Goal: Communication & Community: Ask a question

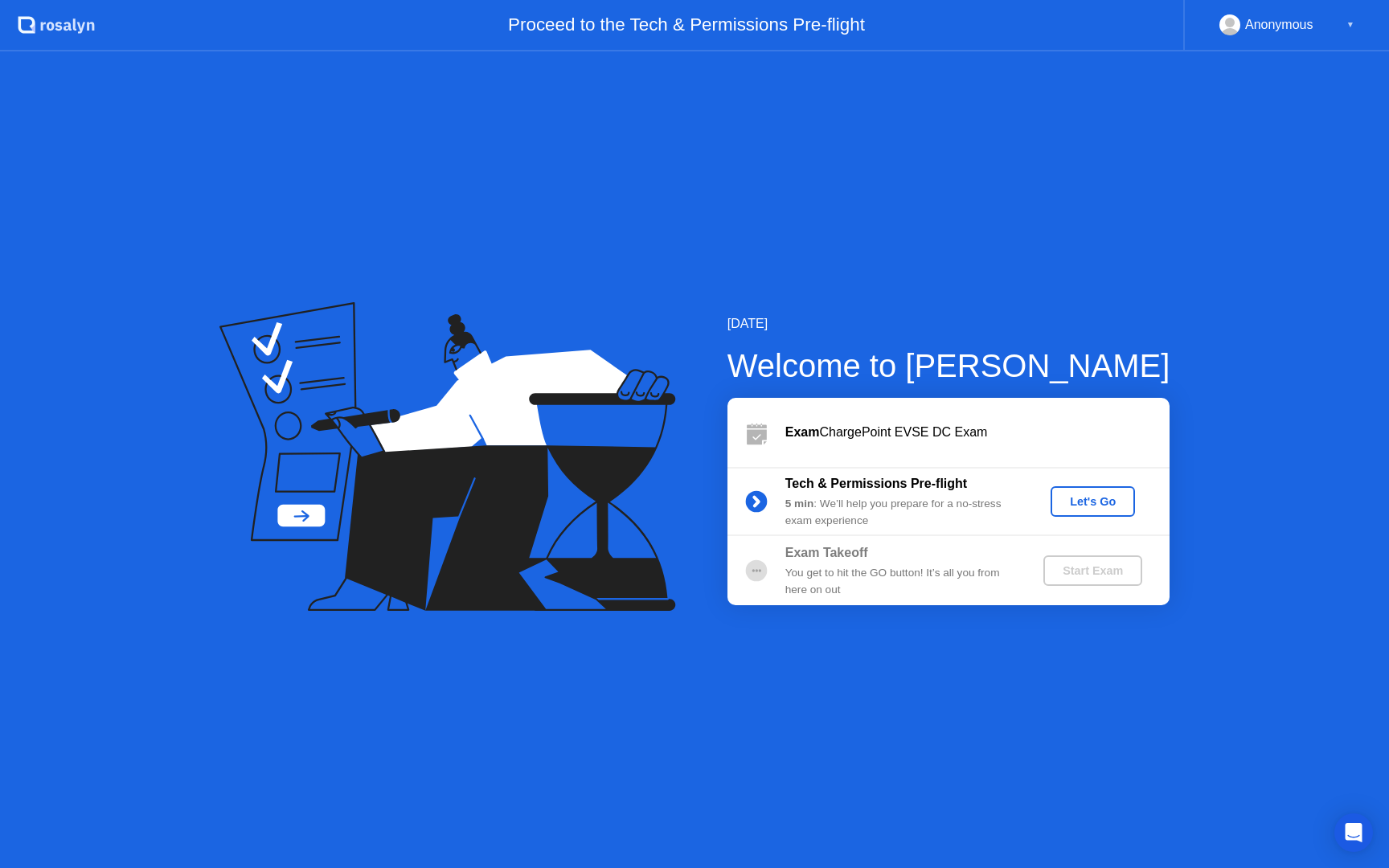
click at [1092, 500] on div "Let's Go" at bounding box center [1093, 500] width 71 height 13
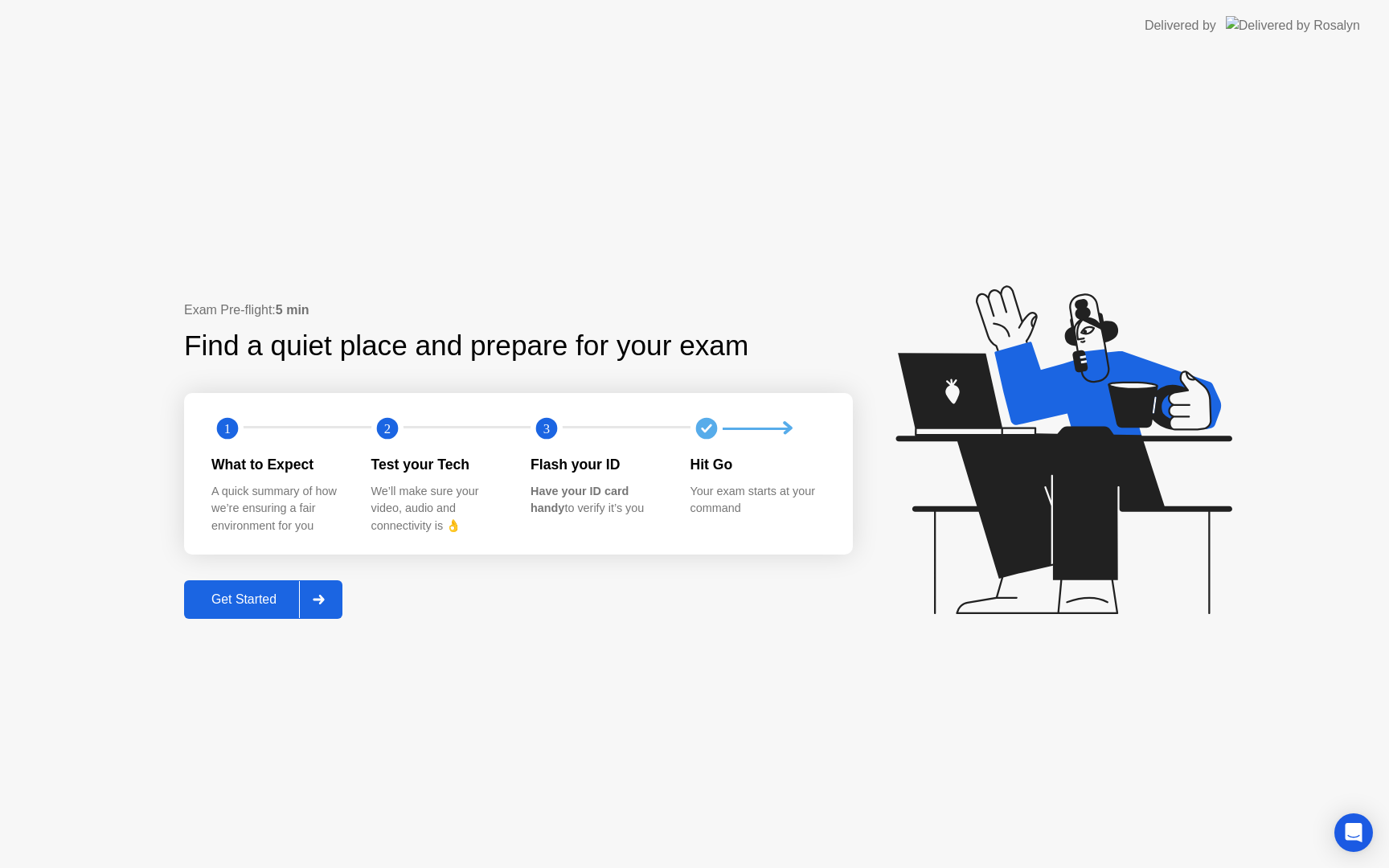
click at [324, 602] on icon at bounding box center [318, 599] width 12 height 9
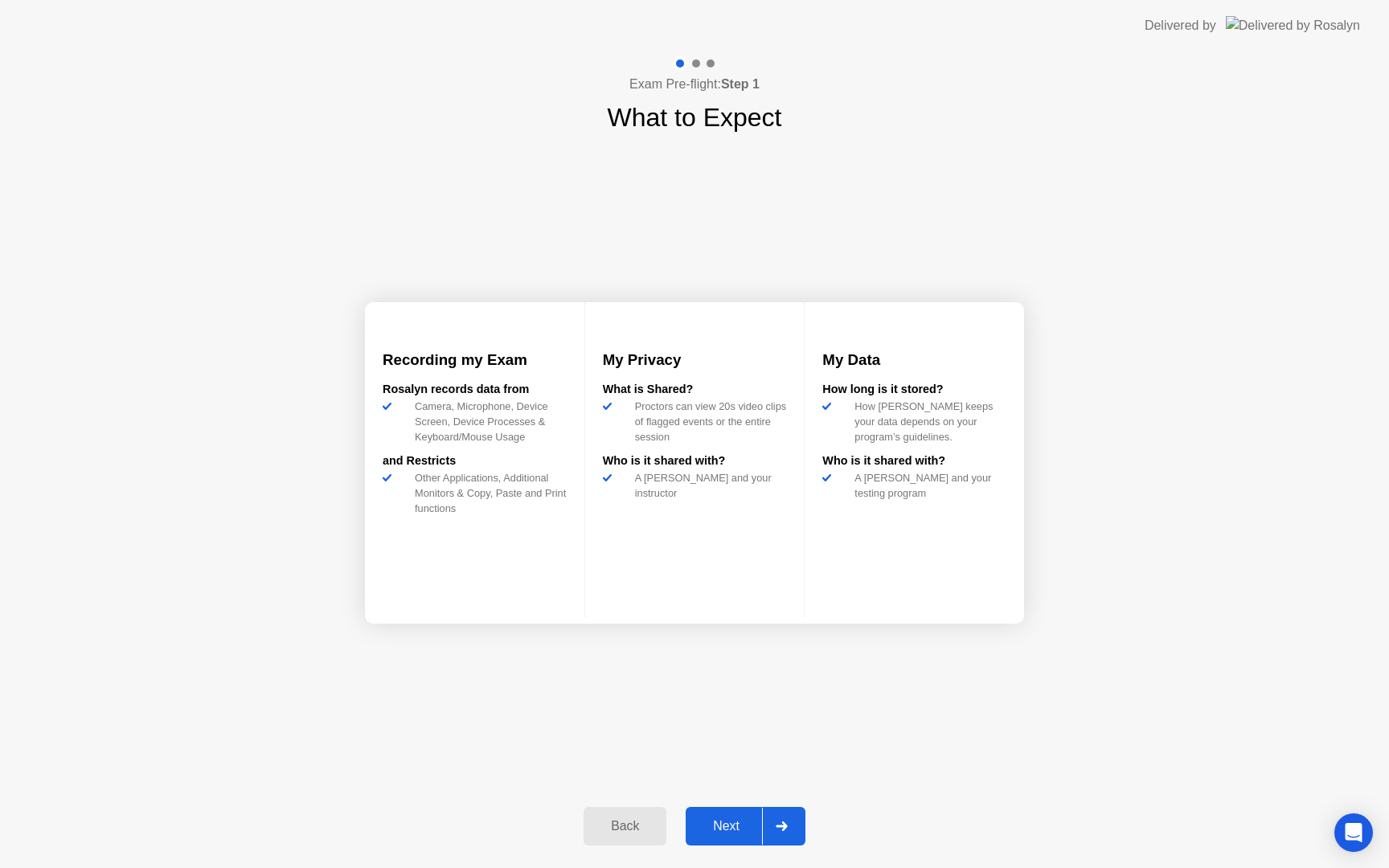
click at [772, 830] on div at bounding box center [782, 827] width 39 height 37
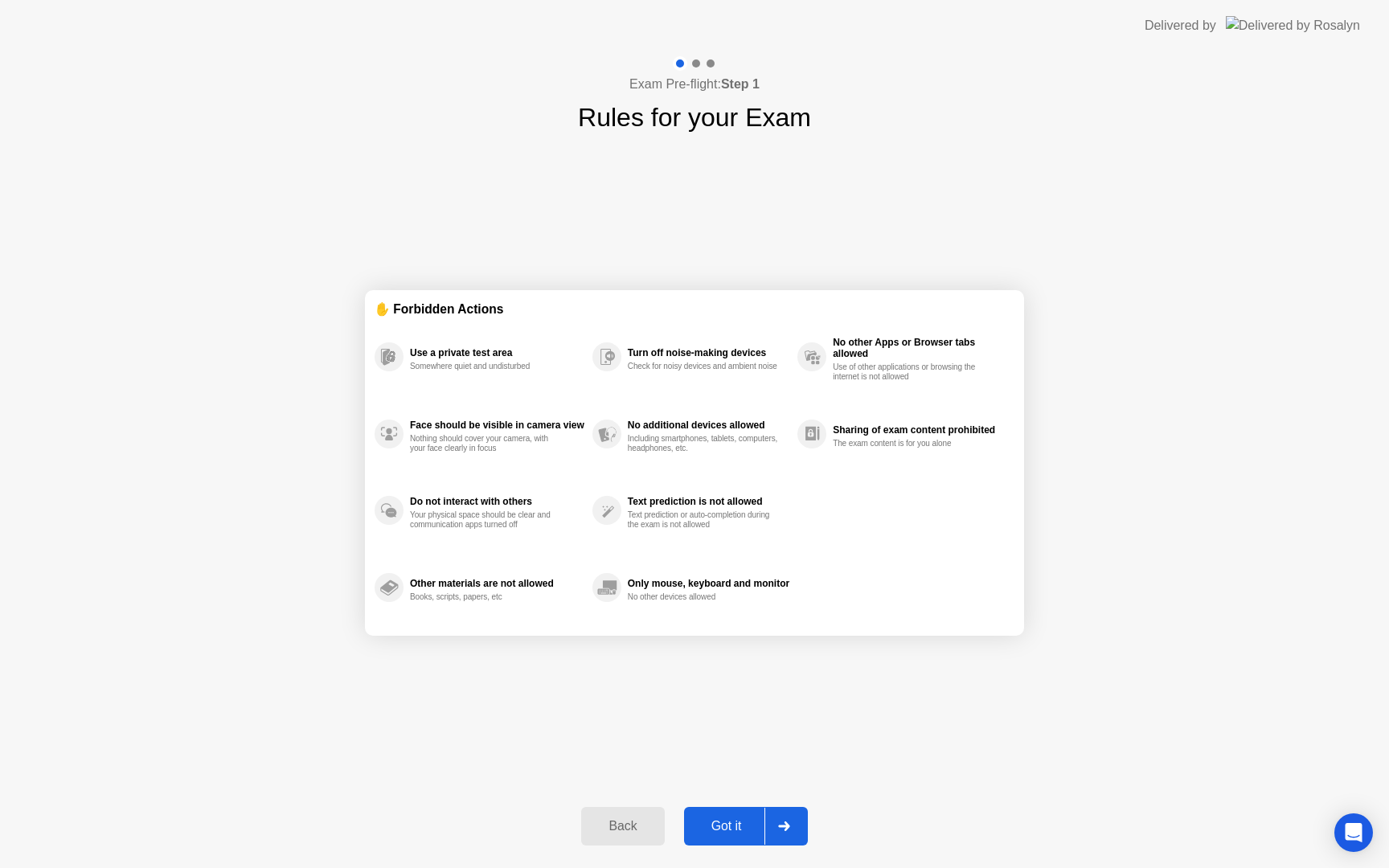
click at [738, 827] on div "Got it" at bounding box center [726, 826] width 75 height 14
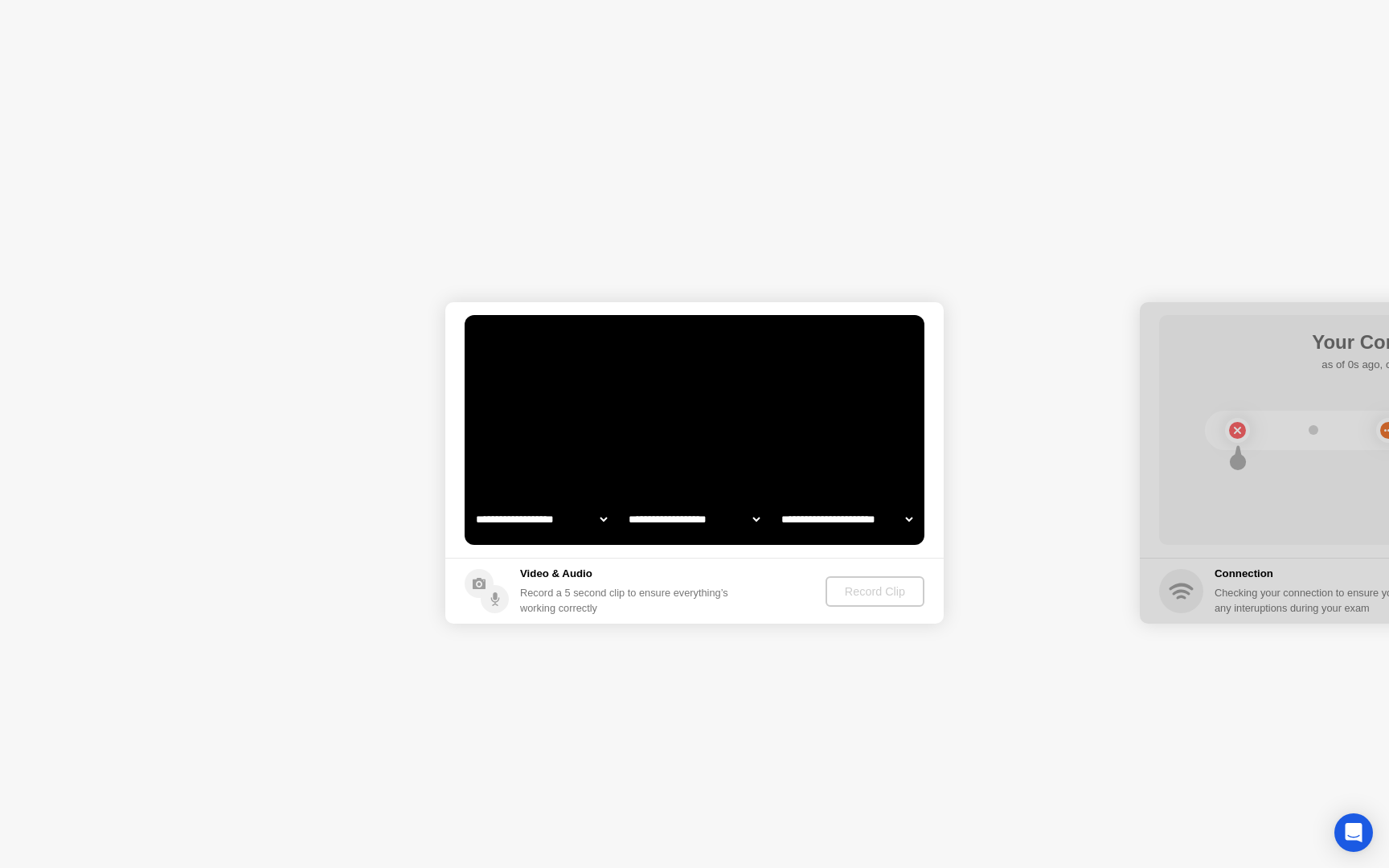
select select "**********"
select select "*******"
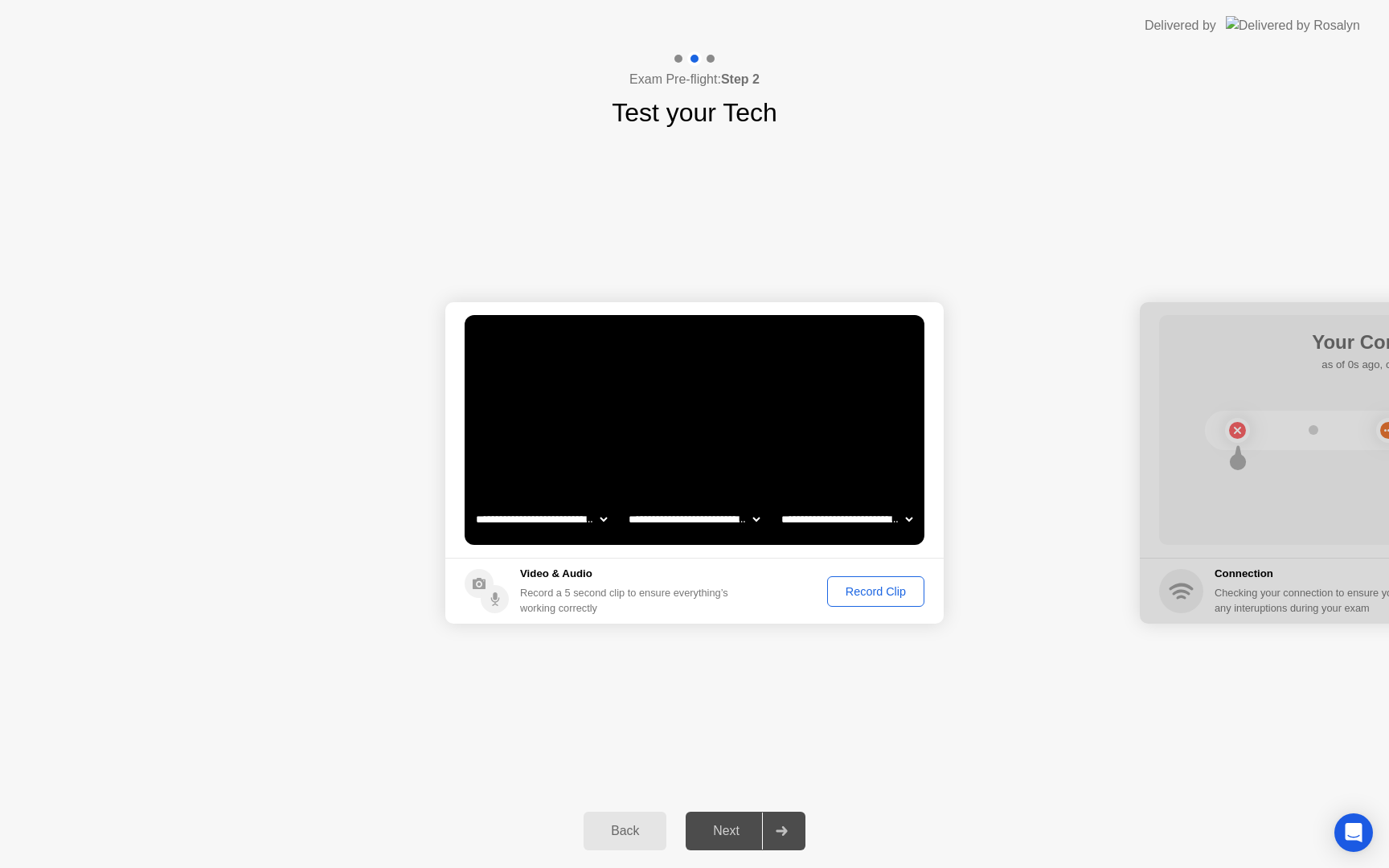
click at [864, 589] on div "Record Clip" at bounding box center [876, 591] width 86 height 13
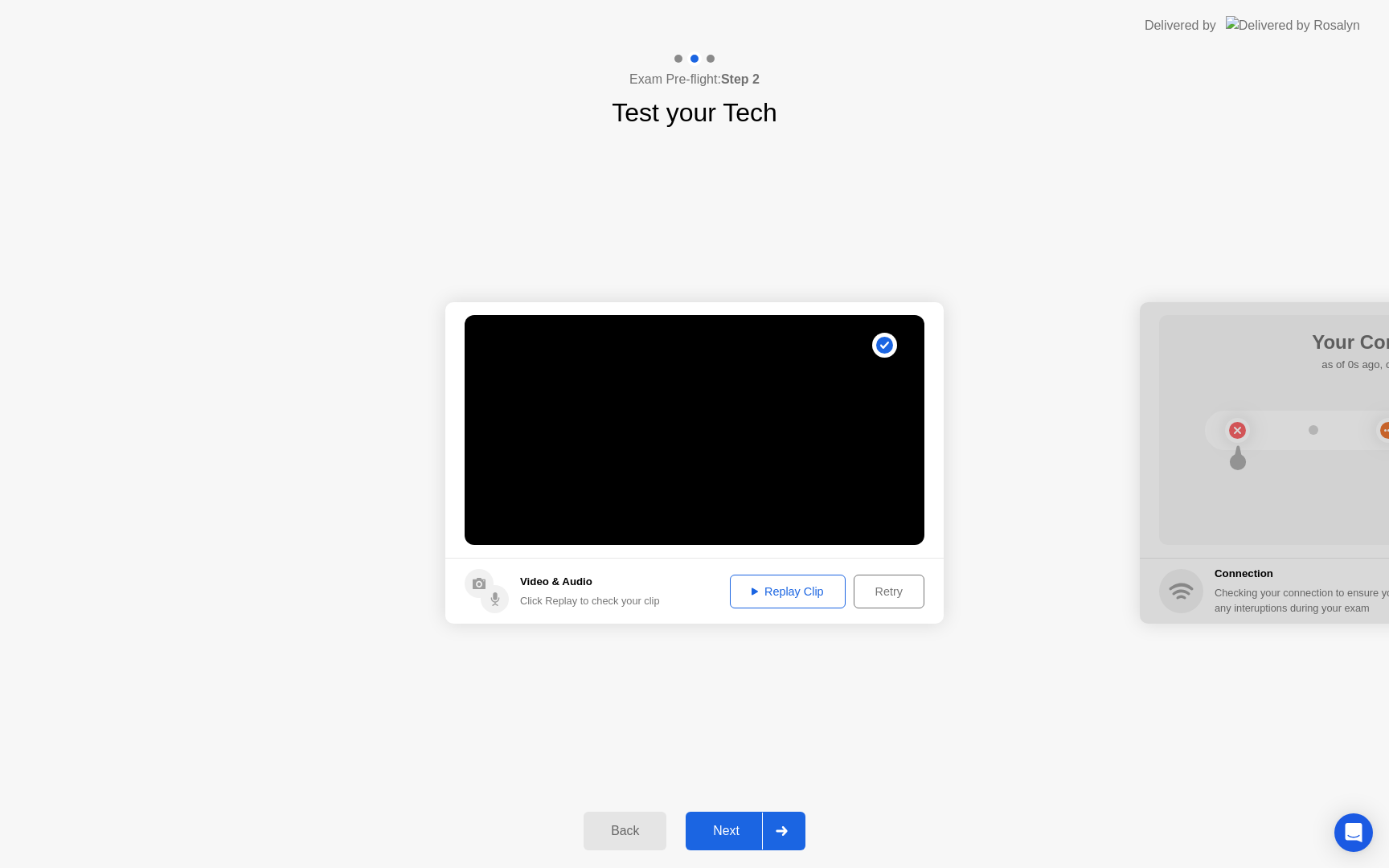
click at [873, 585] on div "Retry" at bounding box center [888, 591] width 59 height 13
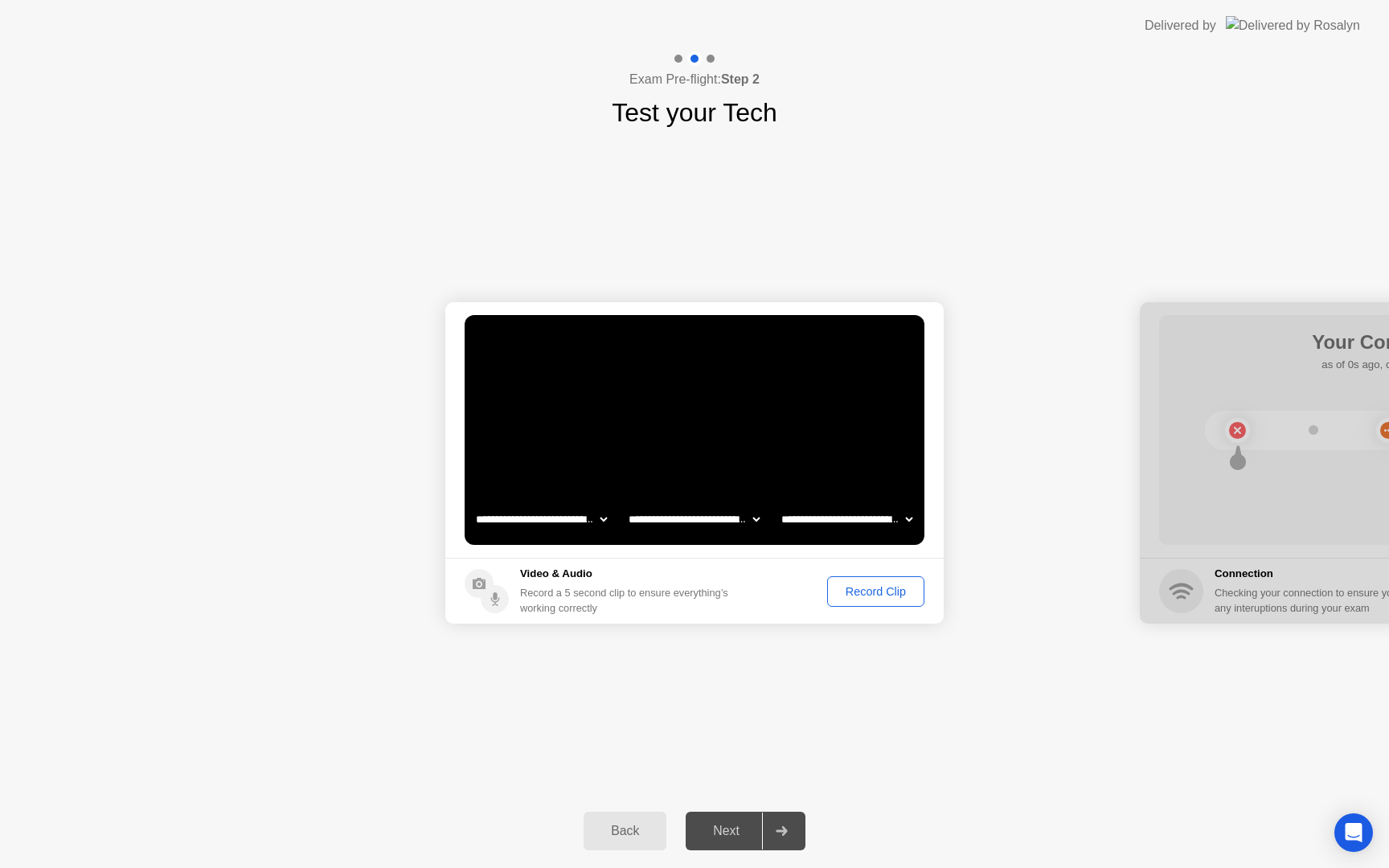
click at [880, 591] on div "Record Clip" at bounding box center [876, 591] width 86 height 13
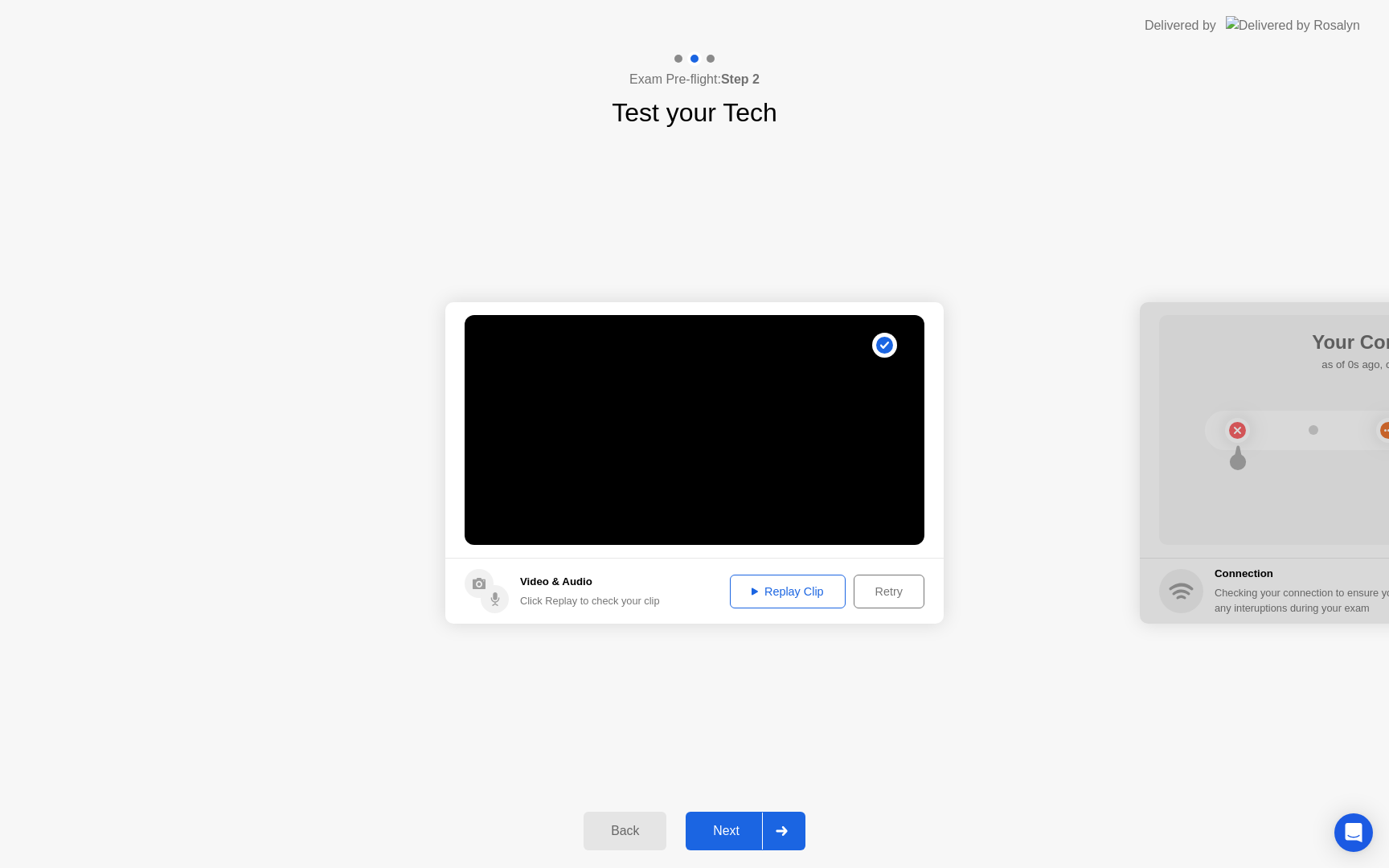
click at [783, 589] on div "Replay Clip" at bounding box center [787, 591] width 104 height 13
click at [809, 595] on div "Replay Clip" at bounding box center [787, 591] width 104 height 13
click at [778, 818] on div at bounding box center [782, 831] width 39 height 37
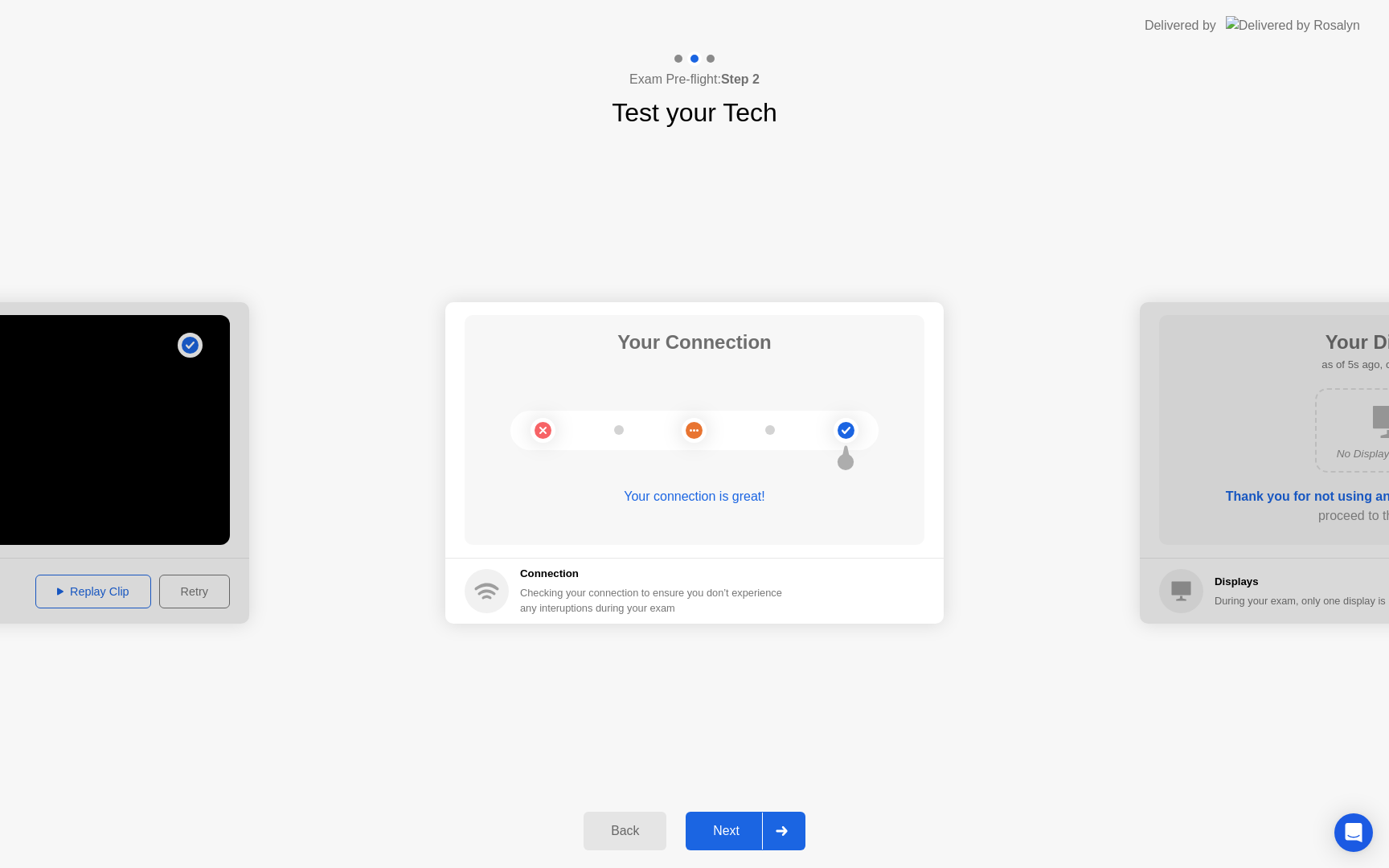
click at [778, 818] on div at bounding box center [782, 831] width 39 height 37
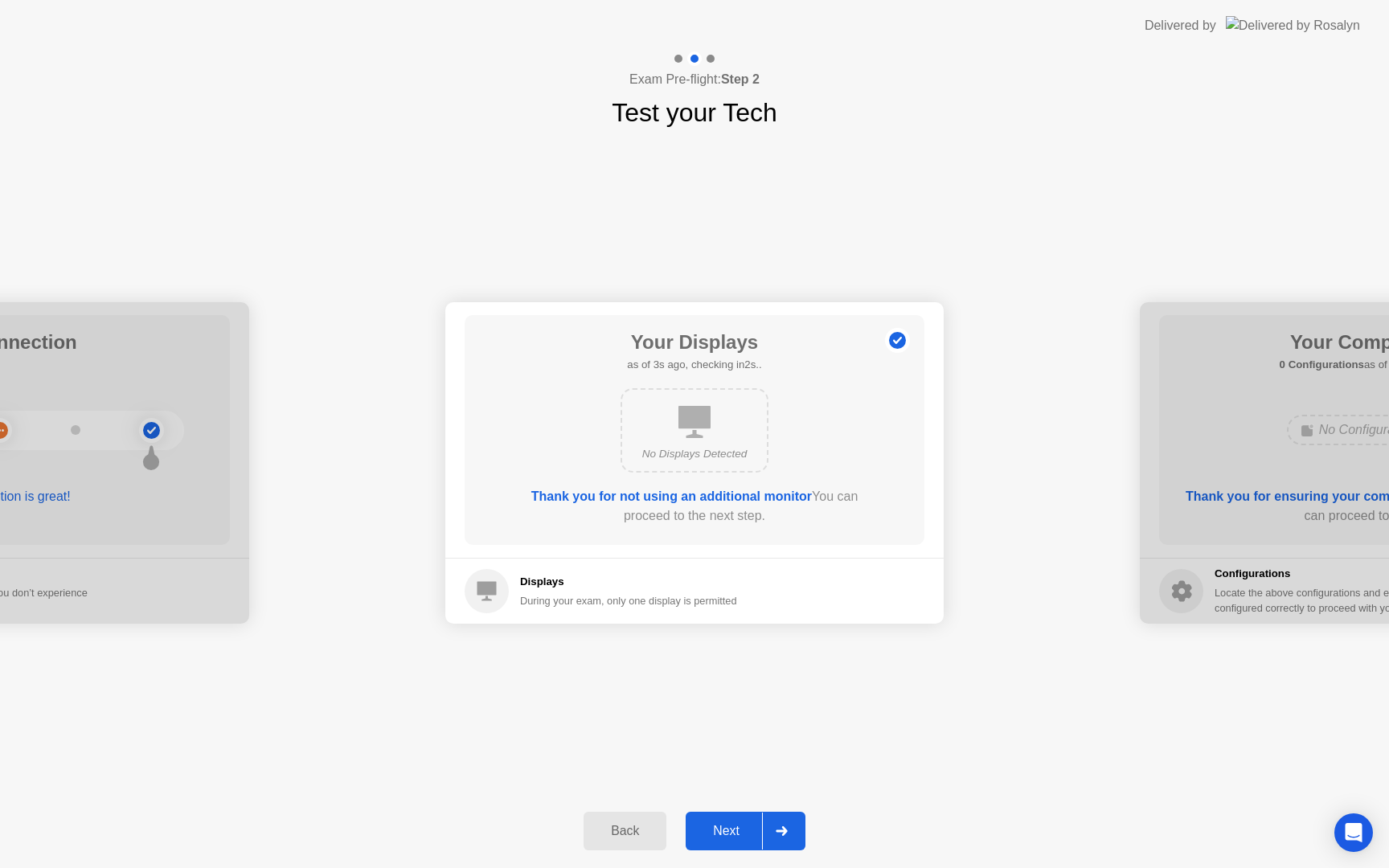
click at [778, 818] on div at bounding box center [782, 831] width 39 height 37
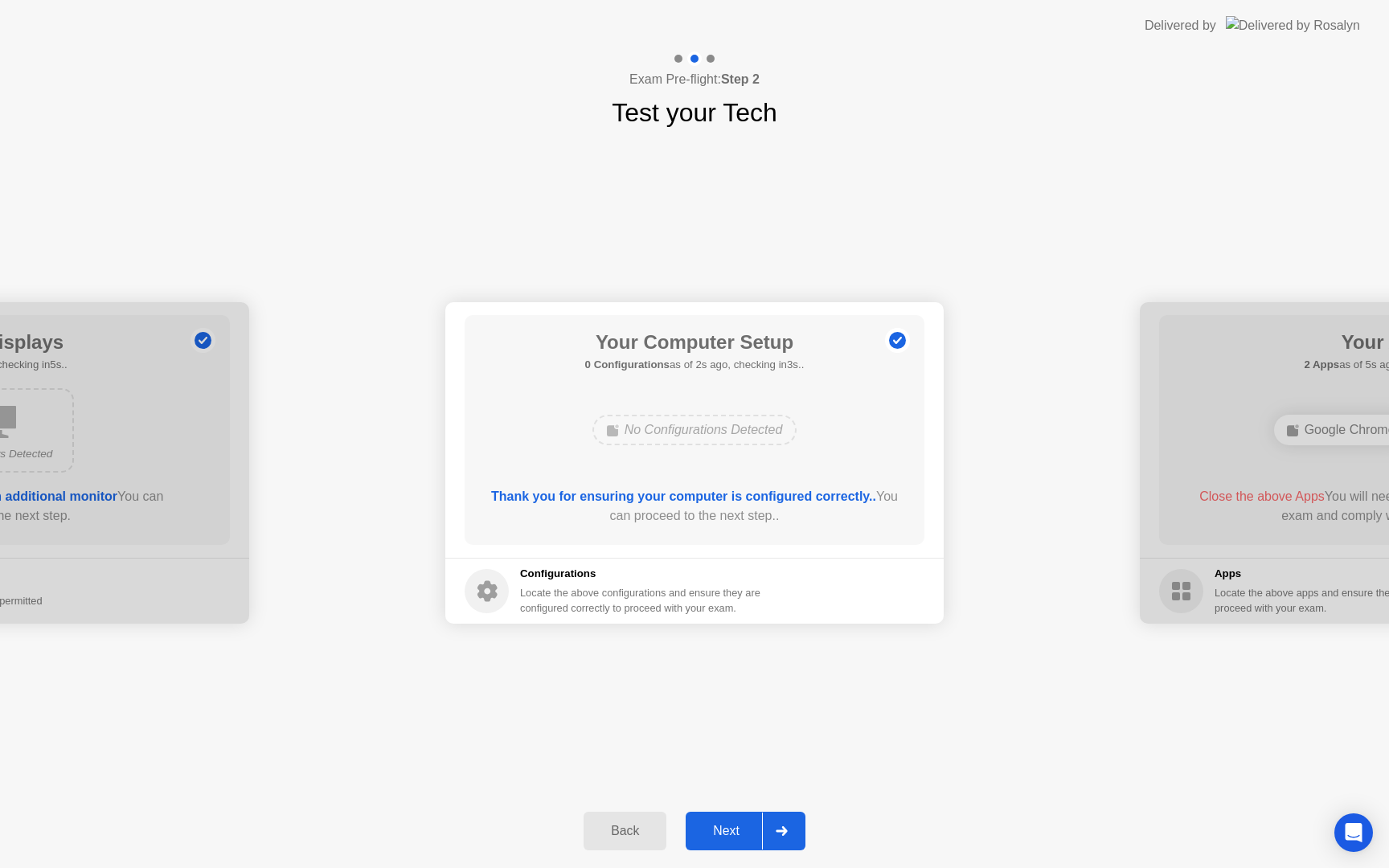
click at [778, 818] on div at bounding box center [782, 831] width 39 height 37
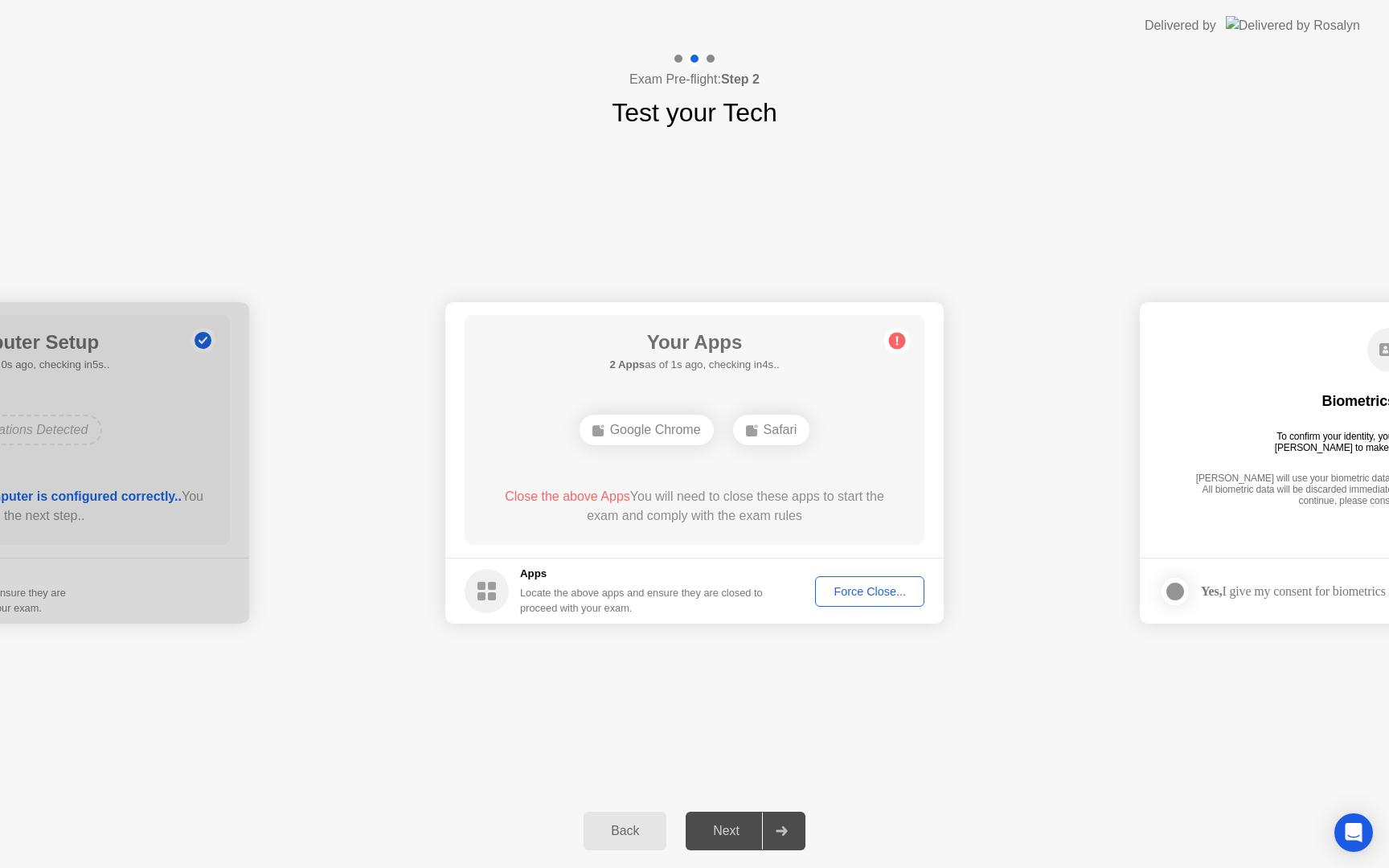
click at [766, 424] on div "Safari" at bounding box center [771, 430] width 77 height 30
click at [901, 339] on circle at bounding box center [897, 341] width 17 height 17
click at [154, 867] on div "Back Next" at bounding box center [694, 830] width 1389 height 74
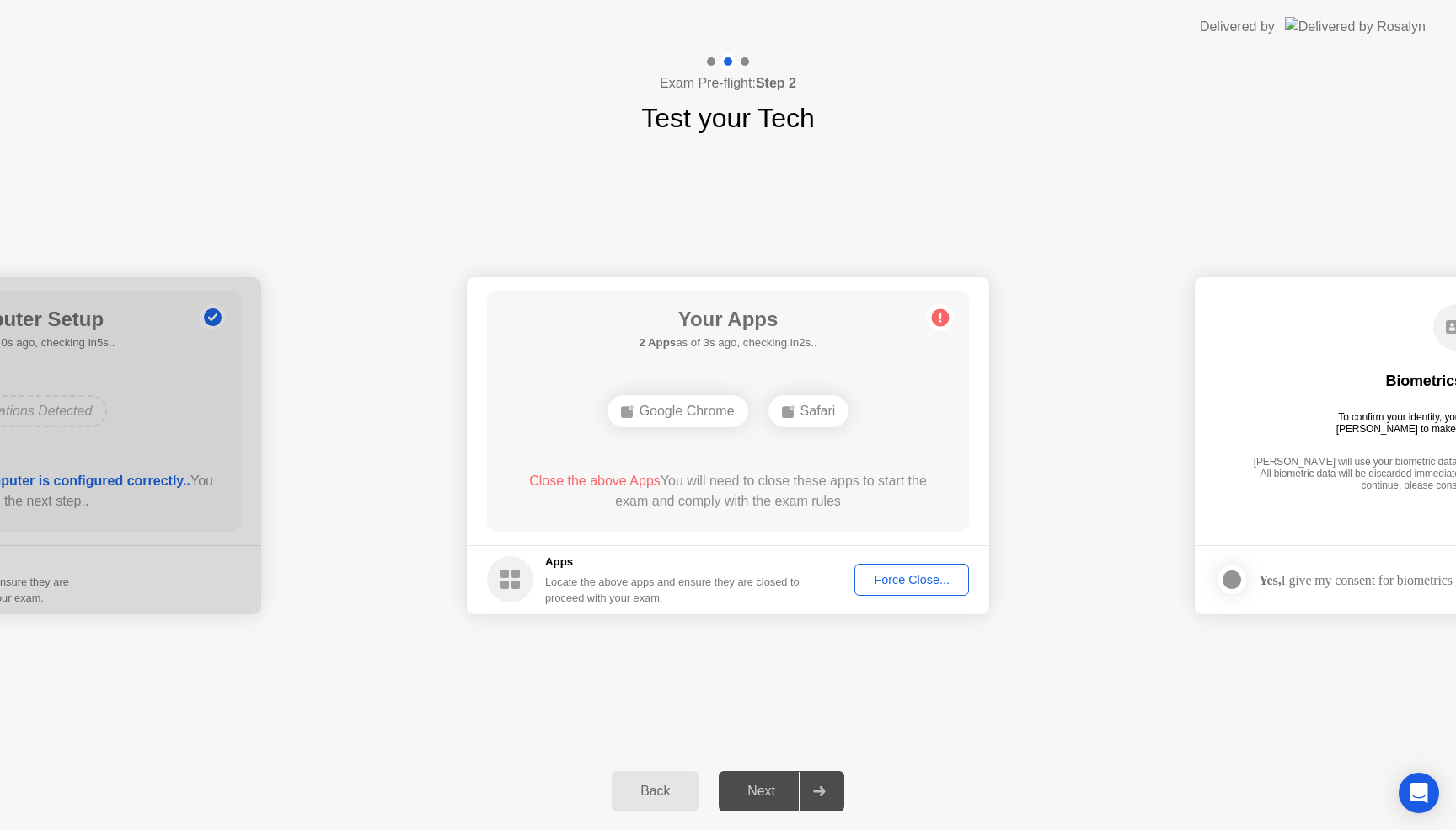
click at [914, 584] on div "Force Close..." at bounding box center [912, 579] width 103 height 13
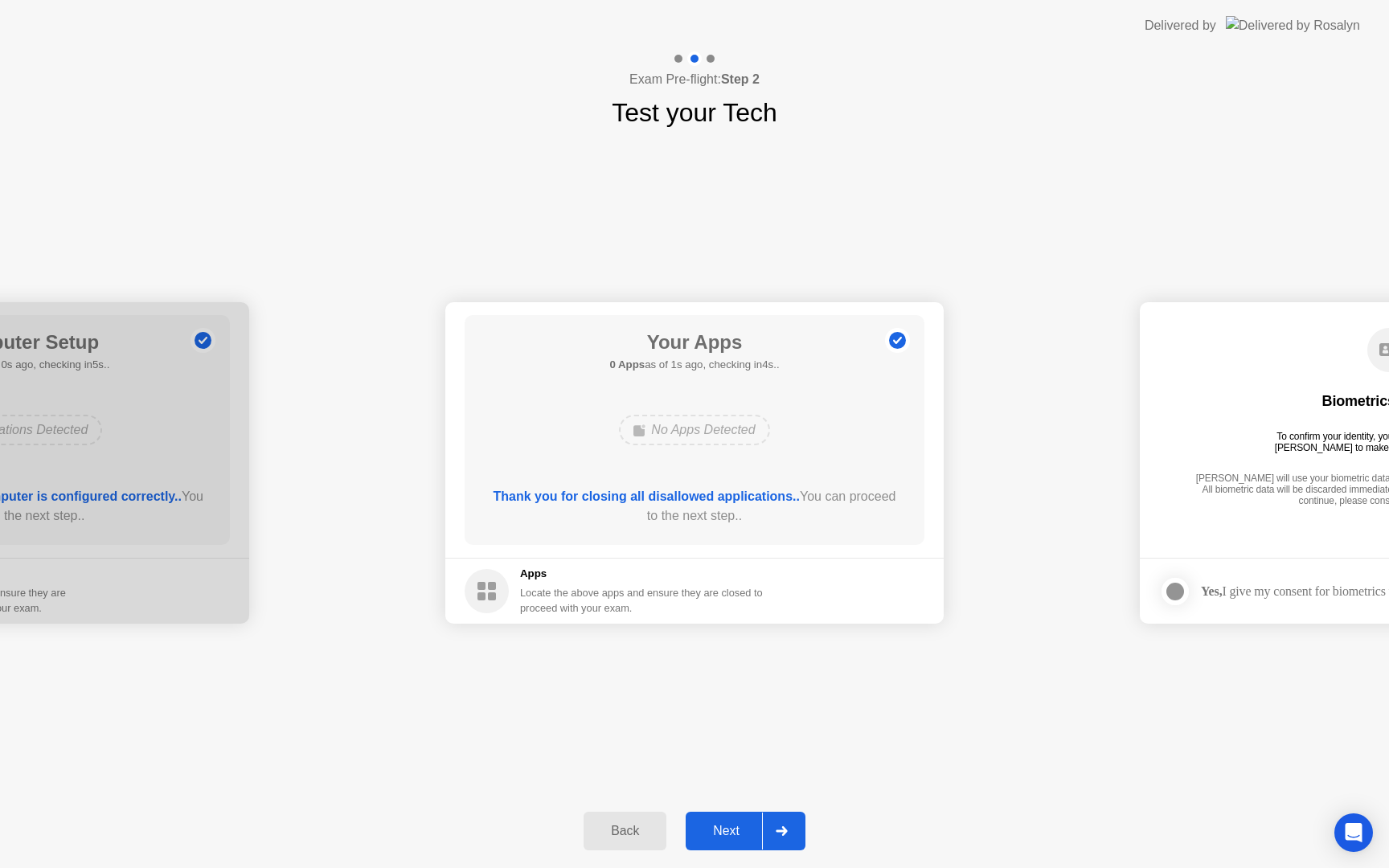
click at [743, 824] on div "Next" at bounding box center [726, 831] width 71 height 14
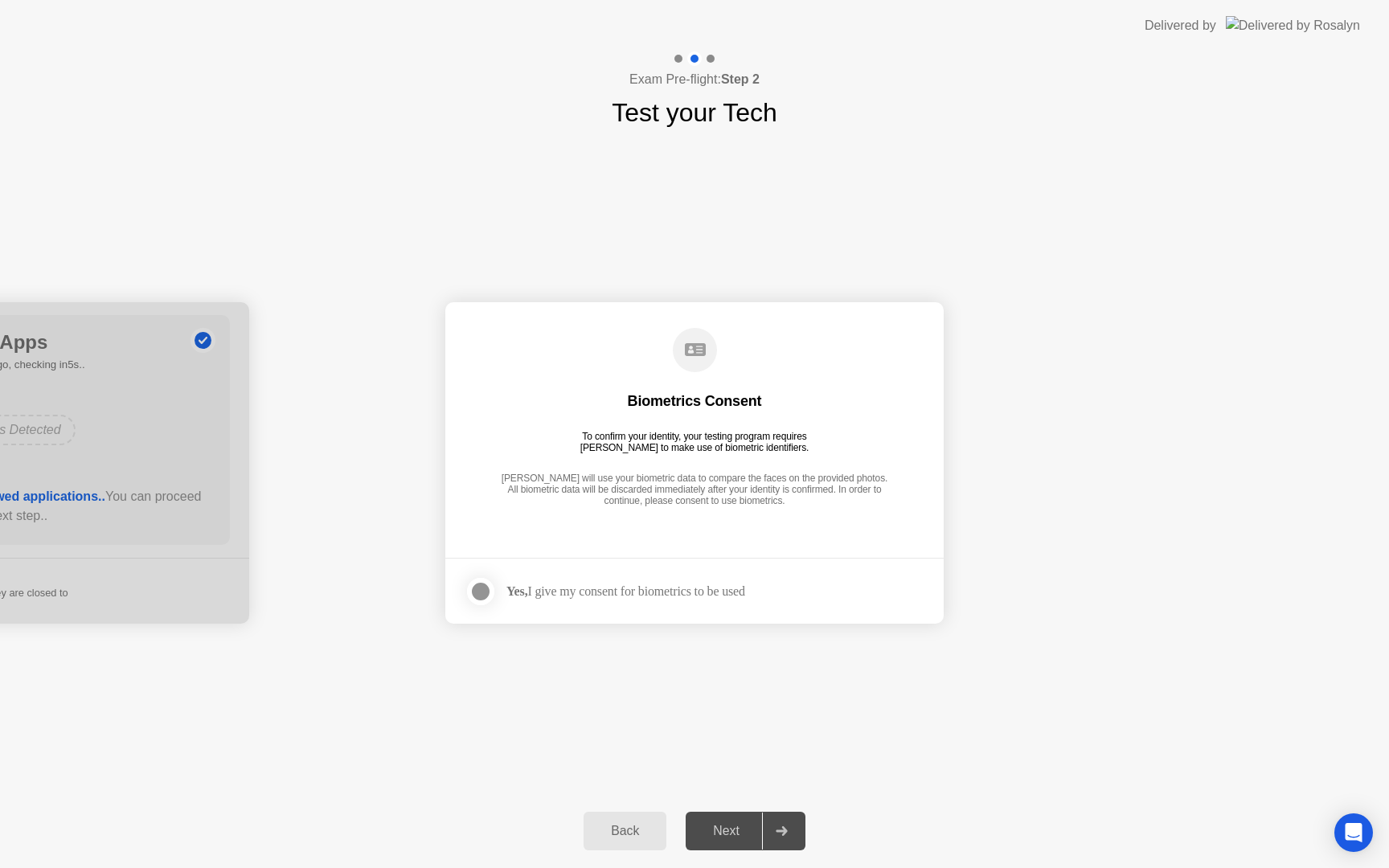
click at [482, 590] on div at bounding box center [480, 591] width 19 height 19
click at [739, 825] on div "Next" at bounding box center [726, 831] width 71 height 14
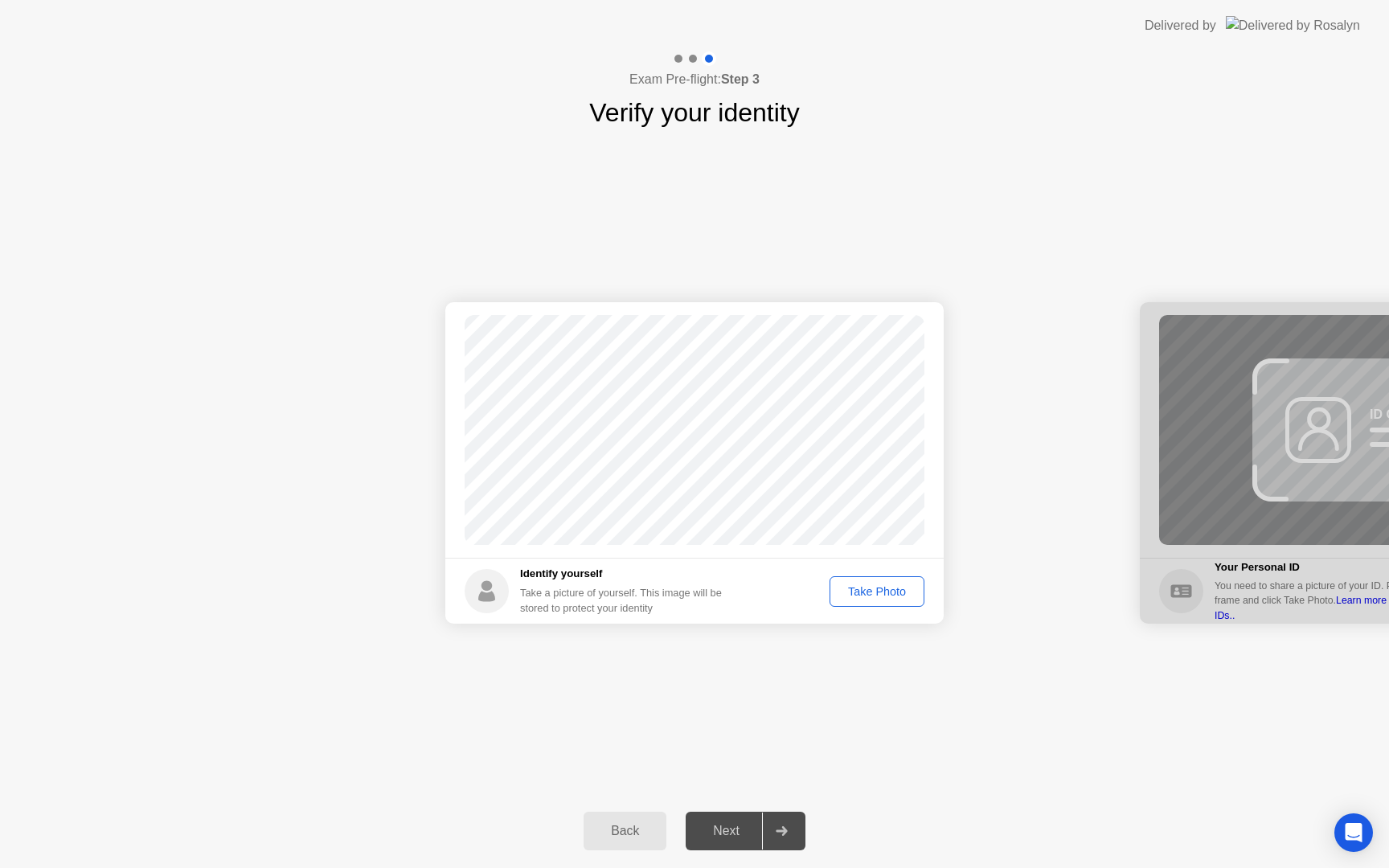
click at [859, 594] on div "Take Photo" at bounding box center [877, 591] width 84 height 13
click at [859, 594] on div "Retake" at bounding box center [888, 591] width 63 height 13
click at [859, 594] on div "Take Photo" at bounding box center [877, 591] width 84 height 13
click at [725, 840] on button "Next" at bounding box center [744, 831] width 119 height 39
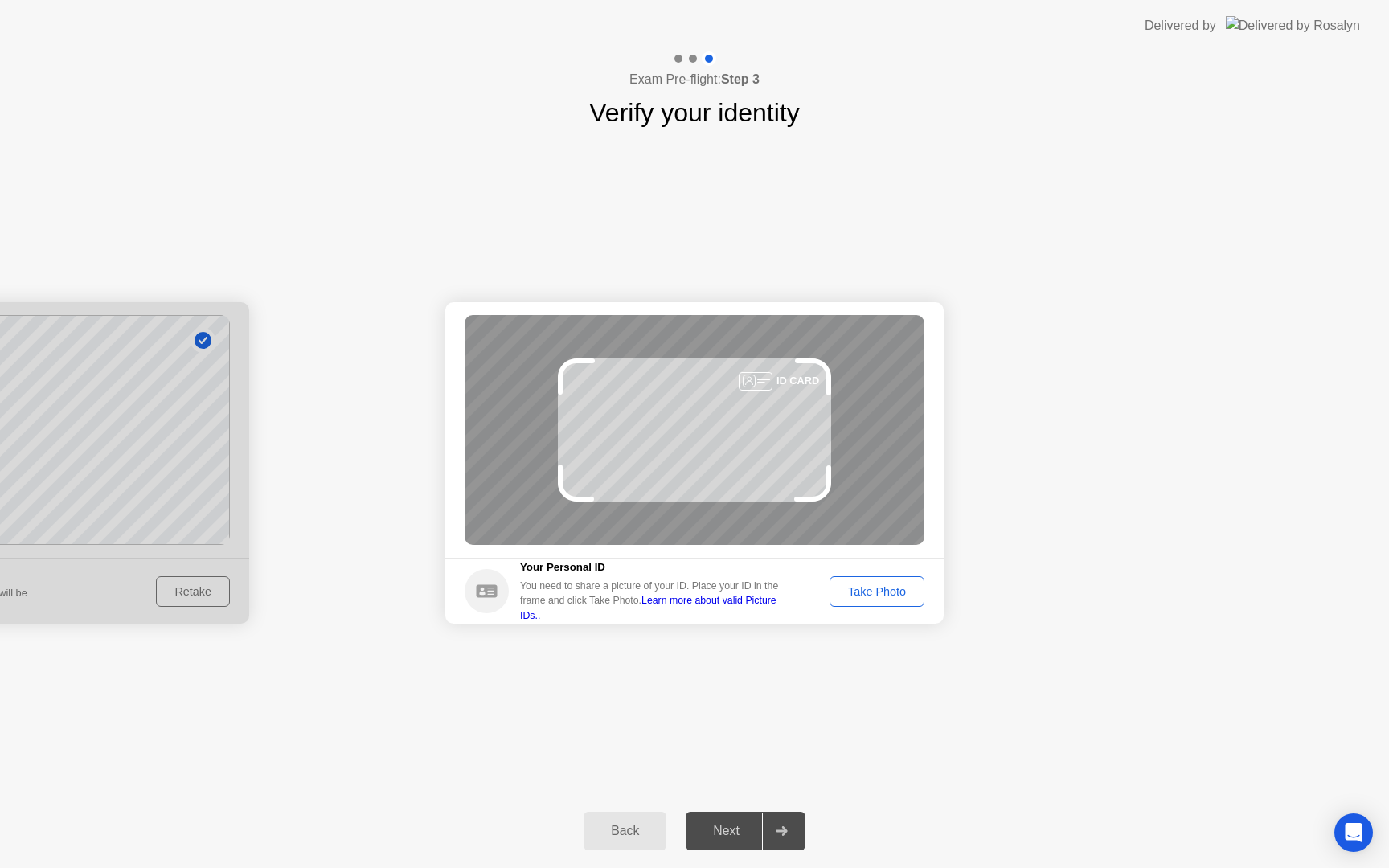
click at [853, 587] on div "Take Photo" at bounding box center [877, 591] width 84 height 13
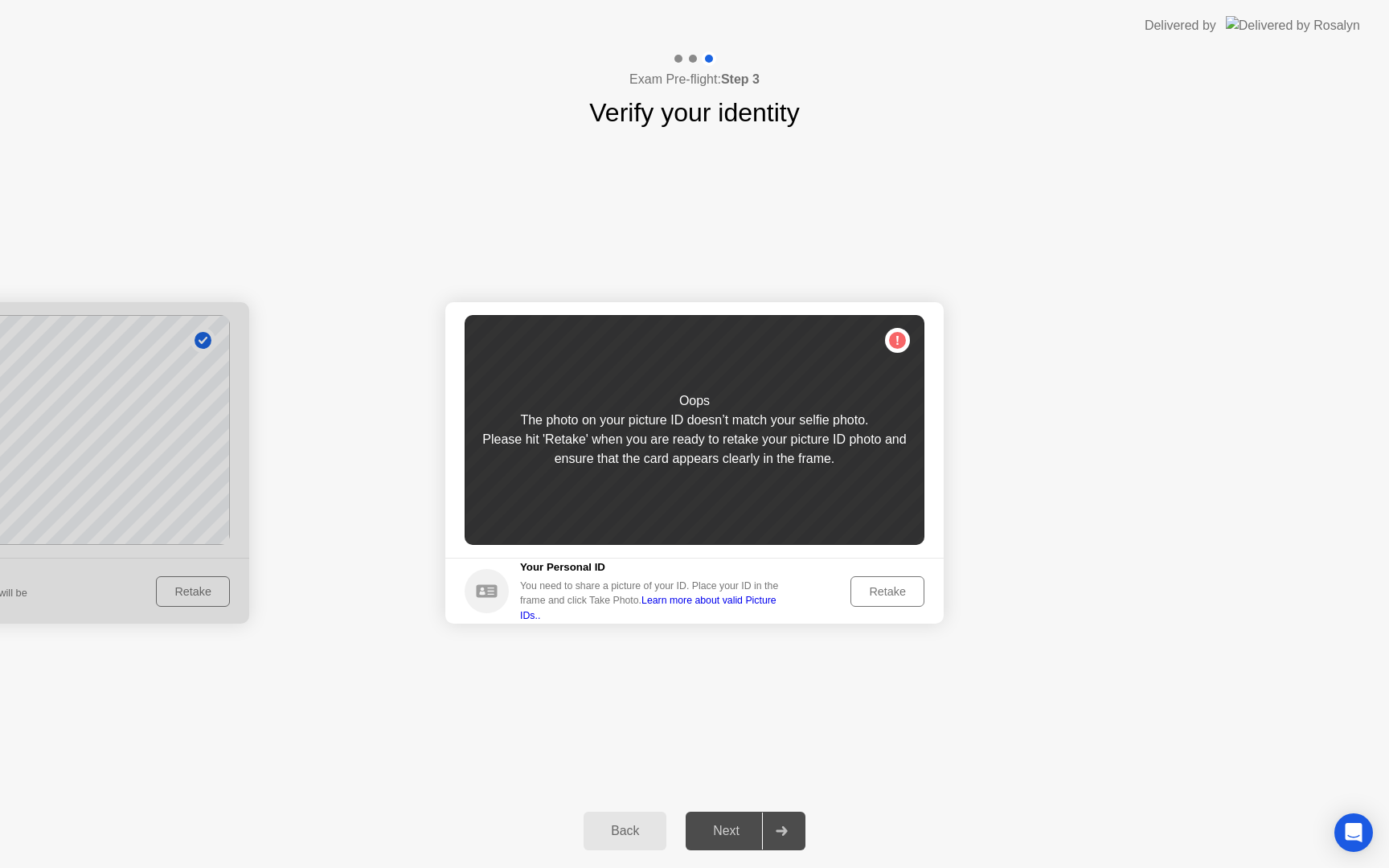
click at [853, 587] on button "Retake" at bounding box center [887, 591] width 74 height 30
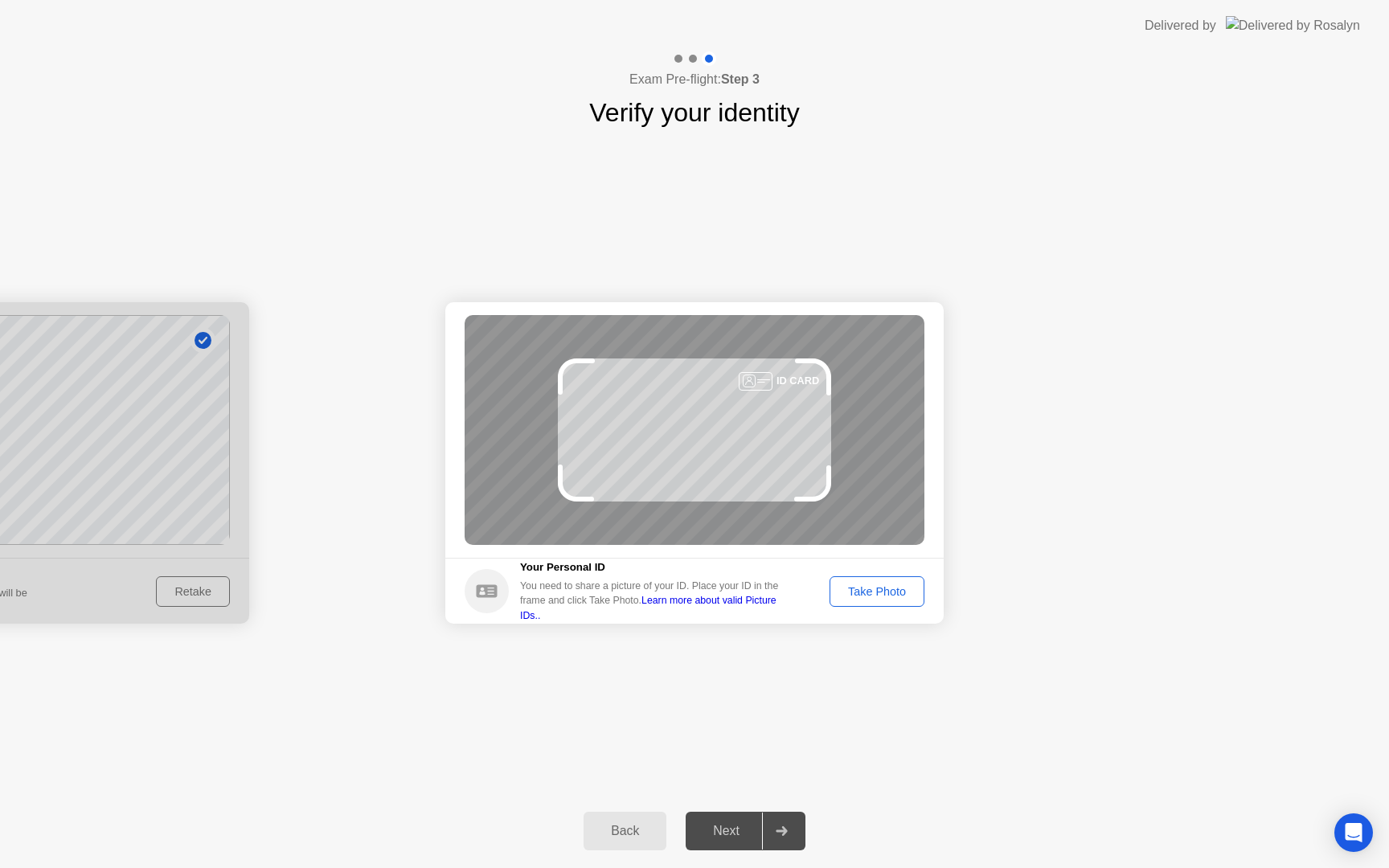
click at [853, 587] on div "Take Photo" at bounding box center [877, 591] width 84 height 13
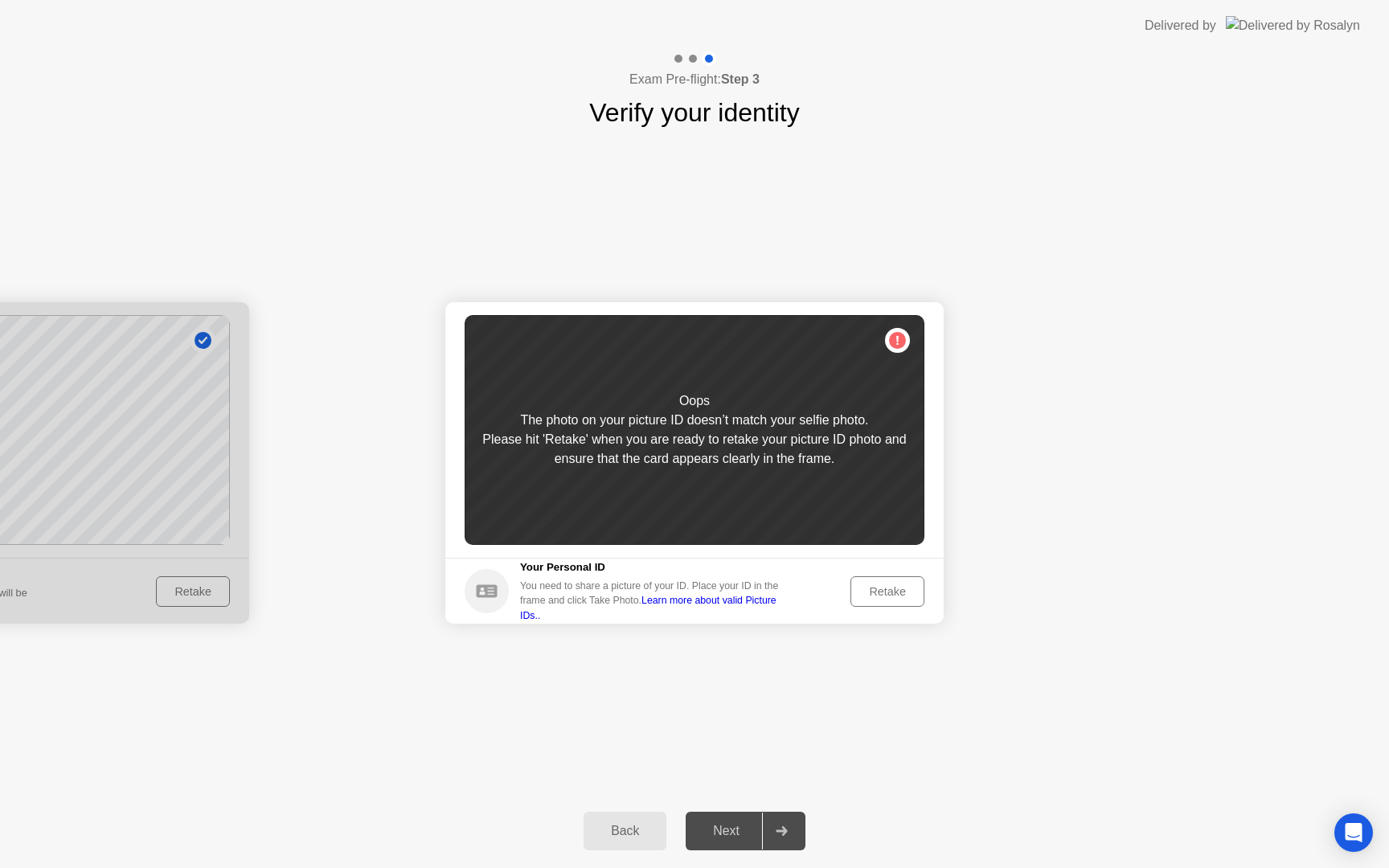
click at [213, 605] on div at bounding box center [0, 463] width 498 height 322
click at [605, 842] on button "Back" at bounding box center [625, 831] width 83 height 39
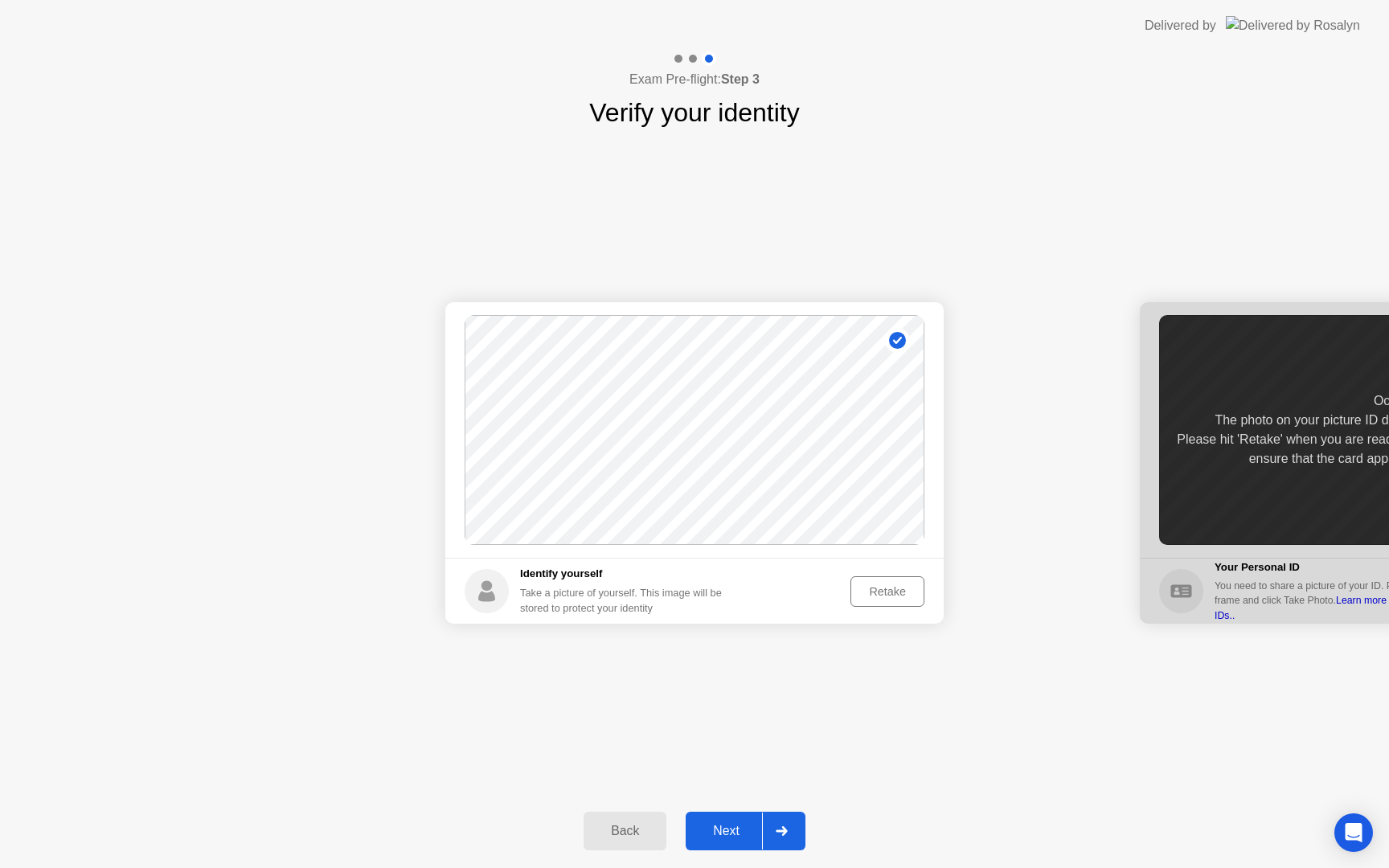
click at [877, 589] on div "Retake" at bounding box center [888, 591] width 63 height 13
click at [877, 589] on div "Take Photo" at bounding box center [877, 591] width 84 height 13
click at [860, 593] on div "Retake" at bounding box center [888, 591] width 63 height 13
click at [860, 593] on div "Take Photo" at bounding box center [877, 591] width 84 height 13
click at [745, 824] on div "Next" at bounding box center [726, 831] width 71 height 14
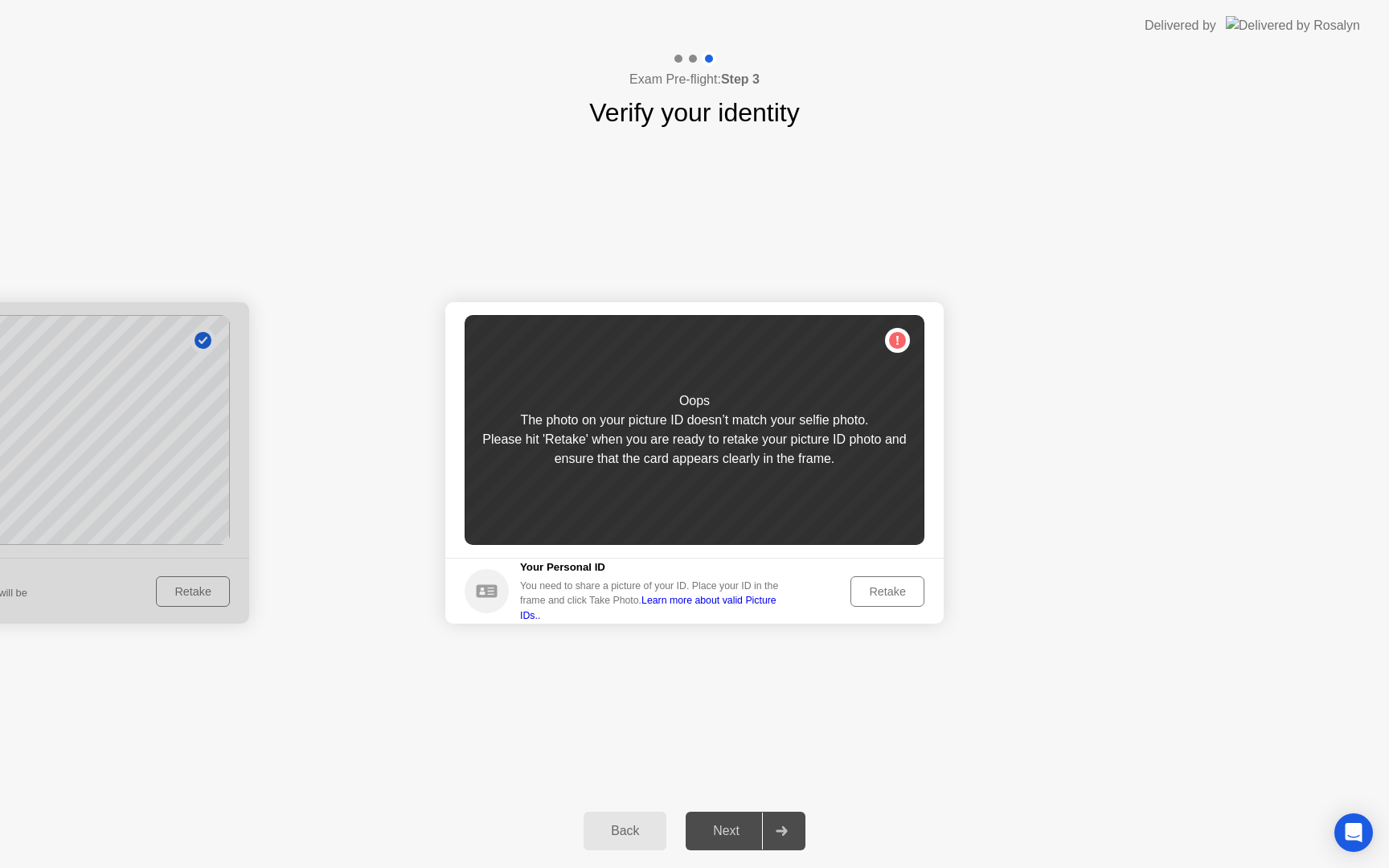
click at [897, 594] on div "Retake" at bounding box center [888, 591] width 63 height 13
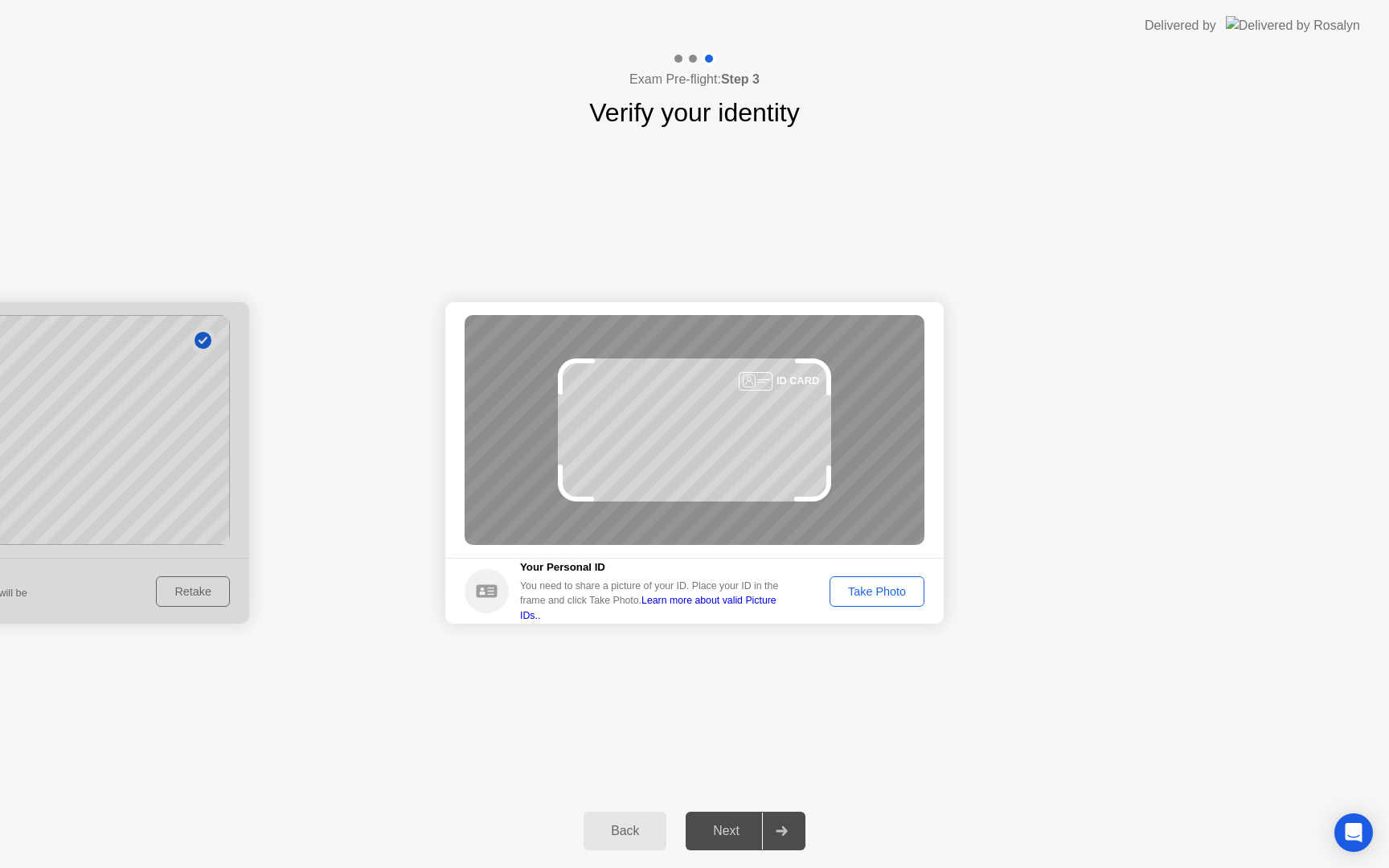
click at [897, 594] on div "Take Photo" at bounding box center [877, 591] width 84 height 13
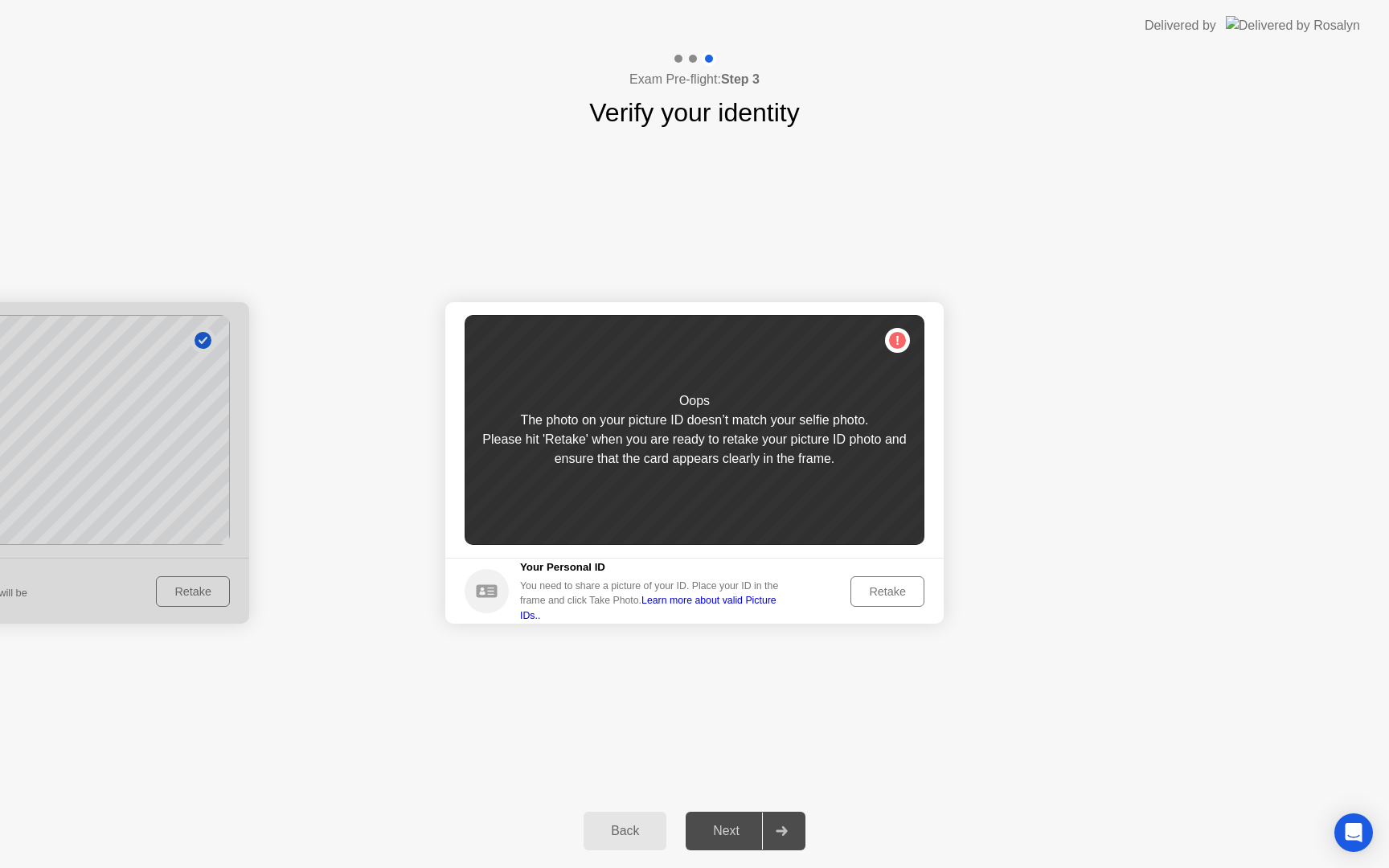
click at [897, 594] on div "Retake" at bounding box center [888, 591] width 63 height 13
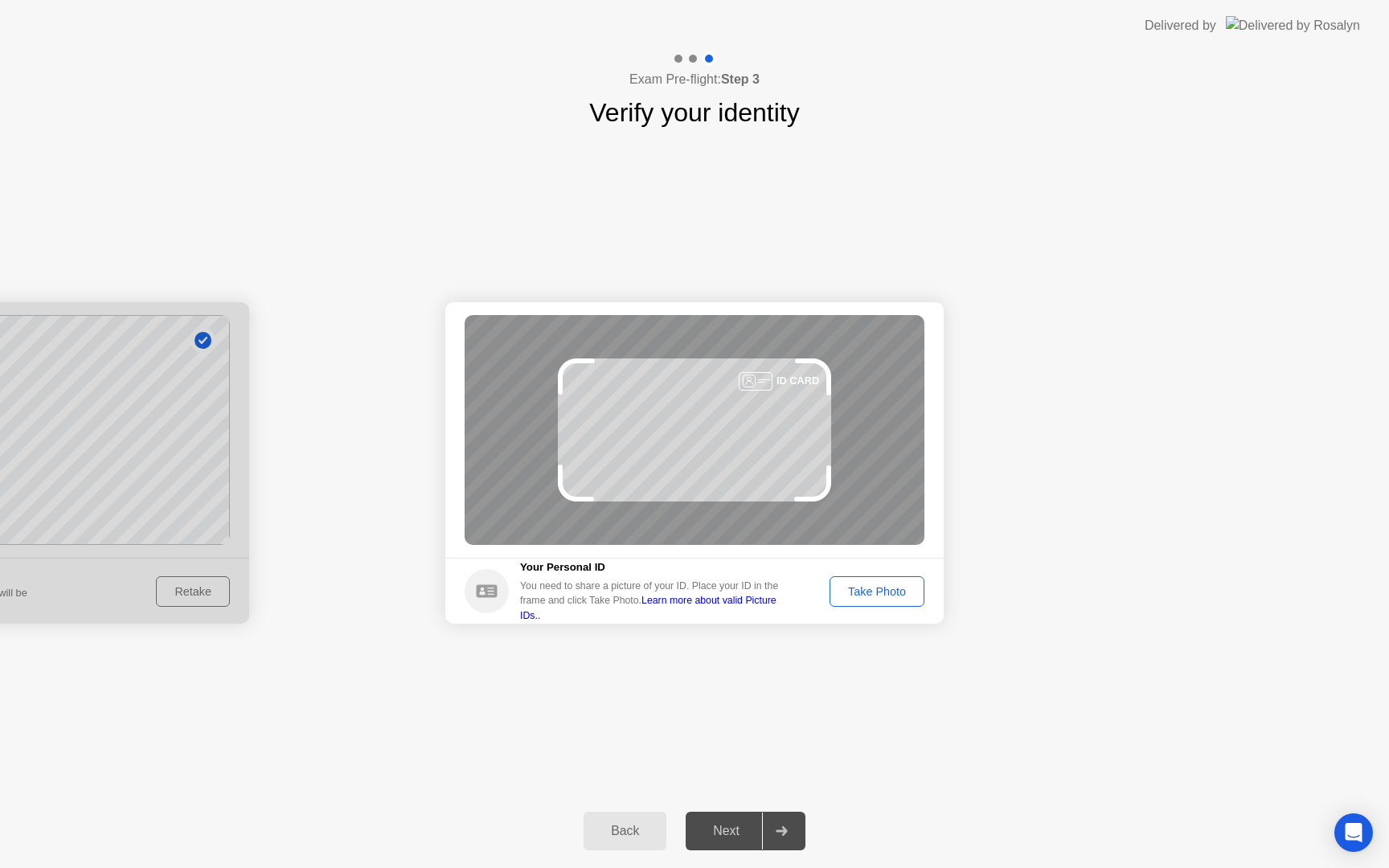
click at [897, 594] on div "Take Photo" at bounding box center [877, 591] width 84 height 13
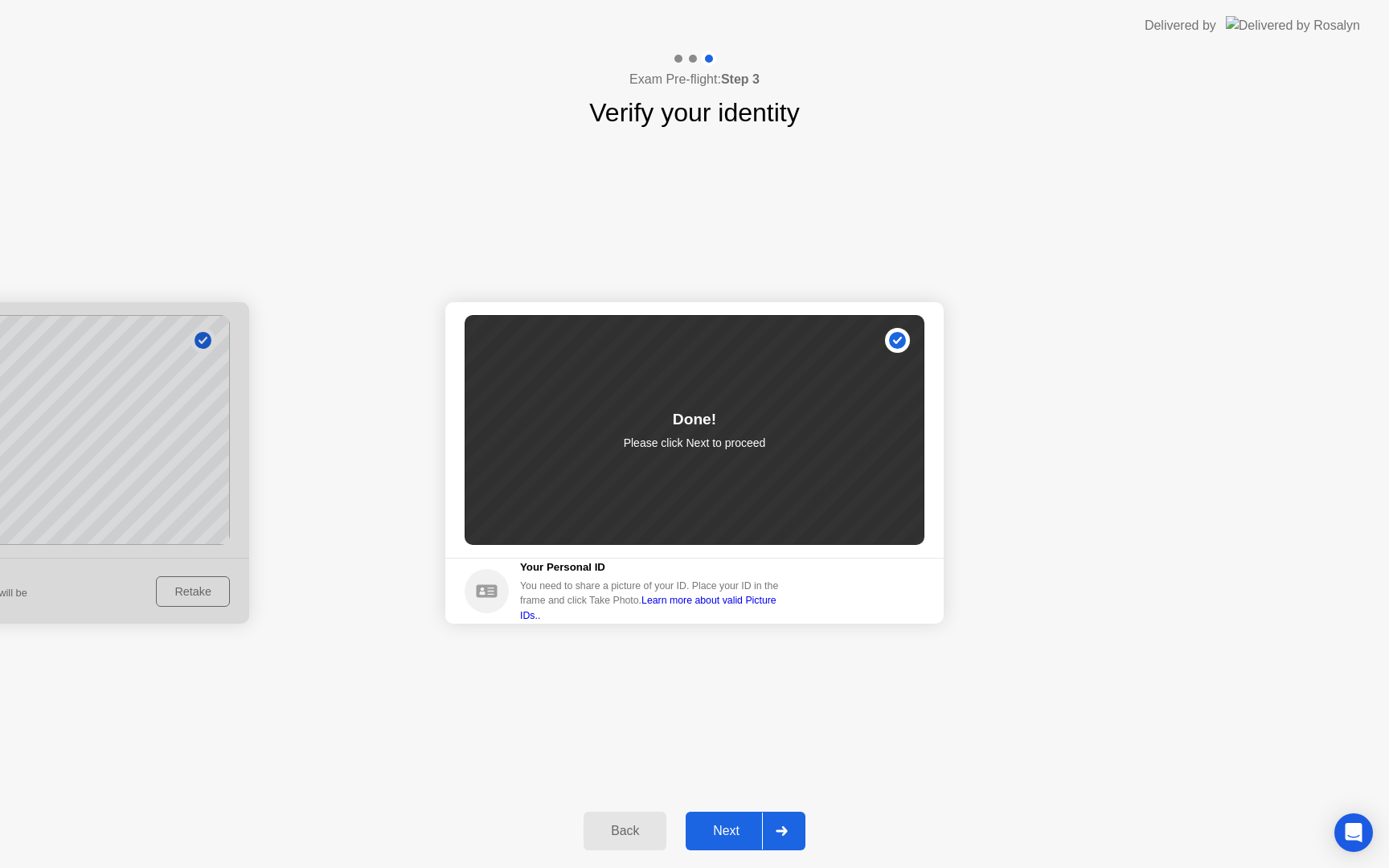
click at [735, 845] on button "Next" at bounding box center [744, 831] width 119 height 39
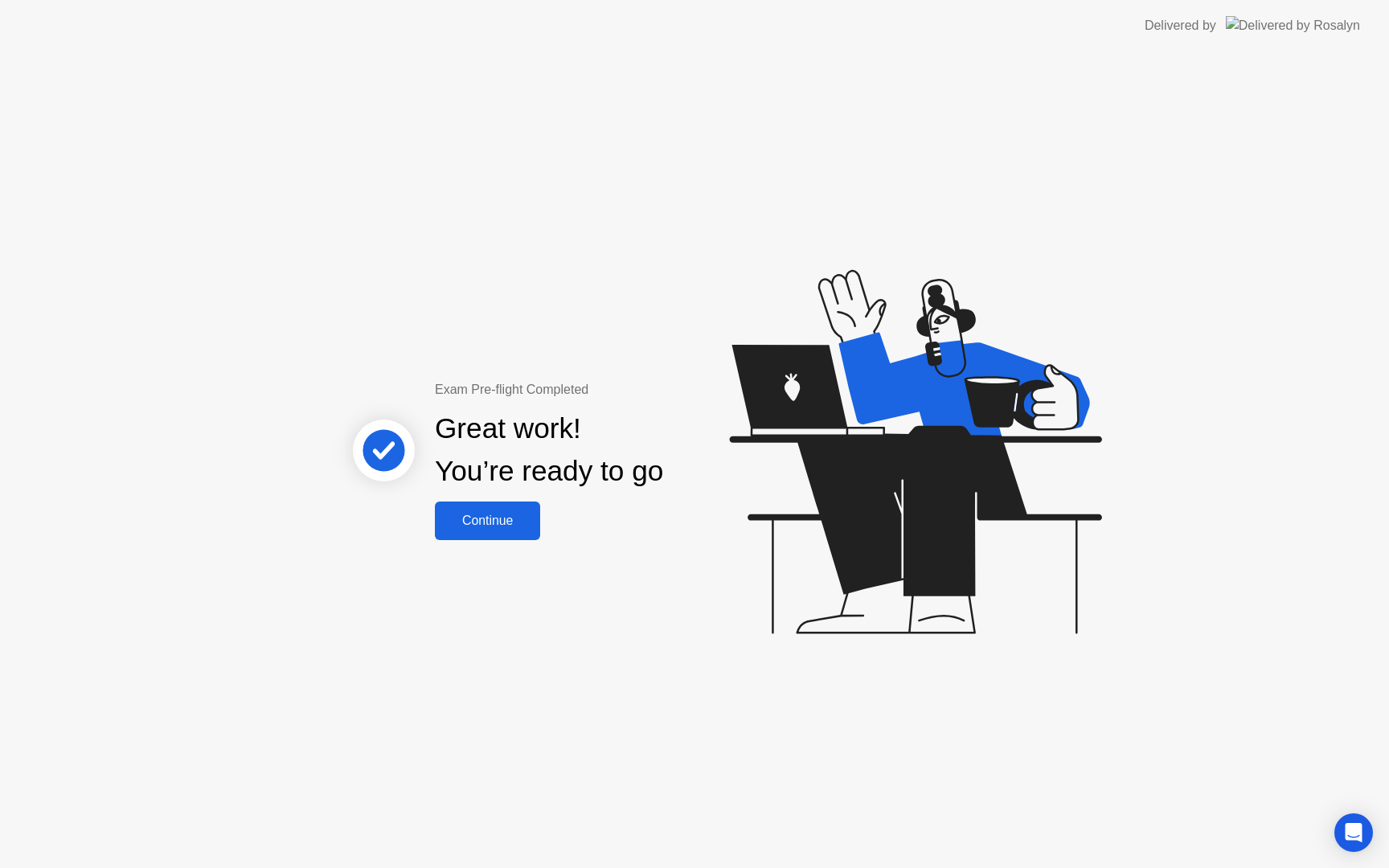
click at [504, 526] on div "Continue" at bounding box center [487, 520] width 96 height 14
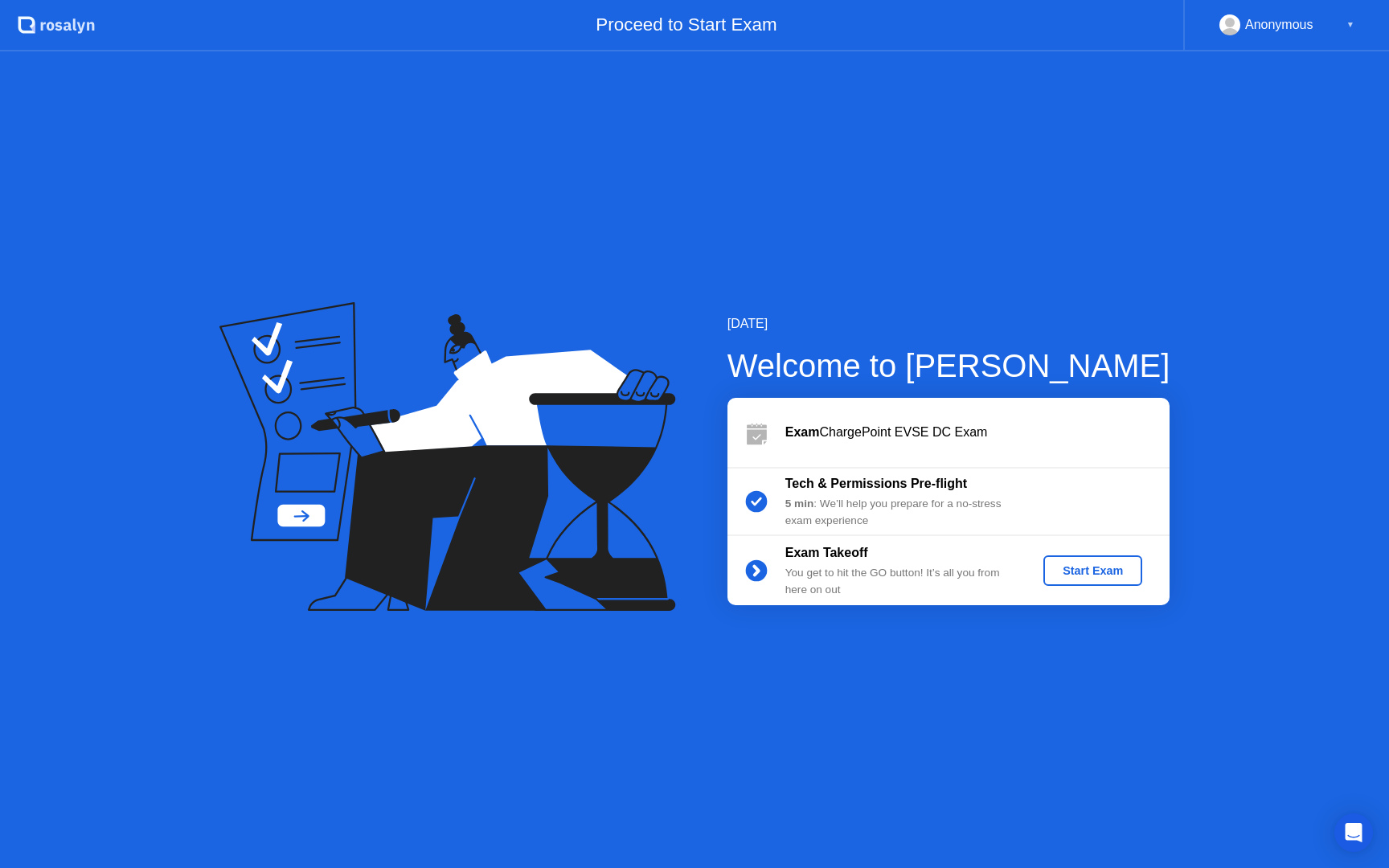
click at [1081, 573] on div "Start Exam" at bounding box center [1093, 570] width 86 height 13
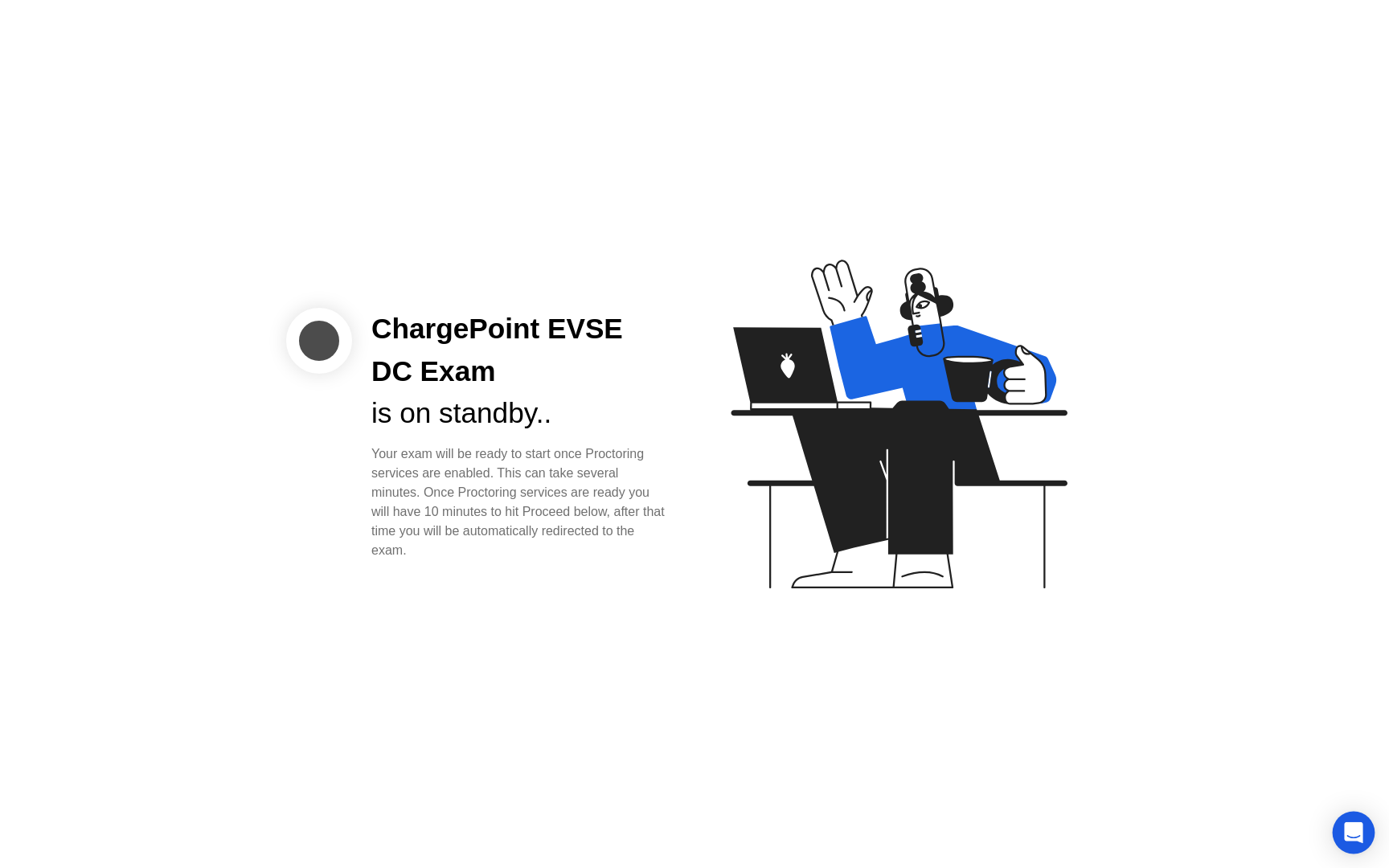
click at [1369, 821] on div "Open Intercom Messenger" at bounding box center [1353, 832] width 42 height 42
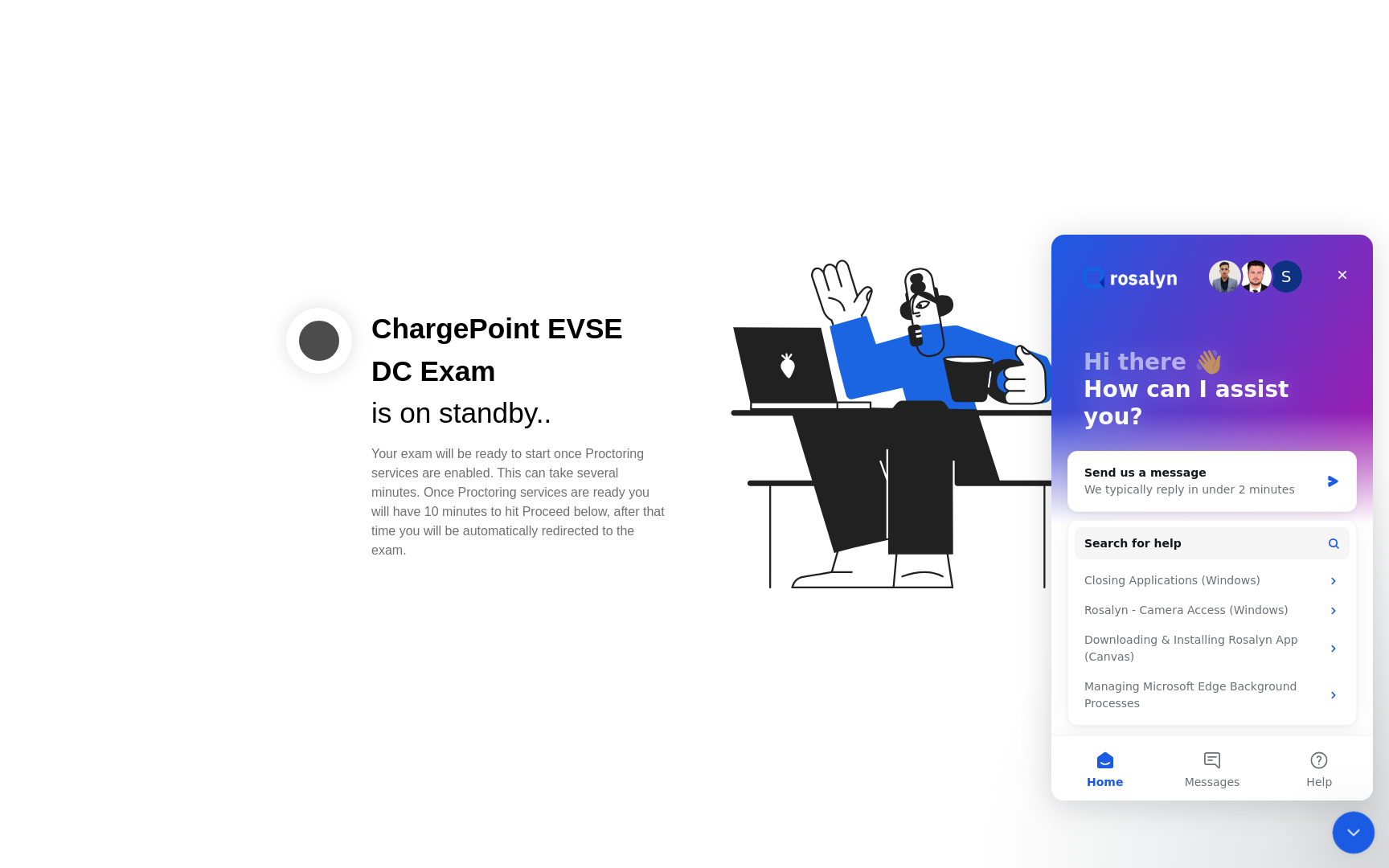
click at [1362, 826] on div "Close Intercom Messenger" at bounding box center [1351, 830] width 39 height 39
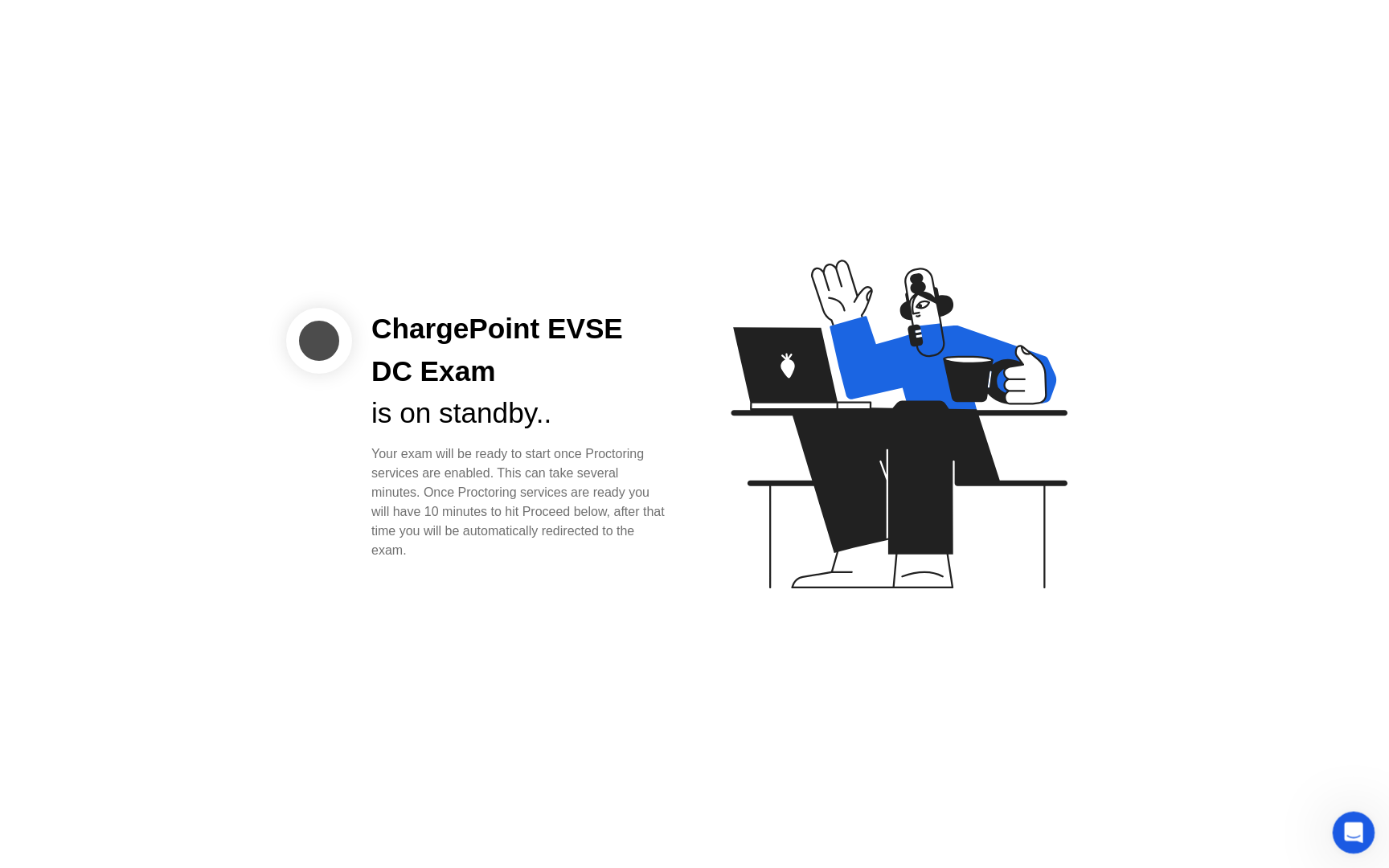
click at [1359, 831] on icon "Open Intercom Messenger" at bounding box center [1351, 830] width 26 height 26
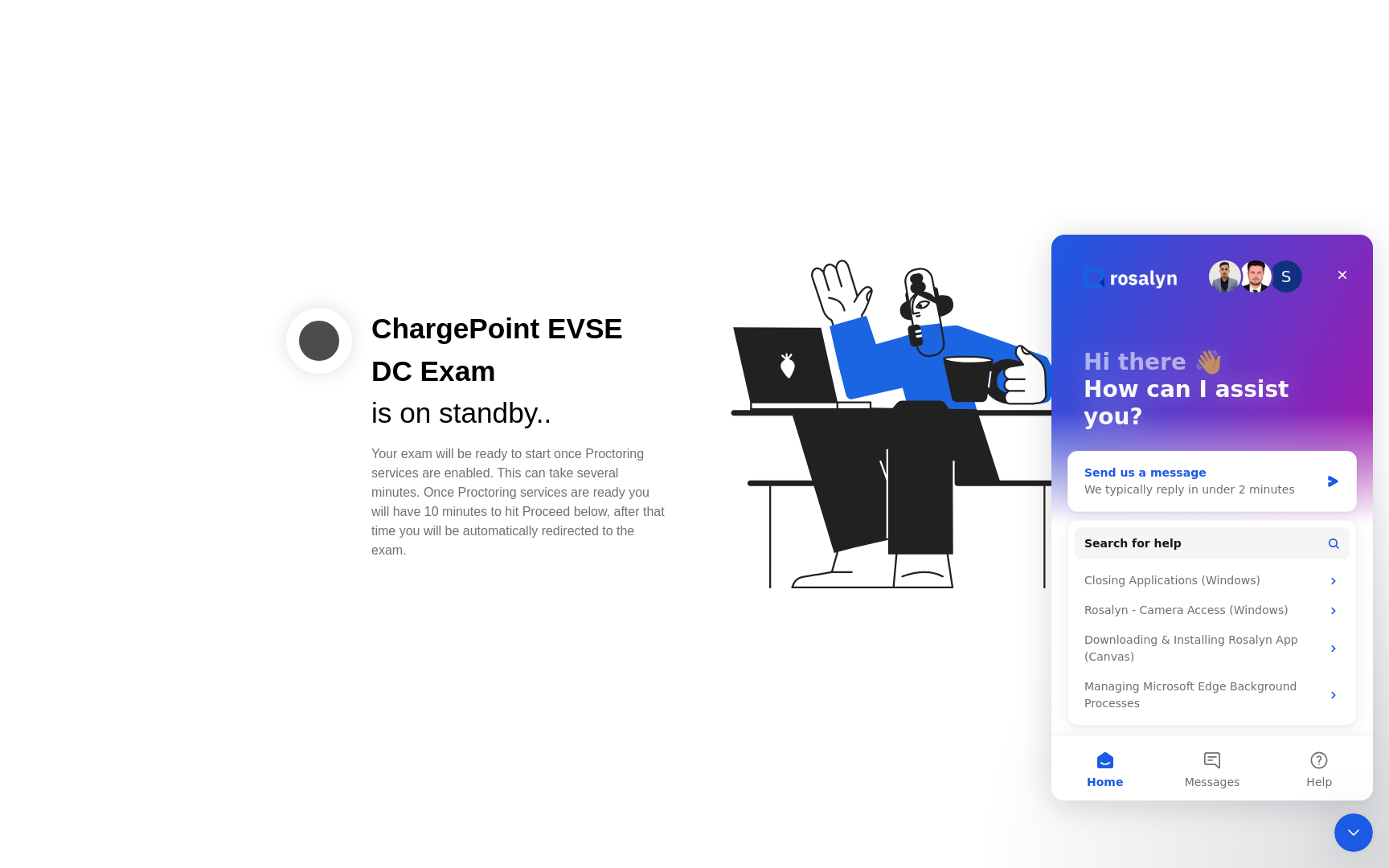
click at [1281, 451] on div "Send us a message We typically reply in under 2 minutes" at bounding box center [1212, 481] width 288 height 59
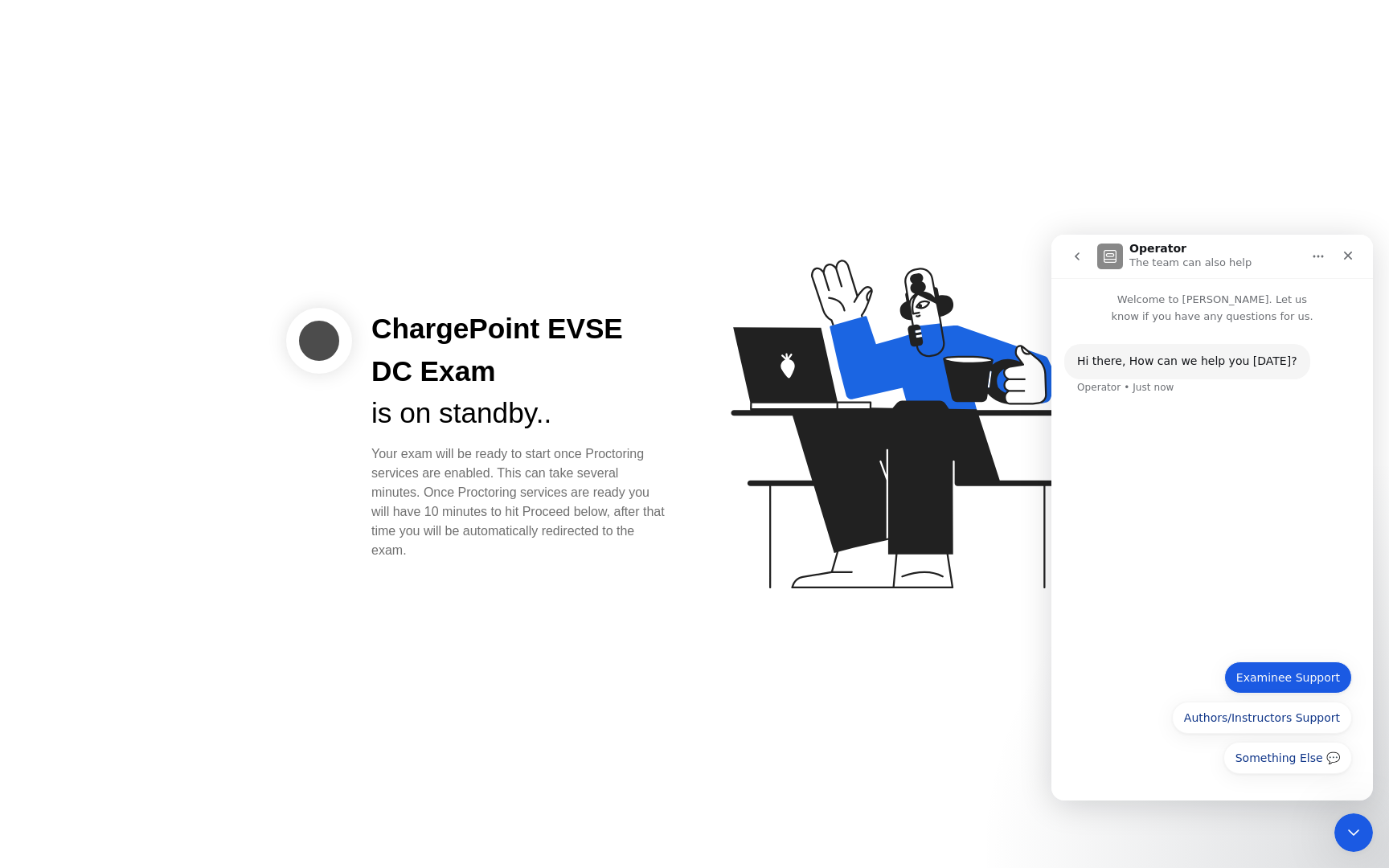
click at [1299, 688] on button "Examinee Support" at bounding box center [1287, 677] width 128 height 32
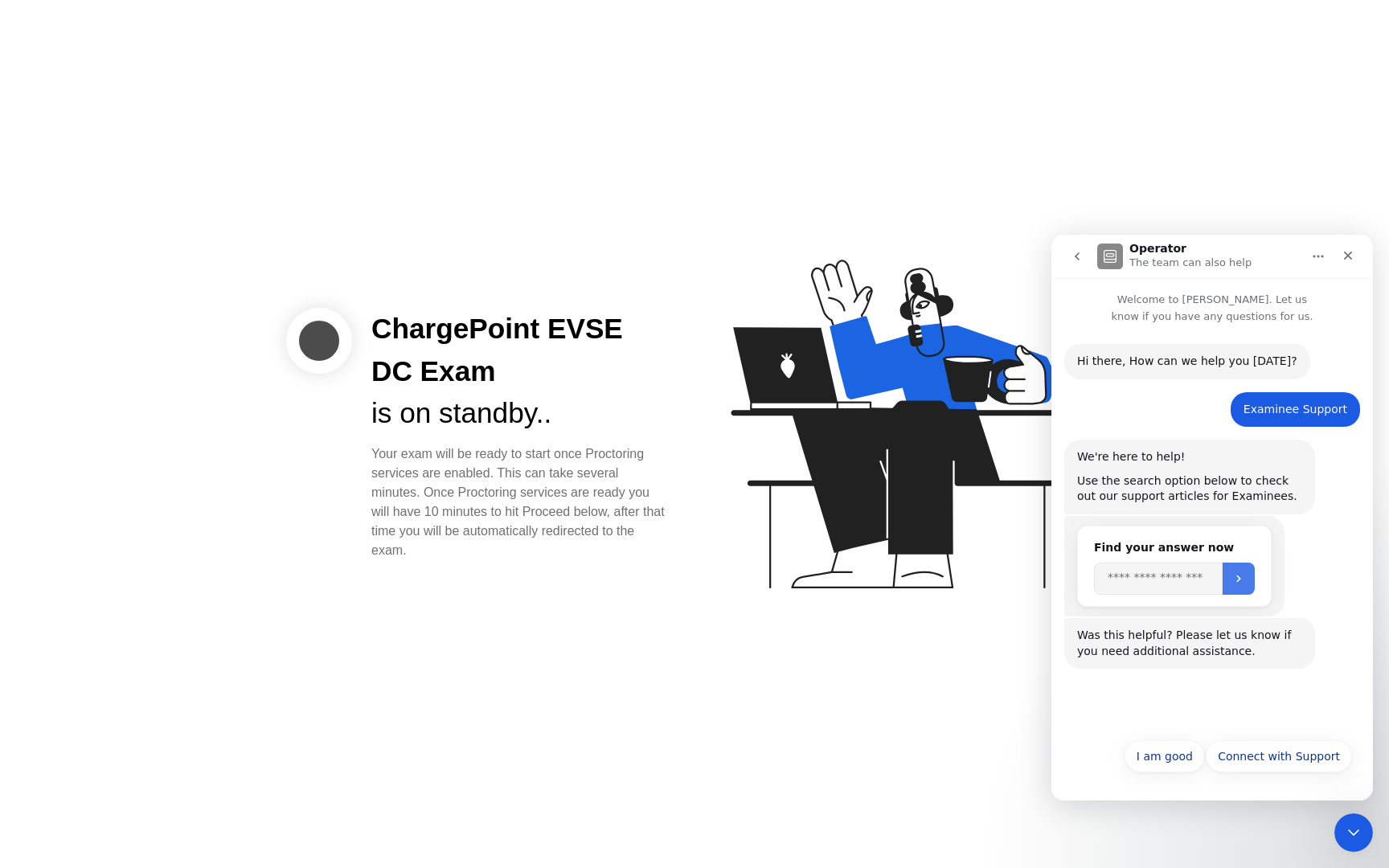
click at [1254, 576] on button "Submit" at bounding box center [1238, 578] width 32 height 32
click at [1184, 573] on input "Search" at bounding box center [1158, 578] width 129 height 32
type input "*********"
click at [1351, 259] on icon "Close" at bounding box center [1347, 255] width 13 height 13
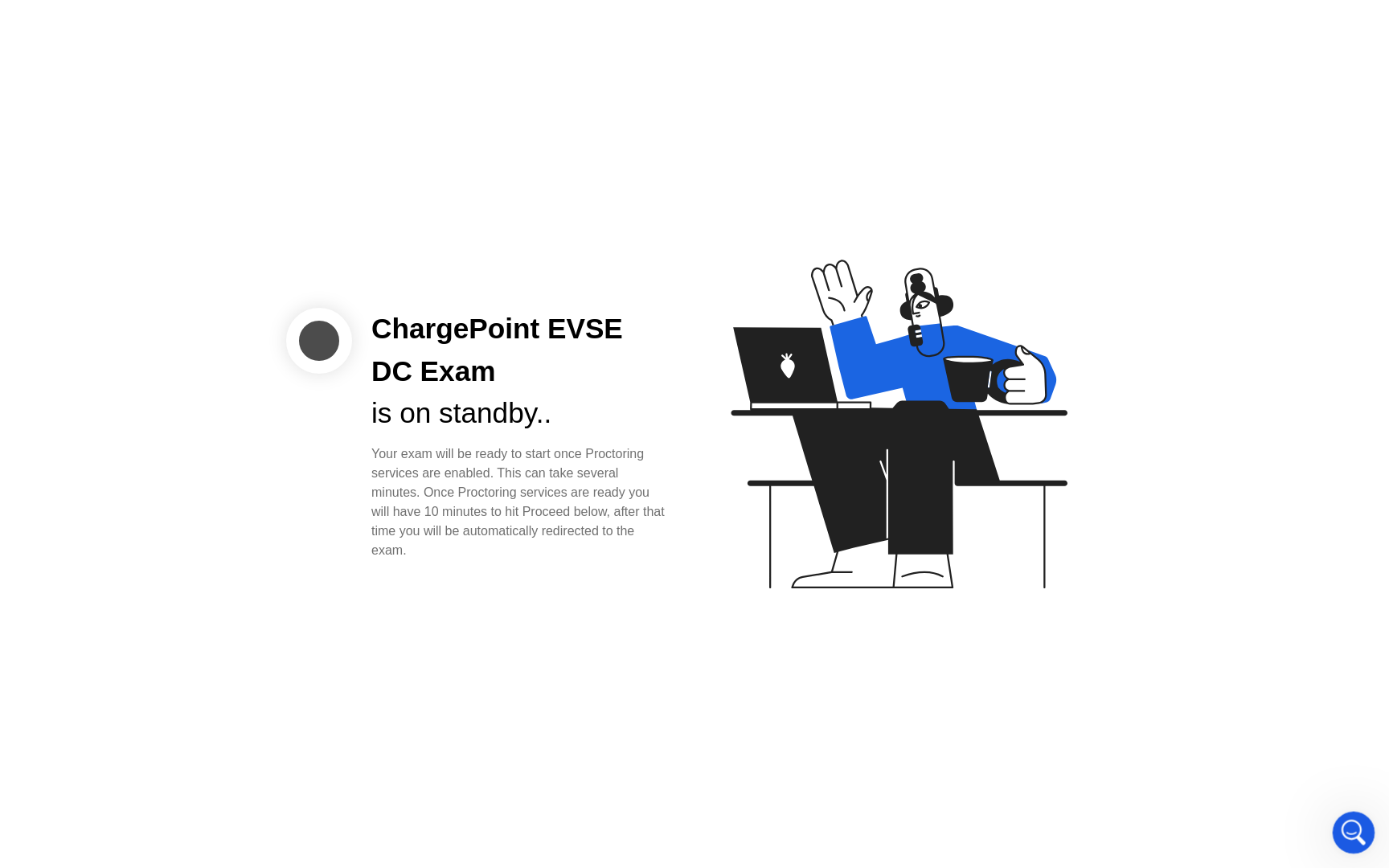
click at [1350, 820] on icon "Open Intercom Messenger" at bounding box center [1351, 830] width 26 height 26
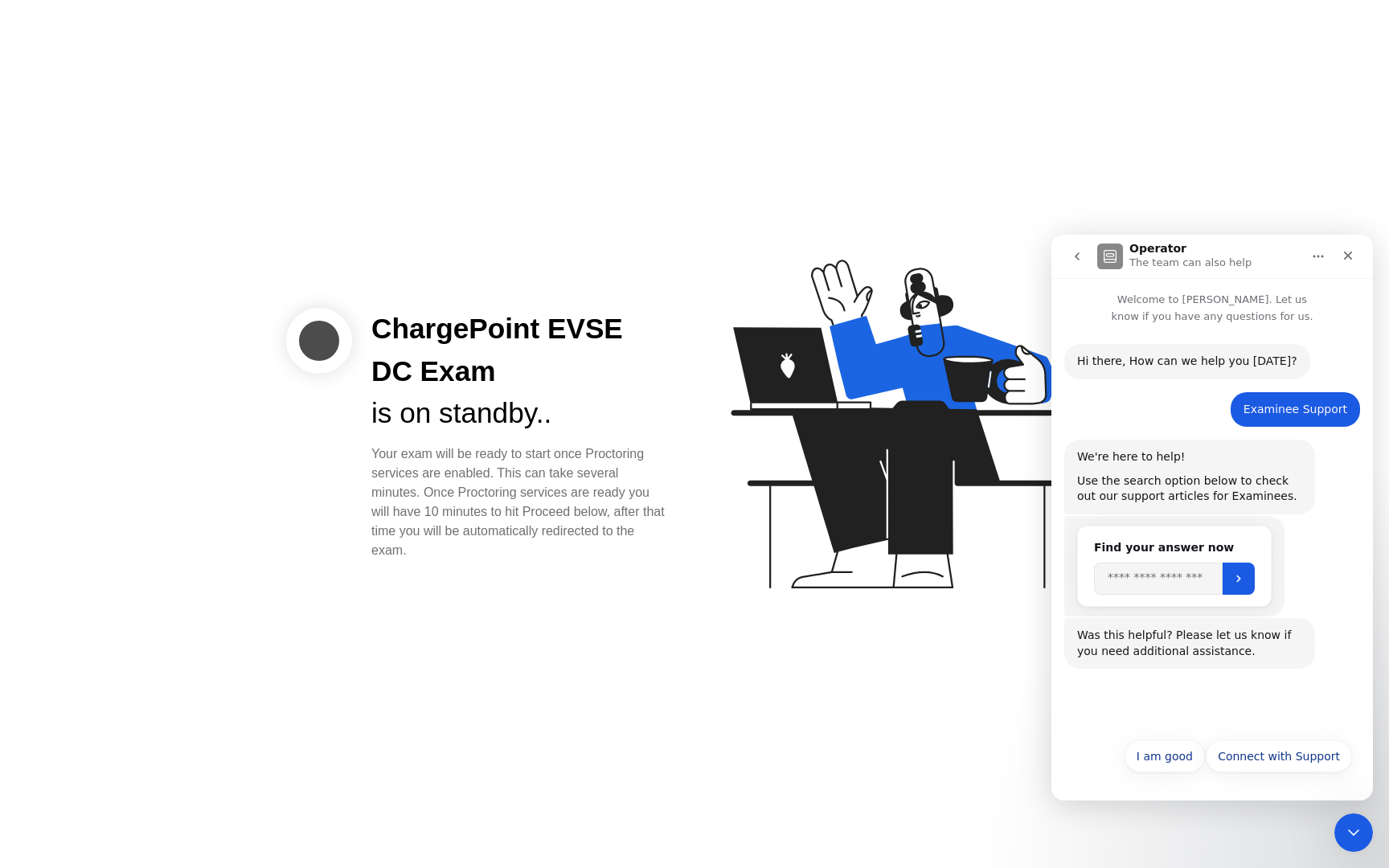
click at [1191, 588] on input "Search" at bounding box center [1158, 578] width 129 height 32
type input "**********"
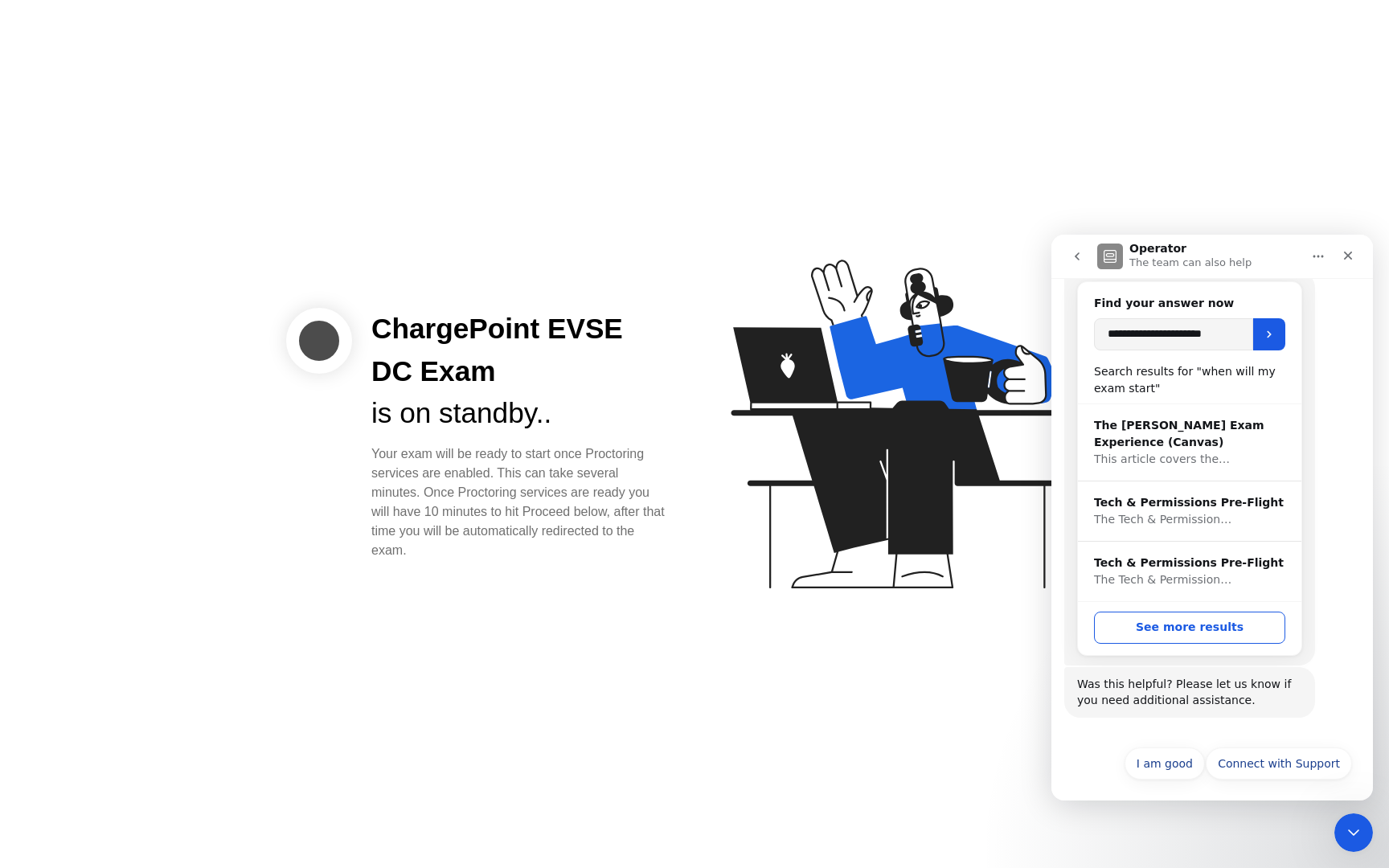
scroll to position [252, 0]
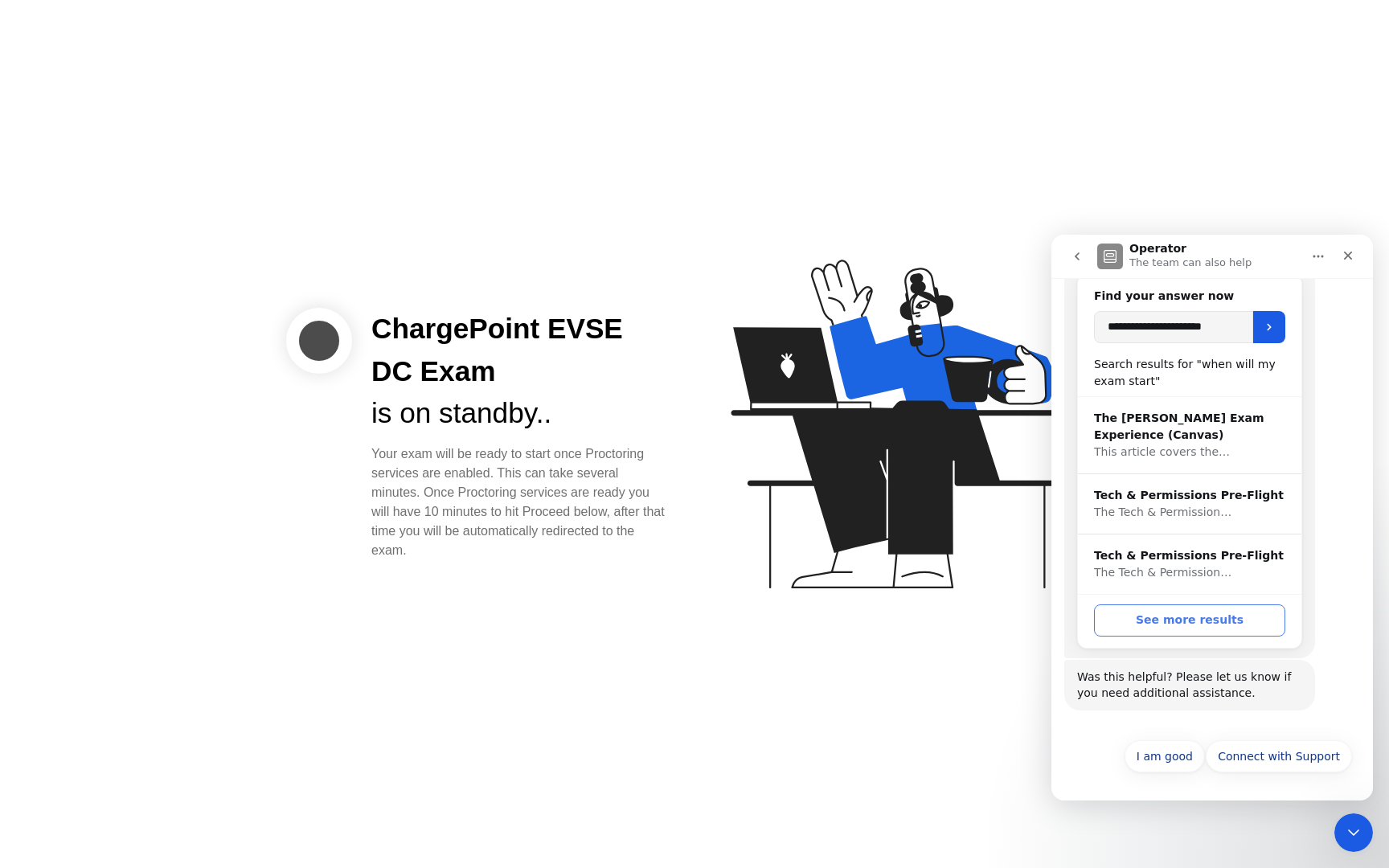
click at [1216, 618] on button "See more results" at bounding box center [1189, 621] width 191 height 32
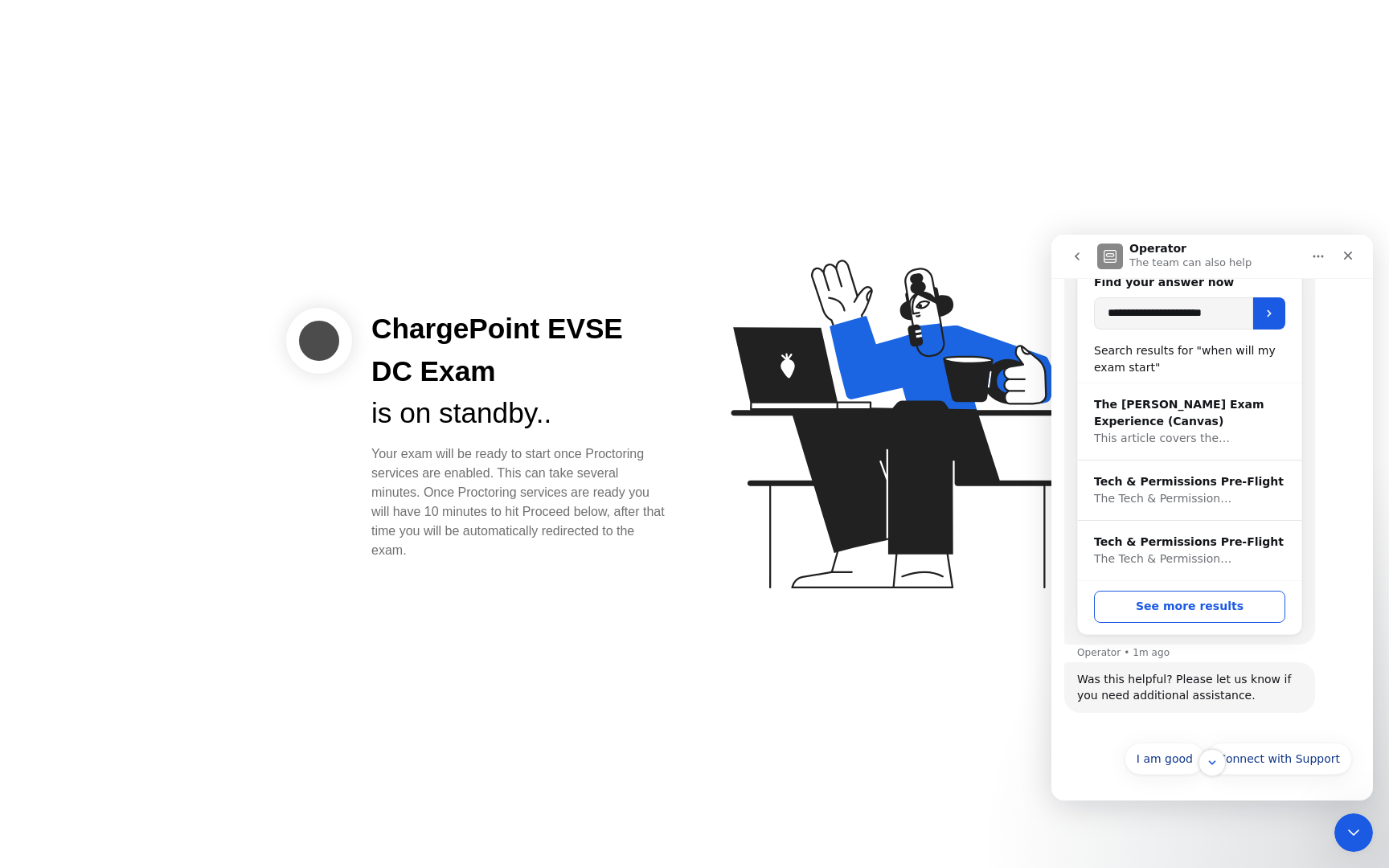
scroll to position [268, 0]
click at [1316, 259] on icon "Home" at bounding box center [1318, 256] width 13 height 13
click at [1352, 835] on icon "Close Intercom Messenger" at bounding box center [1351, 830] width 19 height 19
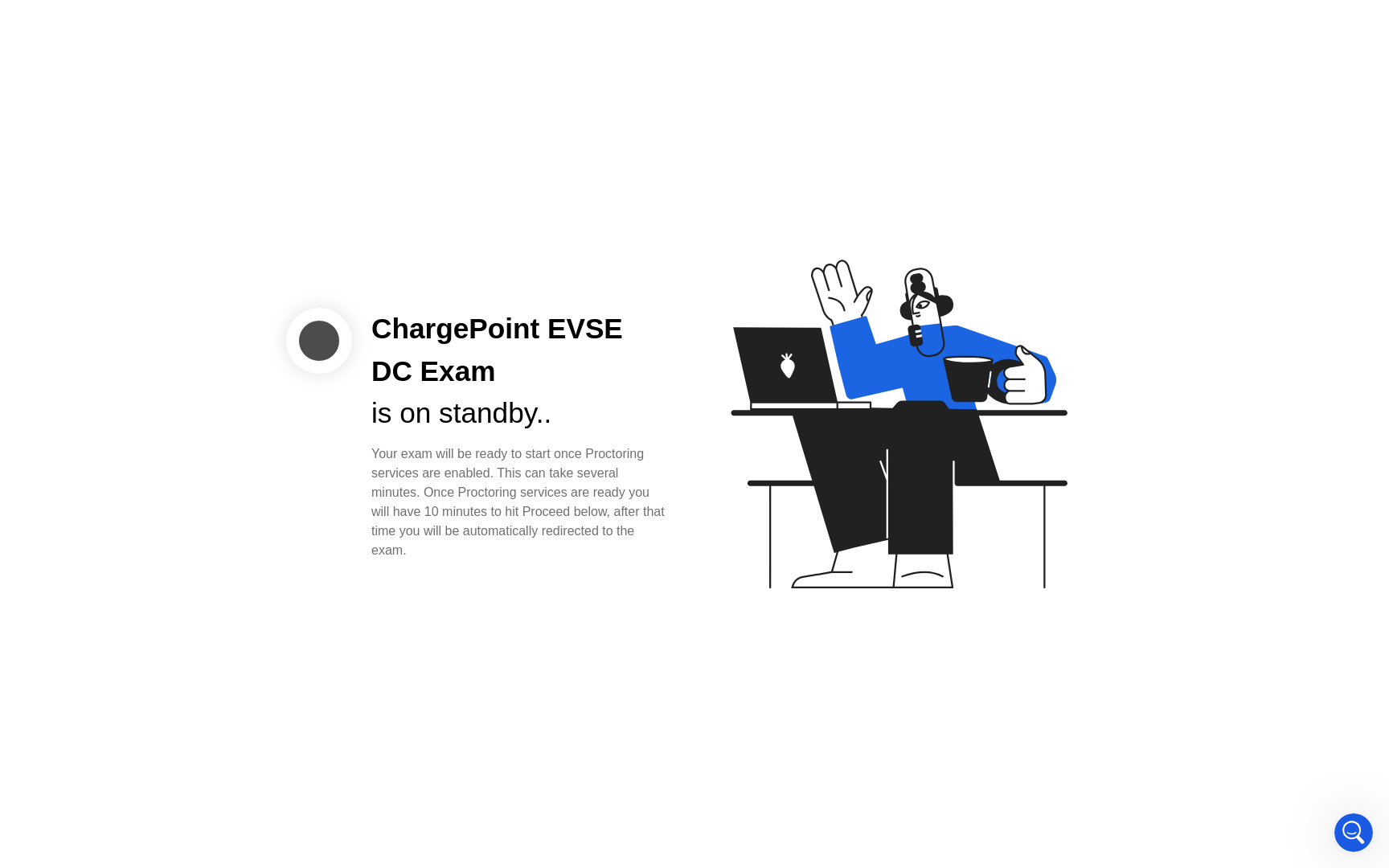
click at [656, 641] on div "ChargePoint EVSE DC Exam is on standby.. Your exam will be ready to start once …" at bounding box center [694, 434] width 1389 height 868
click at [1370, 836] on html at bounding box center [1351, 830] width 39 height 39
click at [1334, 821] on div "Open Intercom Messenger" at bounding box center [1351, 830] width 53 height 53
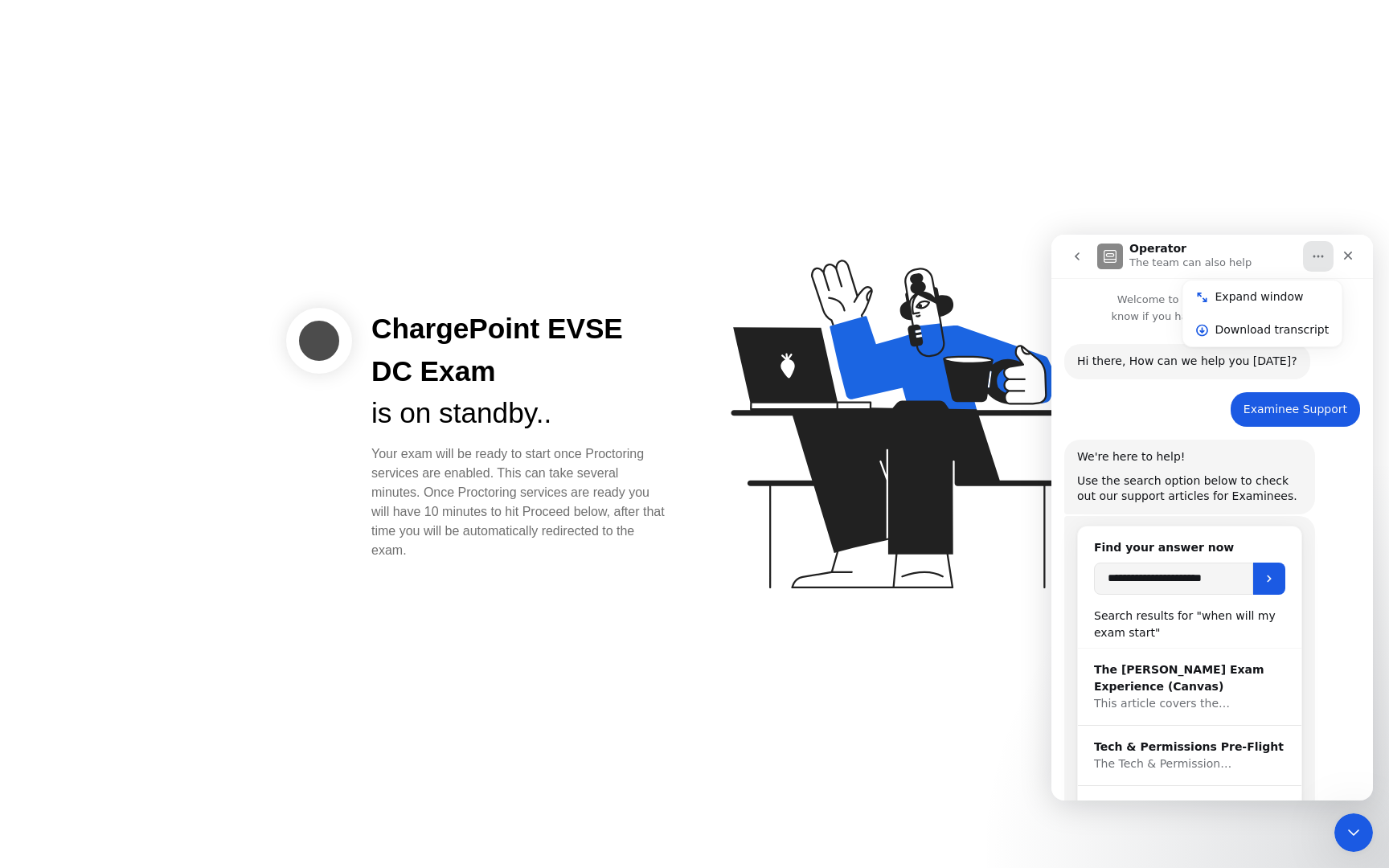
scroll to position [252, 0]
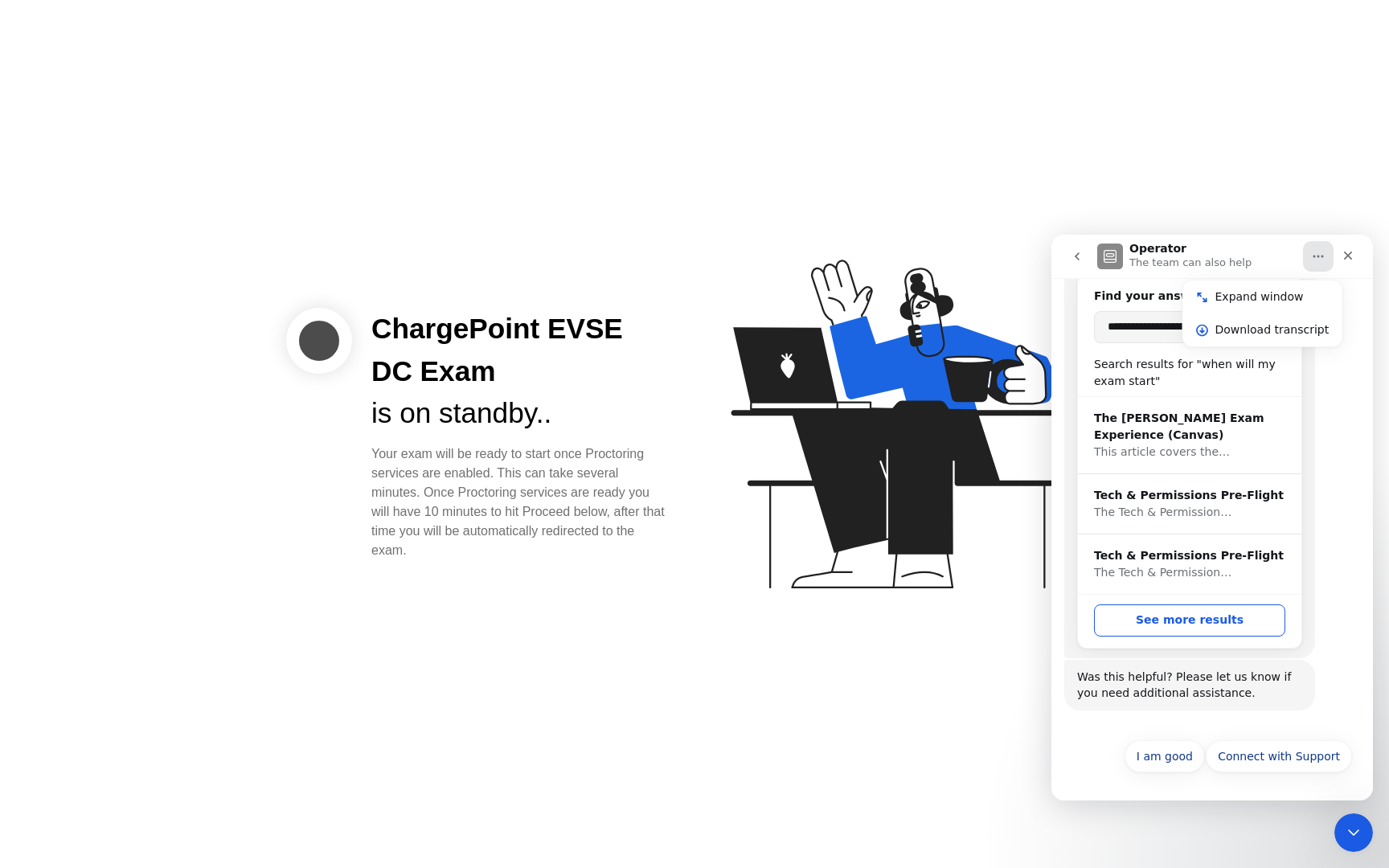
click at [1319, 248] on button "Home" at bounding box center [1318, 257] width 30 height 30
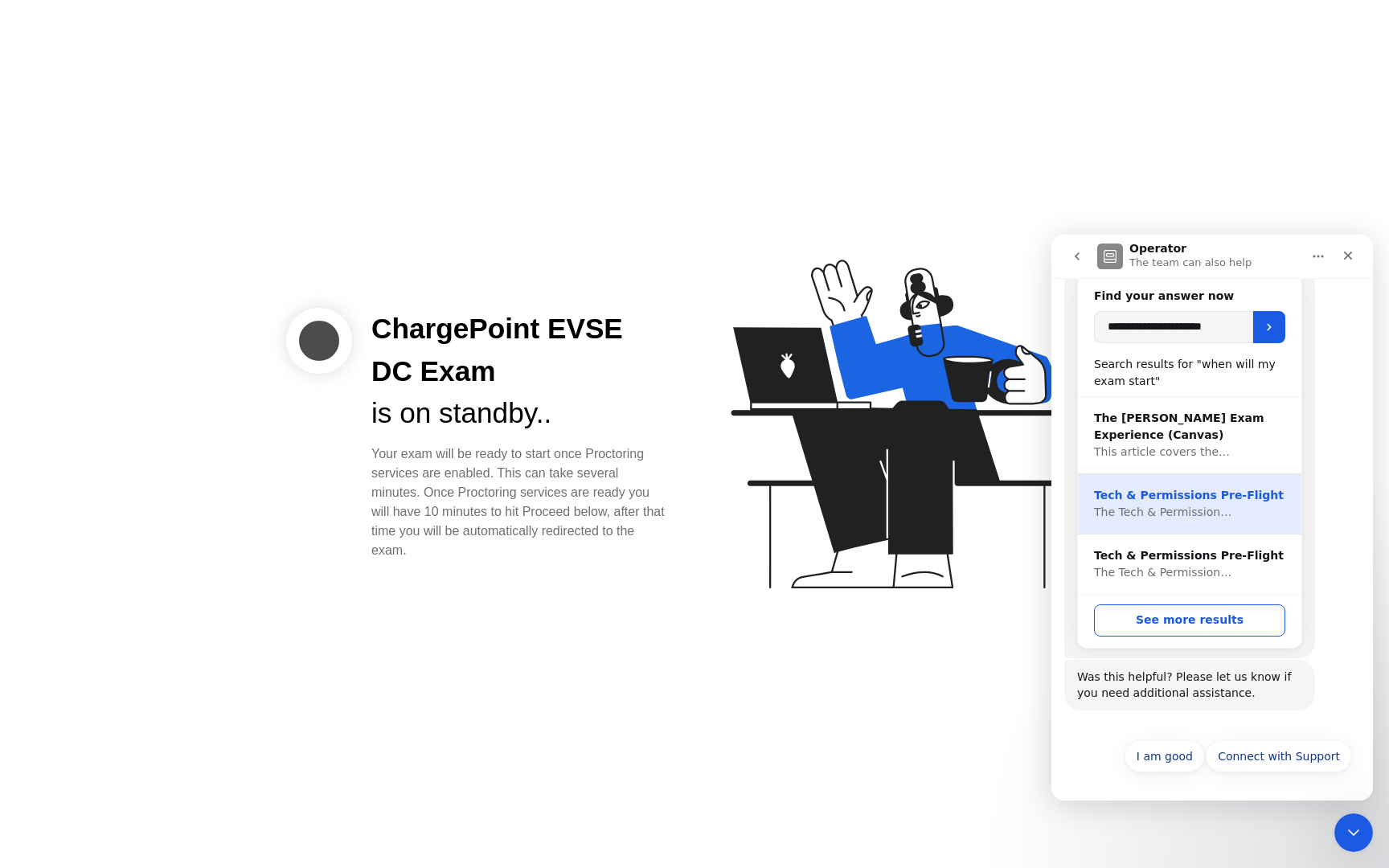
click at [1236, 480] on div "Tech & Permissions Pre-Flight The Tech & Permission…" at bounding box center [1189, 504] width 224 height 60
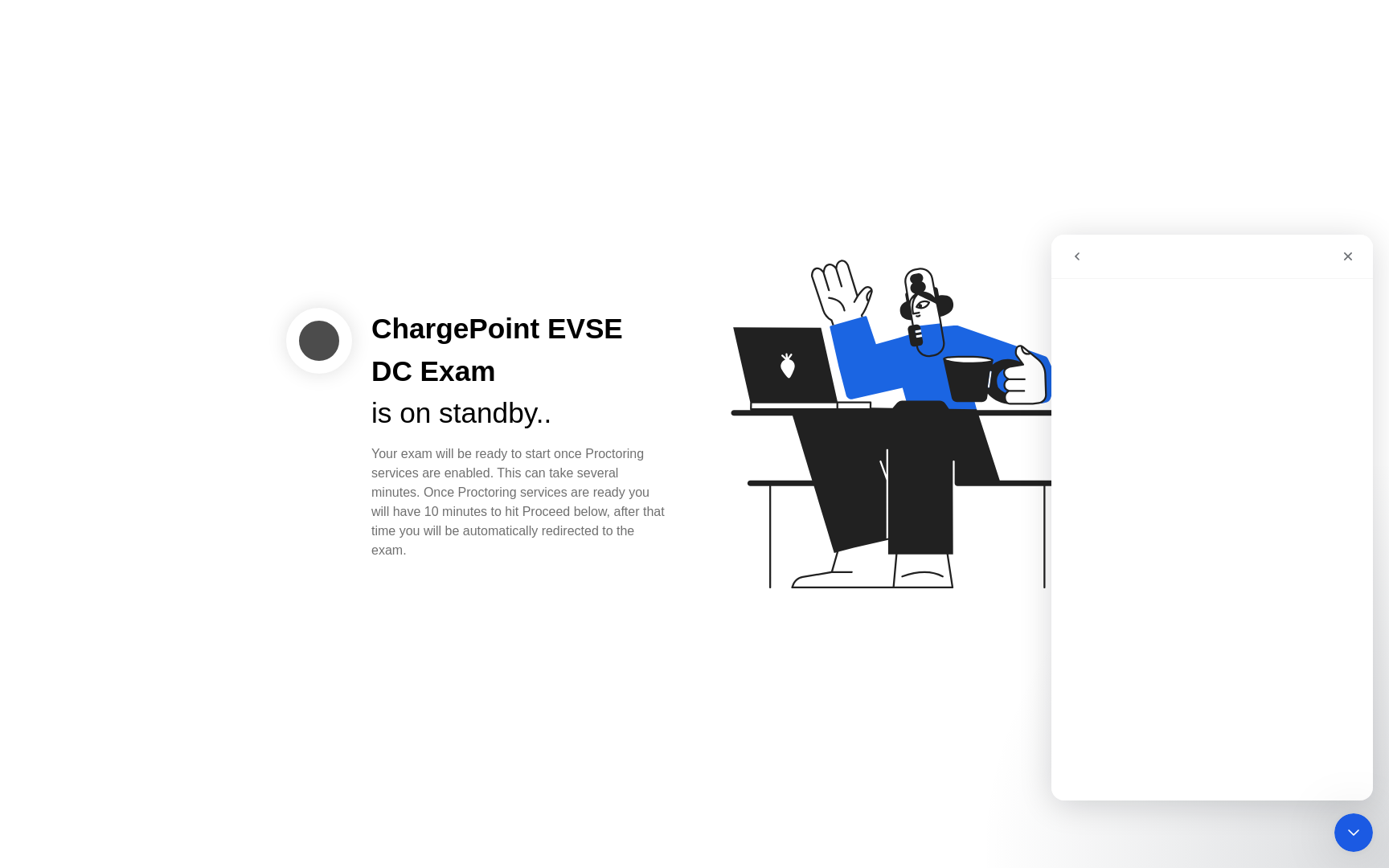
click at [1079, 258] on icon "go back" at bounding box center [1076, 256] width 13 height 13
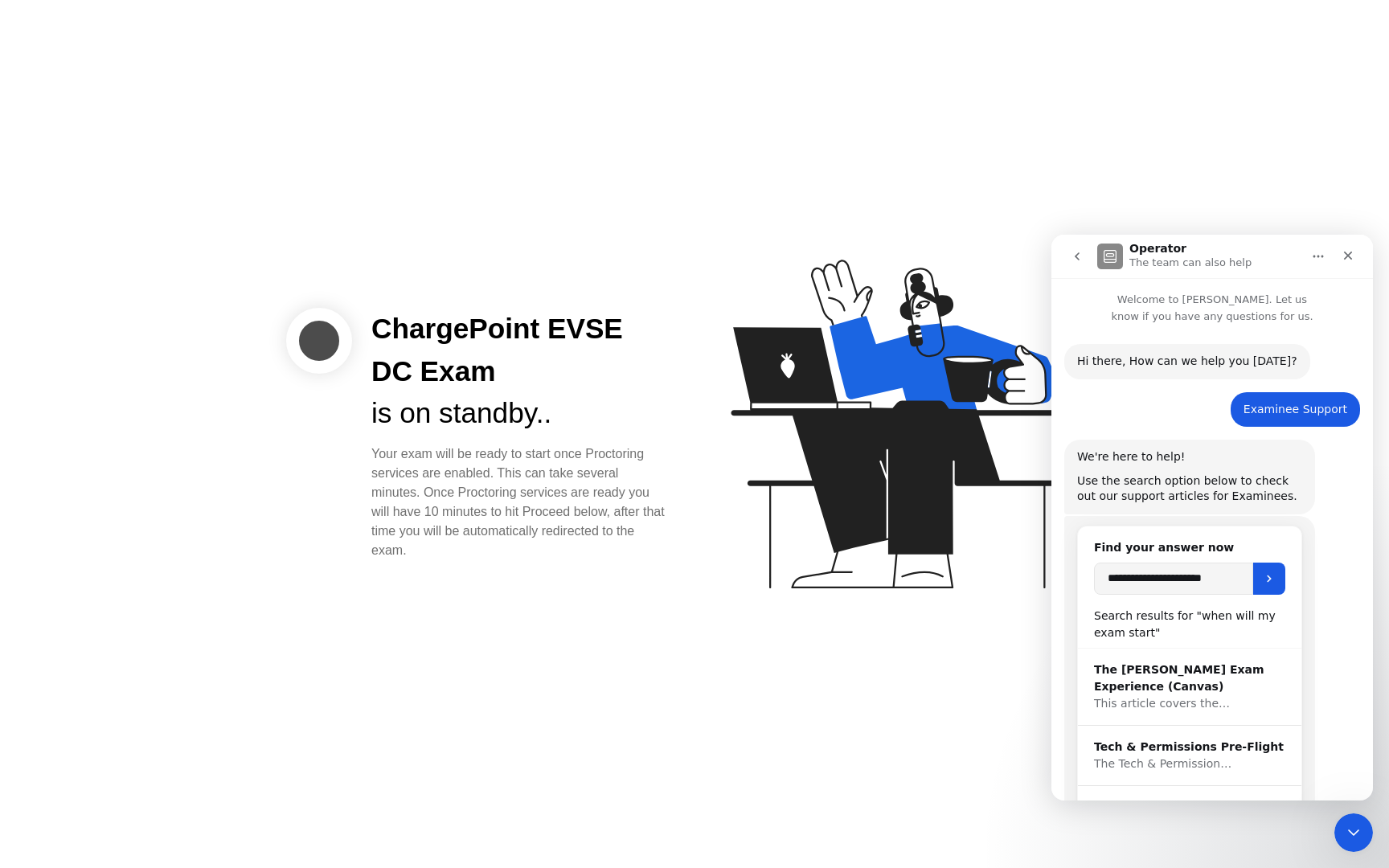
scroll to position [252, 0]
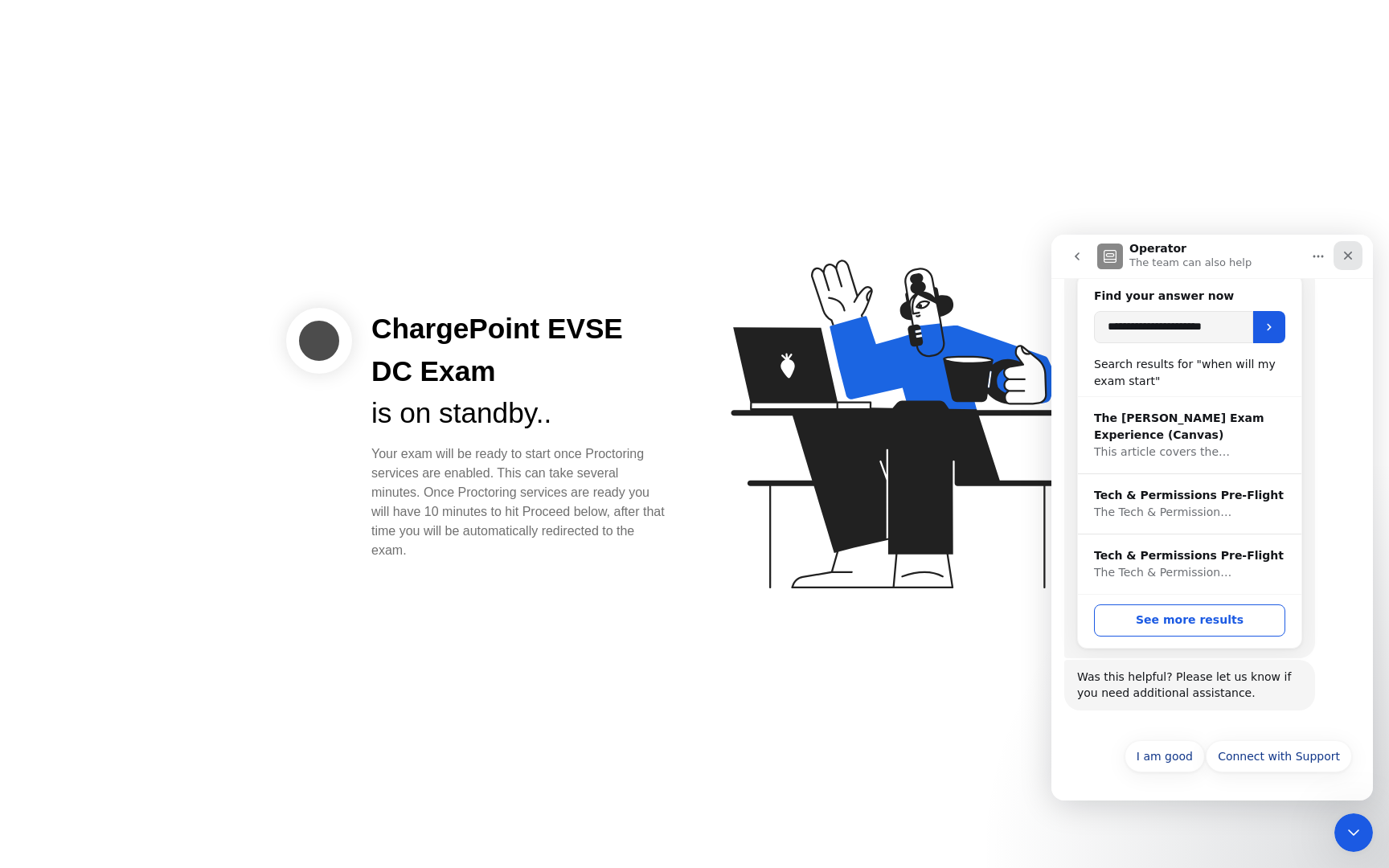
click at [1346, 263] on div "Close" at bounding box center [1347, 256] width 29 height 29
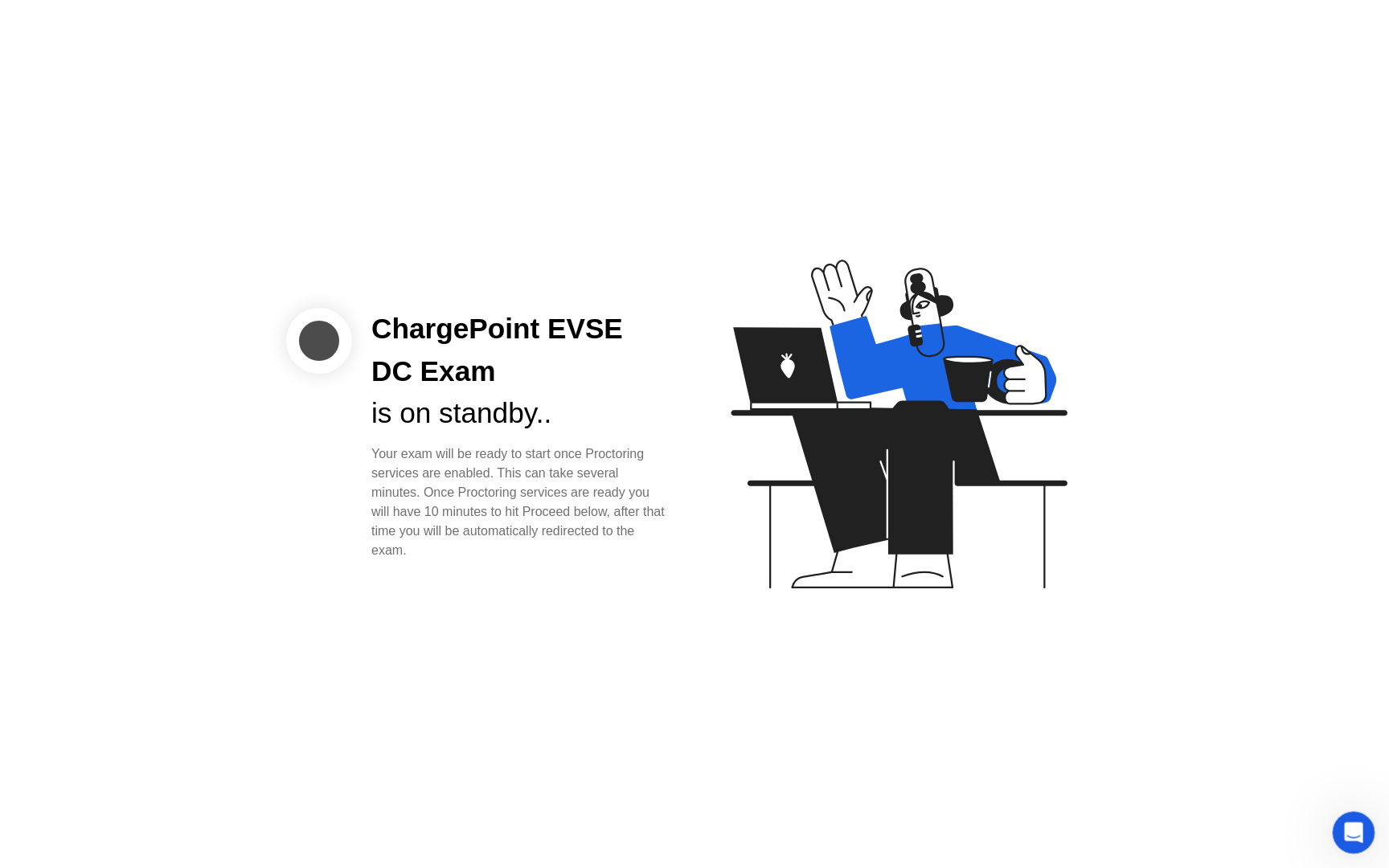
click at [1352, 842] on div "Open Intercom Messenger" at bounding box center [1351, 830] width 53 height 53
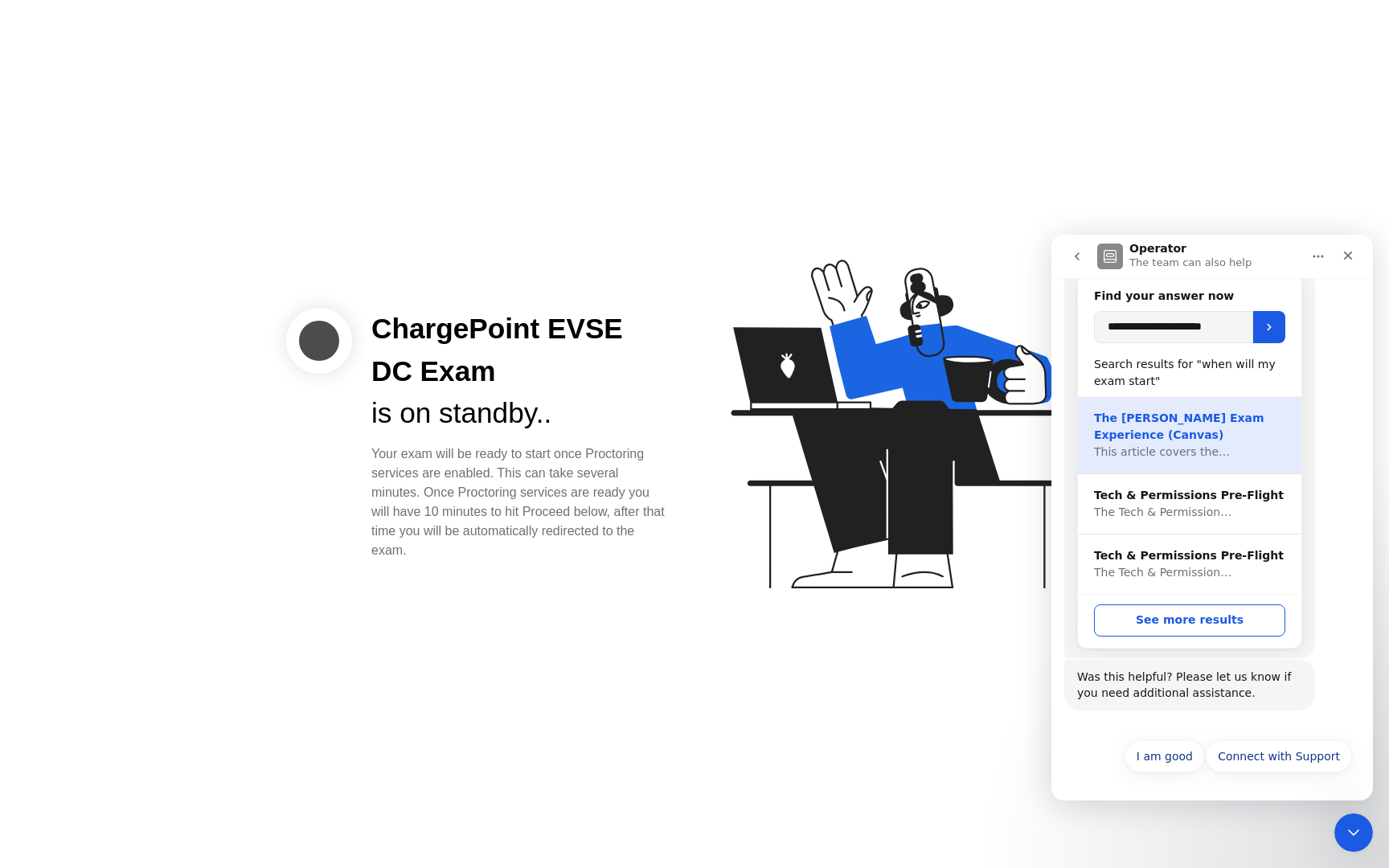
click at [1217, 414] on div "The [PERSON_NAME] Exam Experience (Canvas)" at bounding box center [1189, 427] width 191 height 34
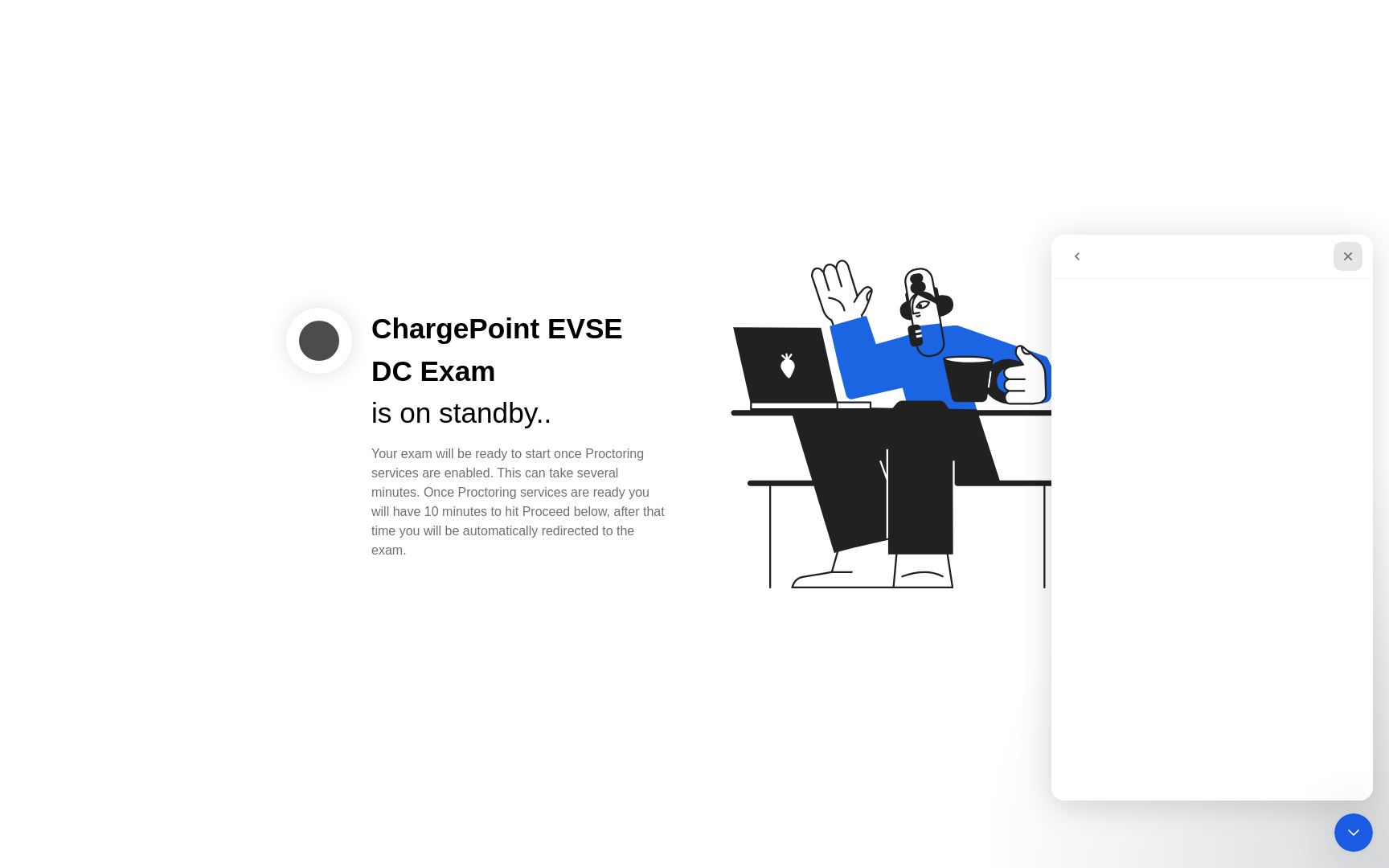
click at [1351, 257] on icon "Close" at bounding box center [1347, 256] width 13 height 13
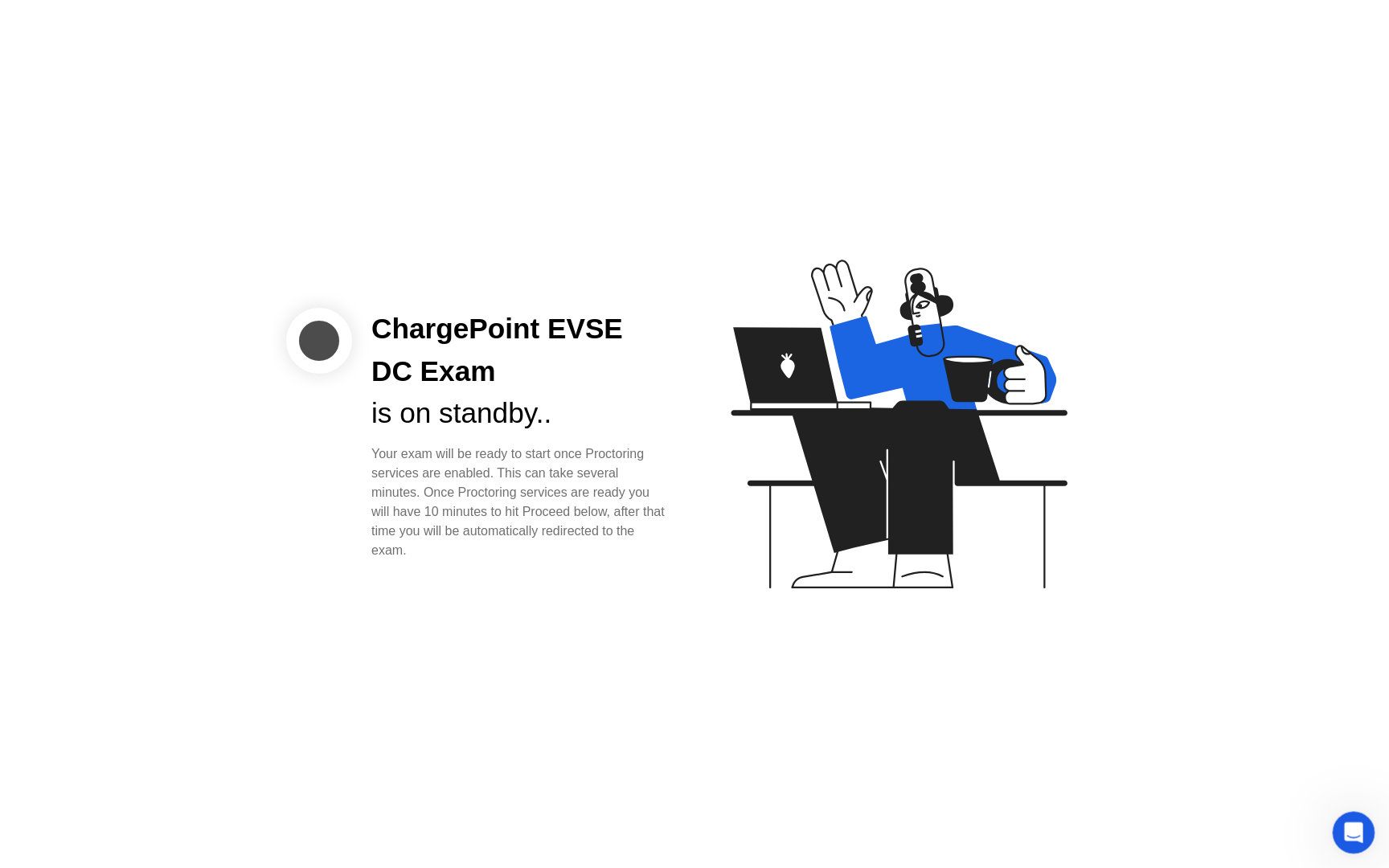
click at [1347, 827] on icon "Open Intercom Messenger" at bounding box center [1351, 830] width 26 height 26
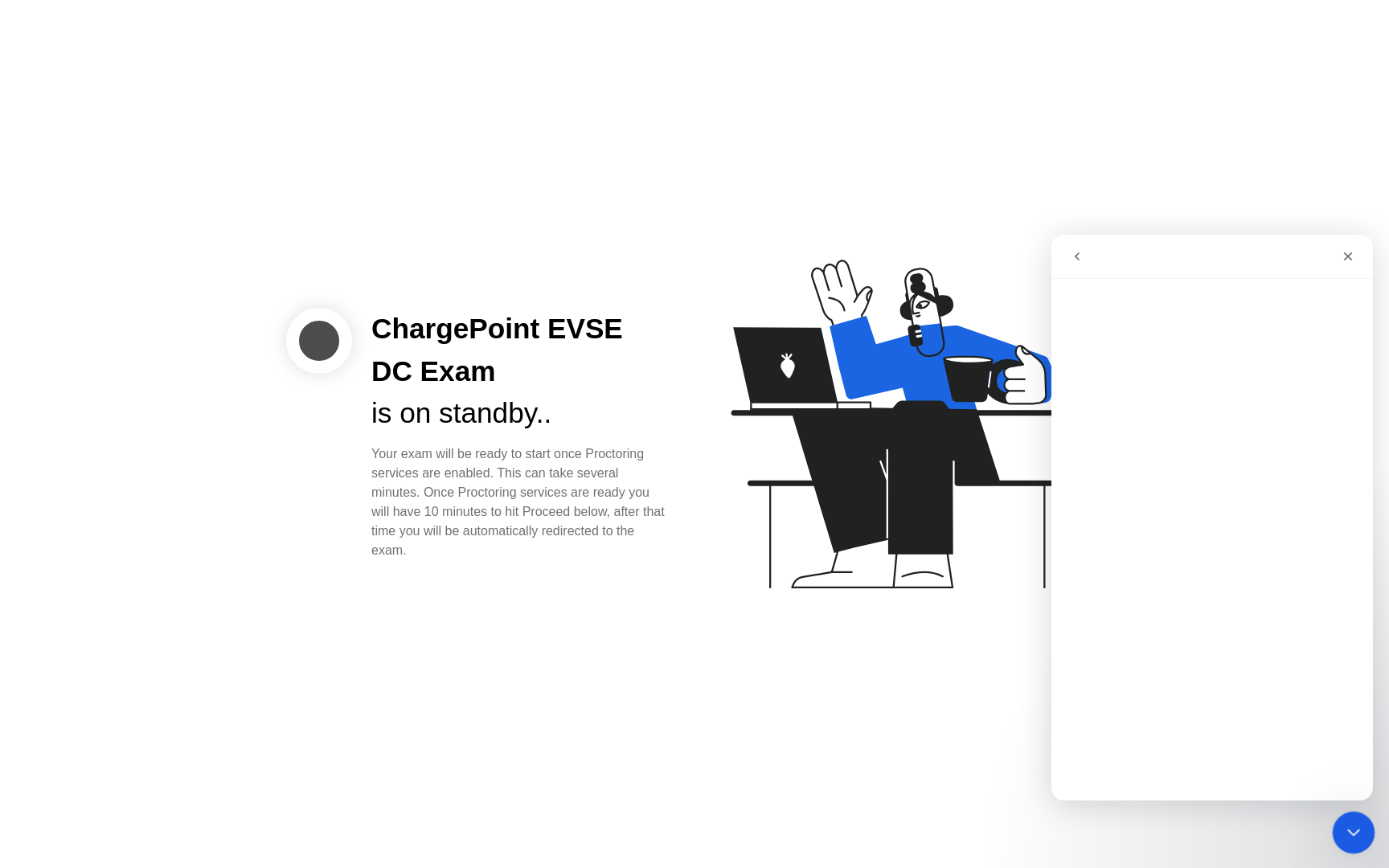
click at [1349, 821] on icon "Close Intercom Messenger" at bounding box center [1351, 830] width 19 height 19
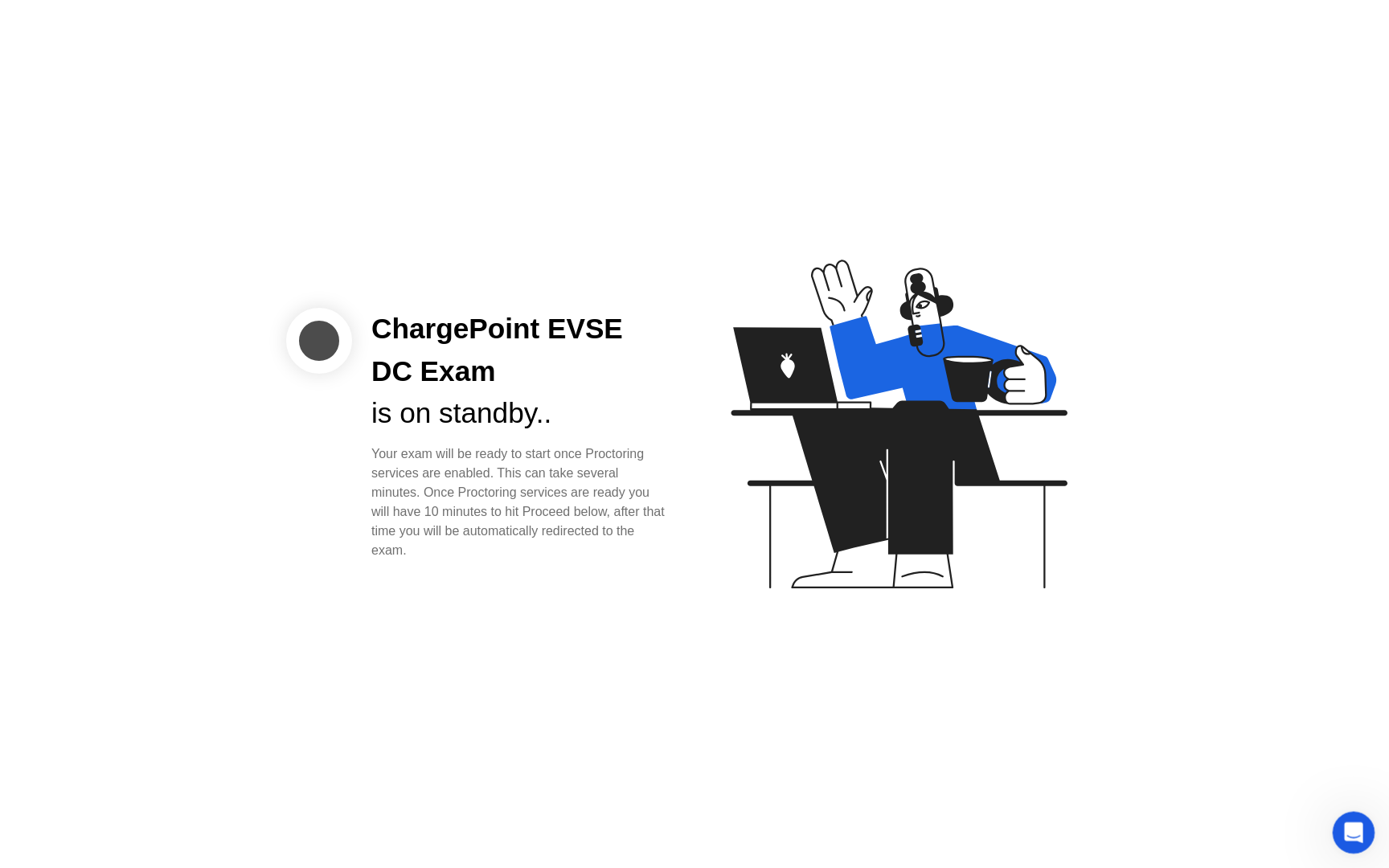
click at [1349, 826] on icon "Open Intercom Messenger" at bounding box center [1351, 830] width 26 height 26
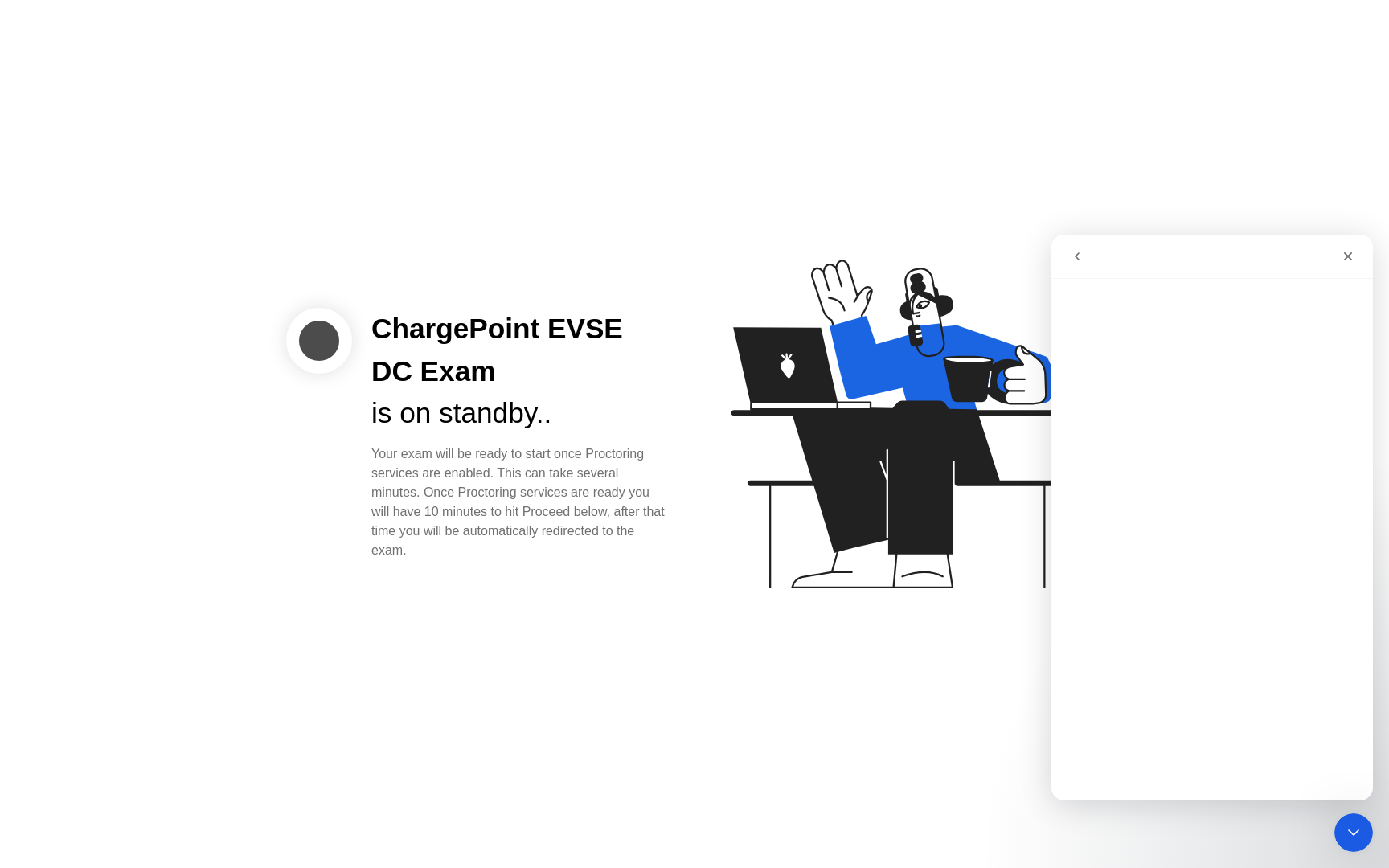
click at [1082, 251] on icon "go back" at bounding box center [1076, 256] width 13 height 13
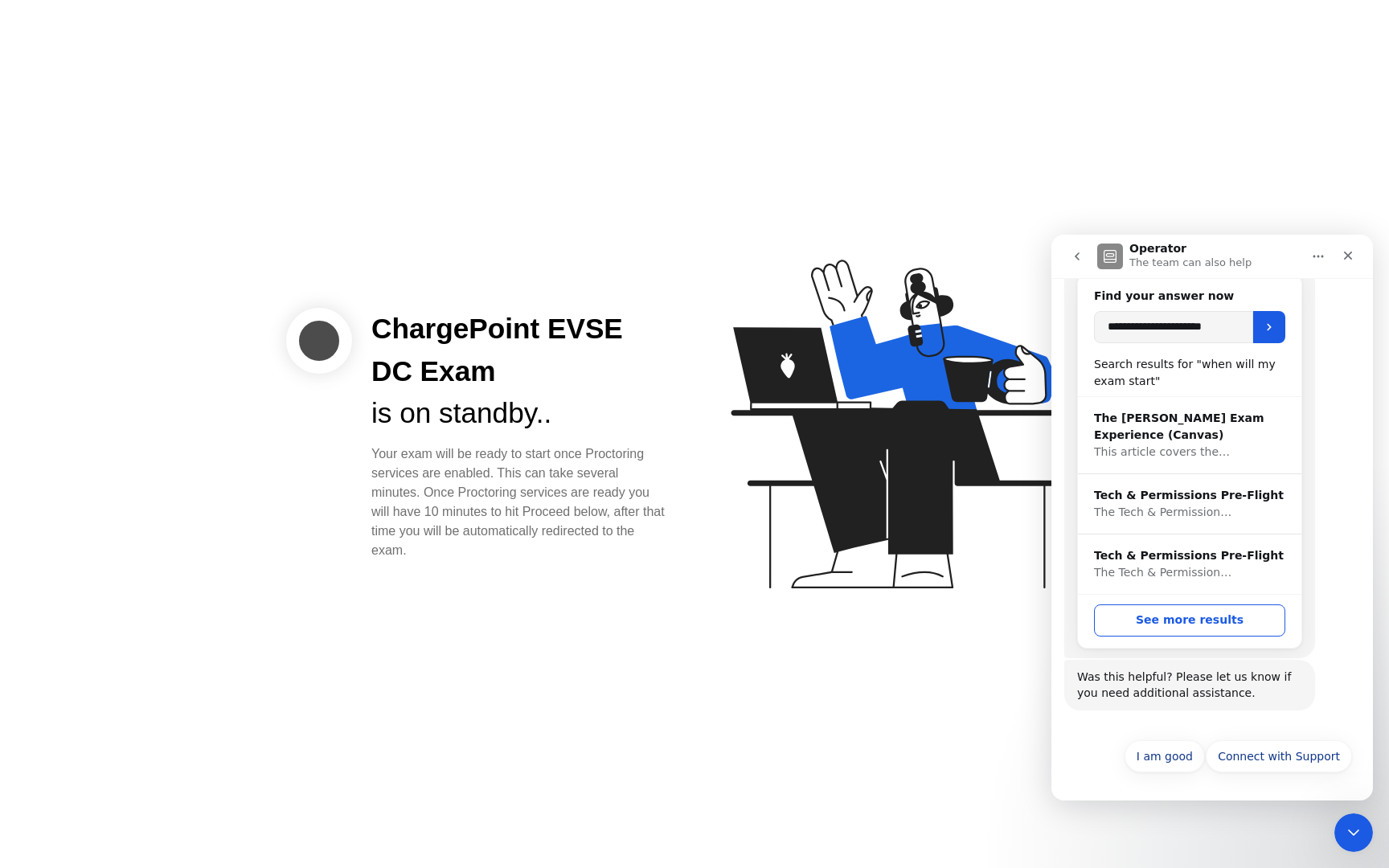
scroll to position [252, 0]
click at [1176, 744] on button "I am good" at bounding box center [1164, 756] width 80 height 32
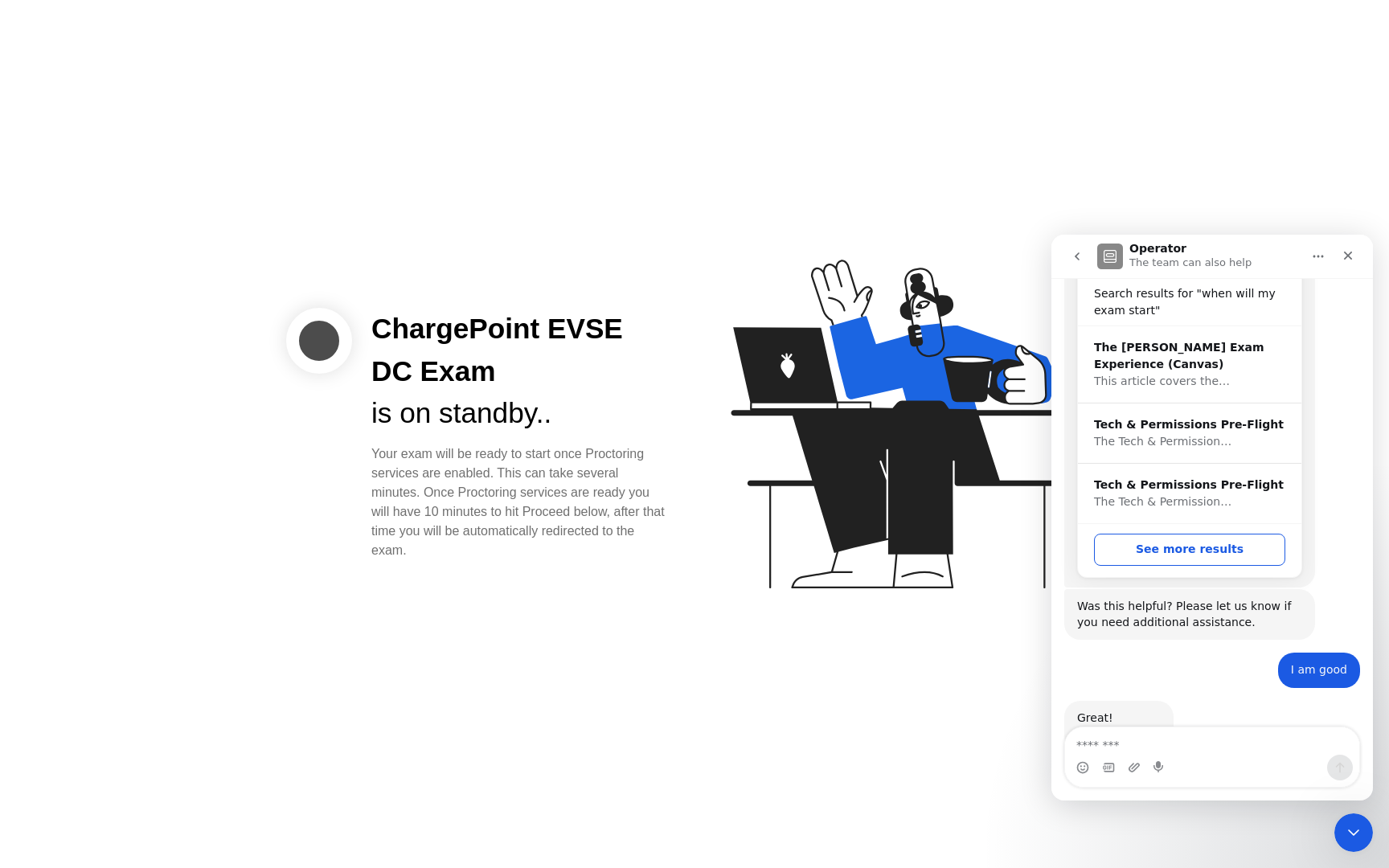
scroll to position [380, 0]
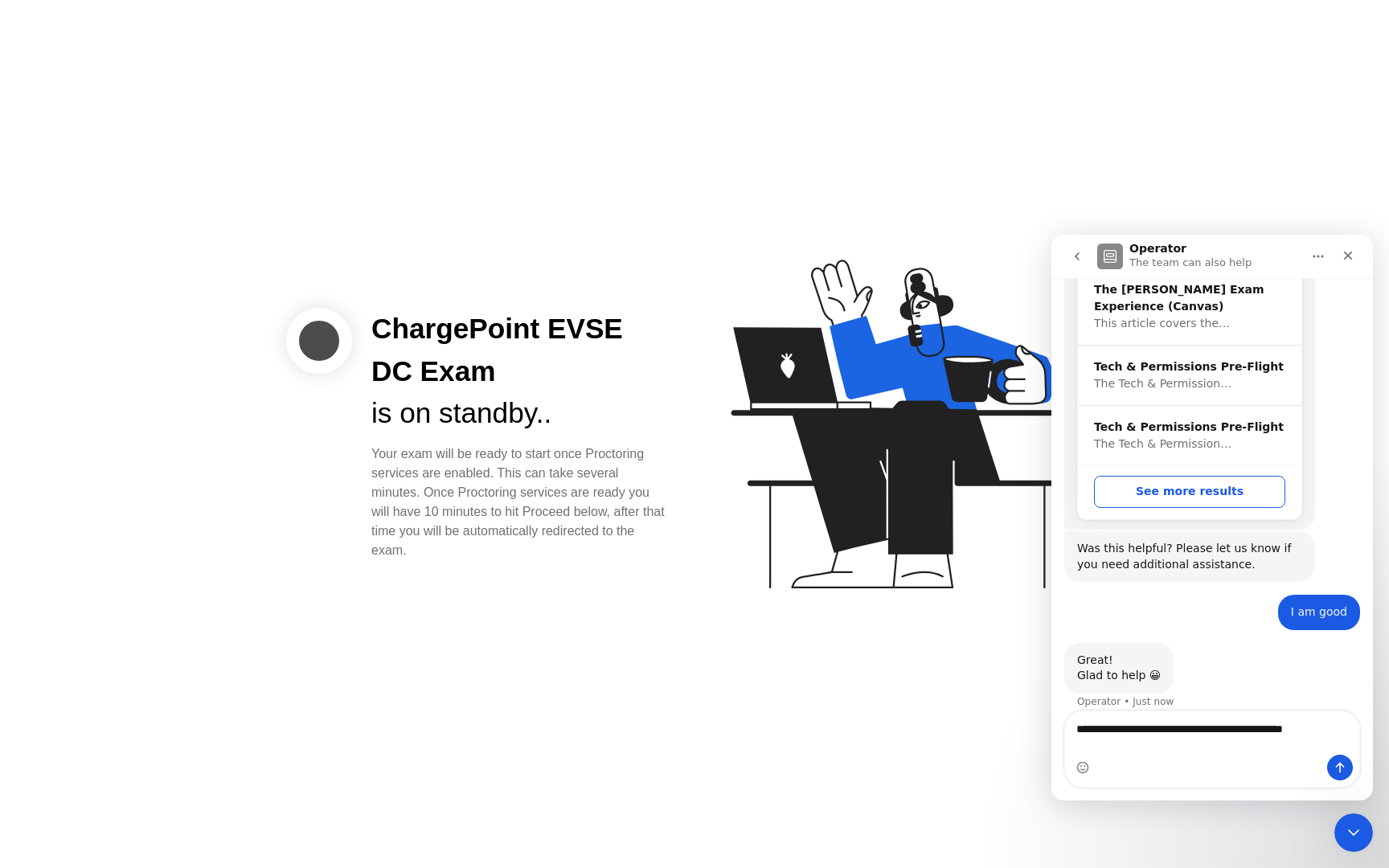
type textarea "**********"
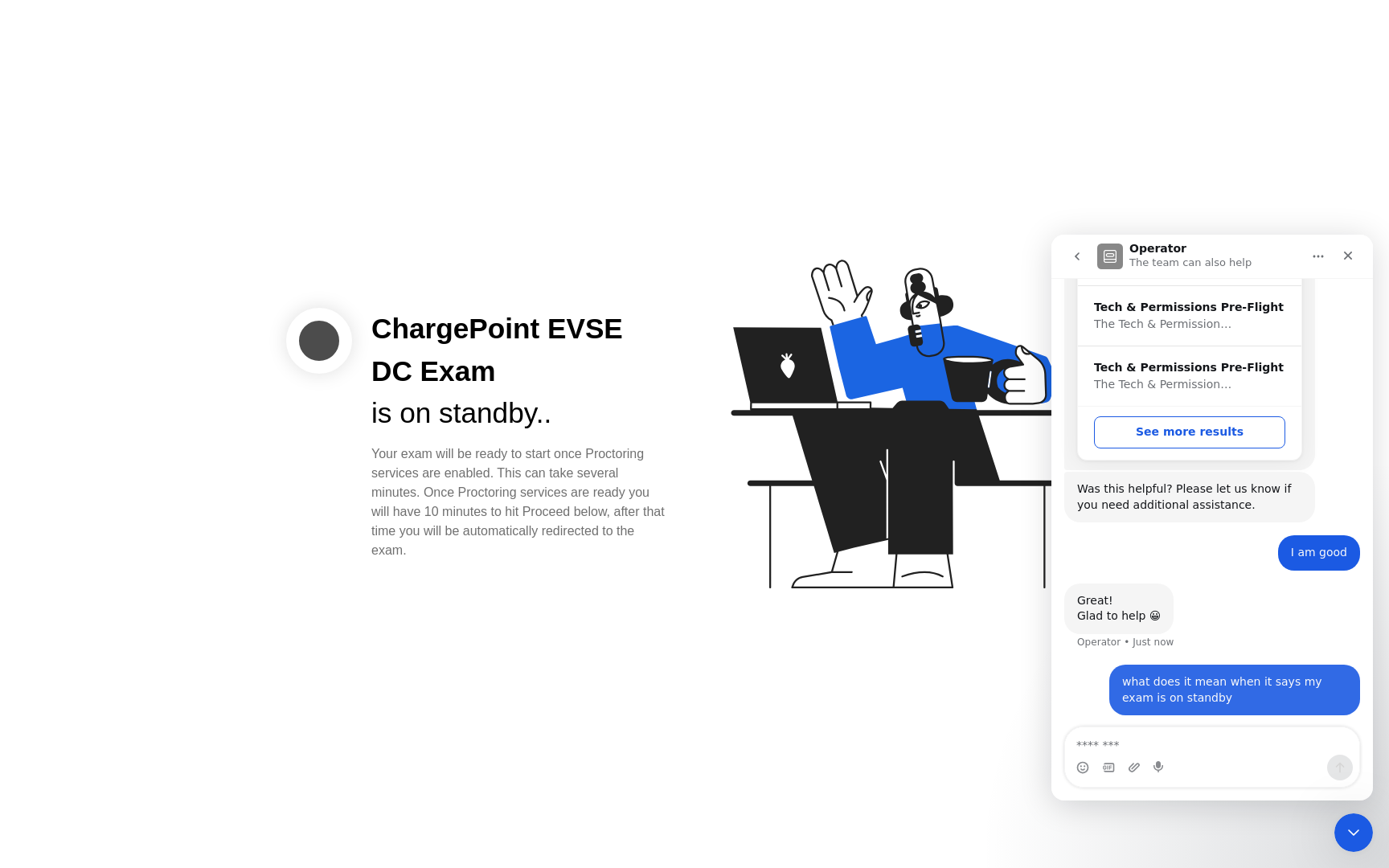
scroll to position [444, 0]
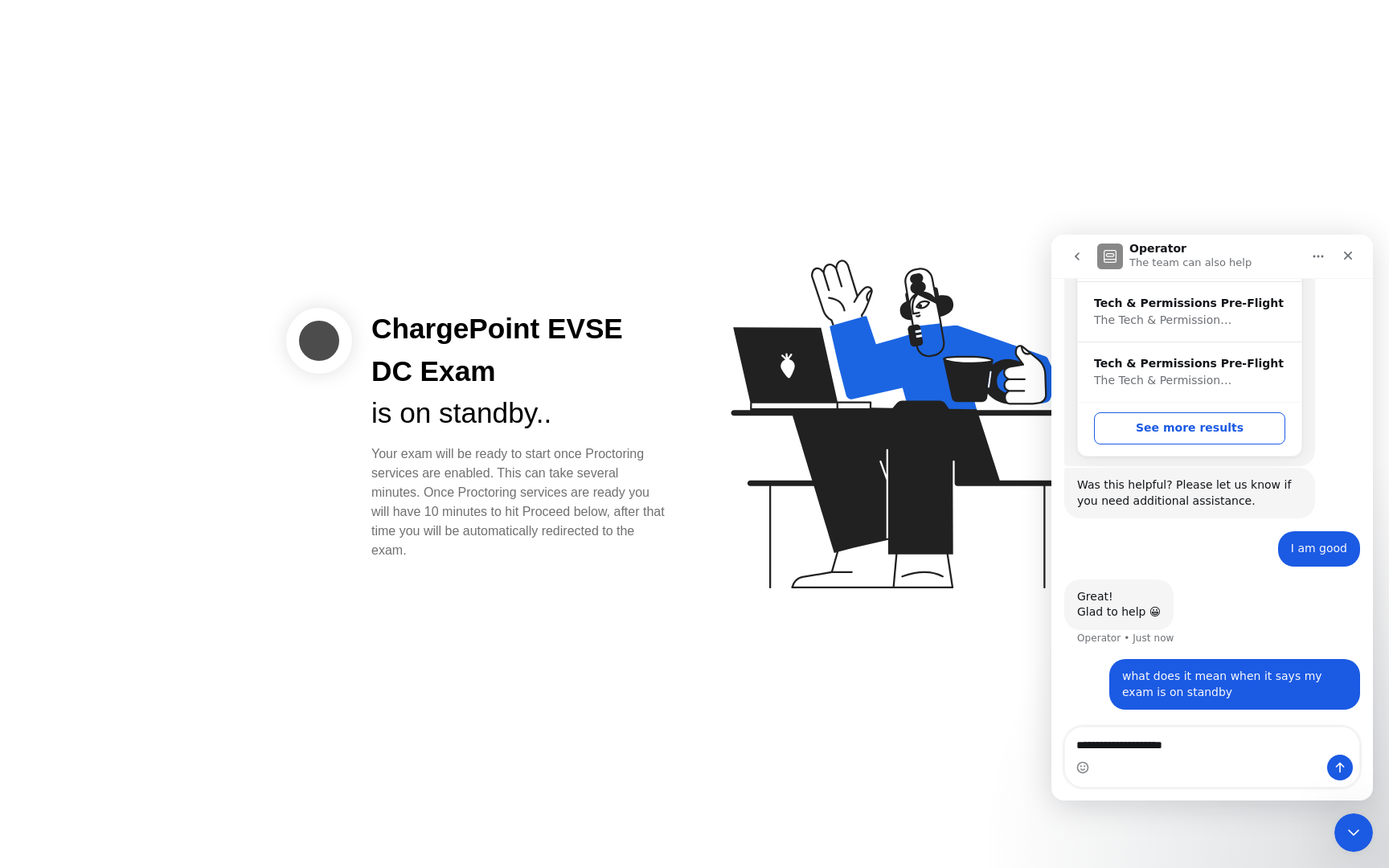
type textarea "**********"
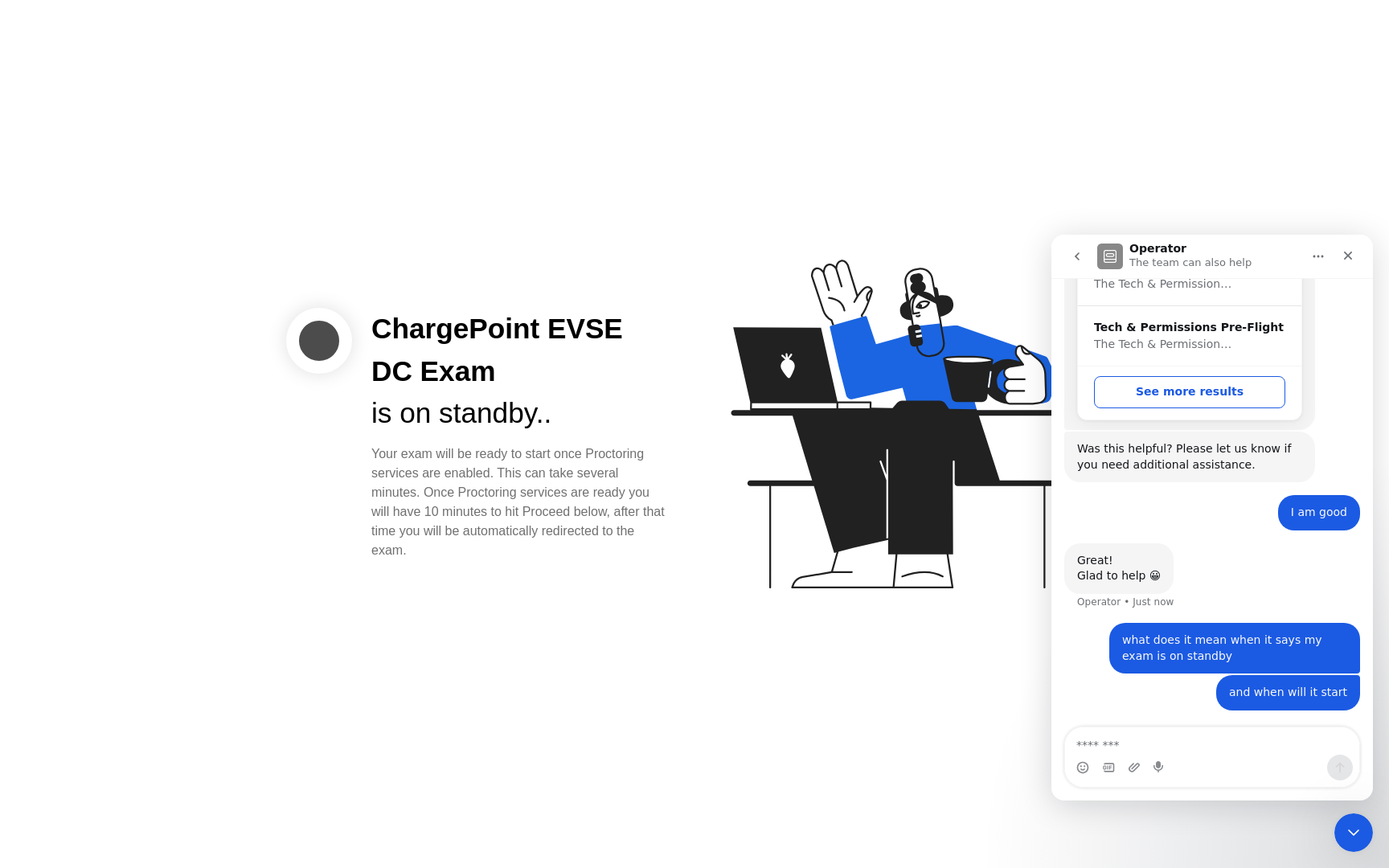
scroll to position [479, 0]
click at [1281, 188] on div "ChargePoint EVSE DC Exam is on standby.. Your exam will be ready to start once …" at bounding box center [694, 434] width 1389 height 868
click at [1343, 262] on div "Close" at bounding box center [1347, 256] width 29 height 29
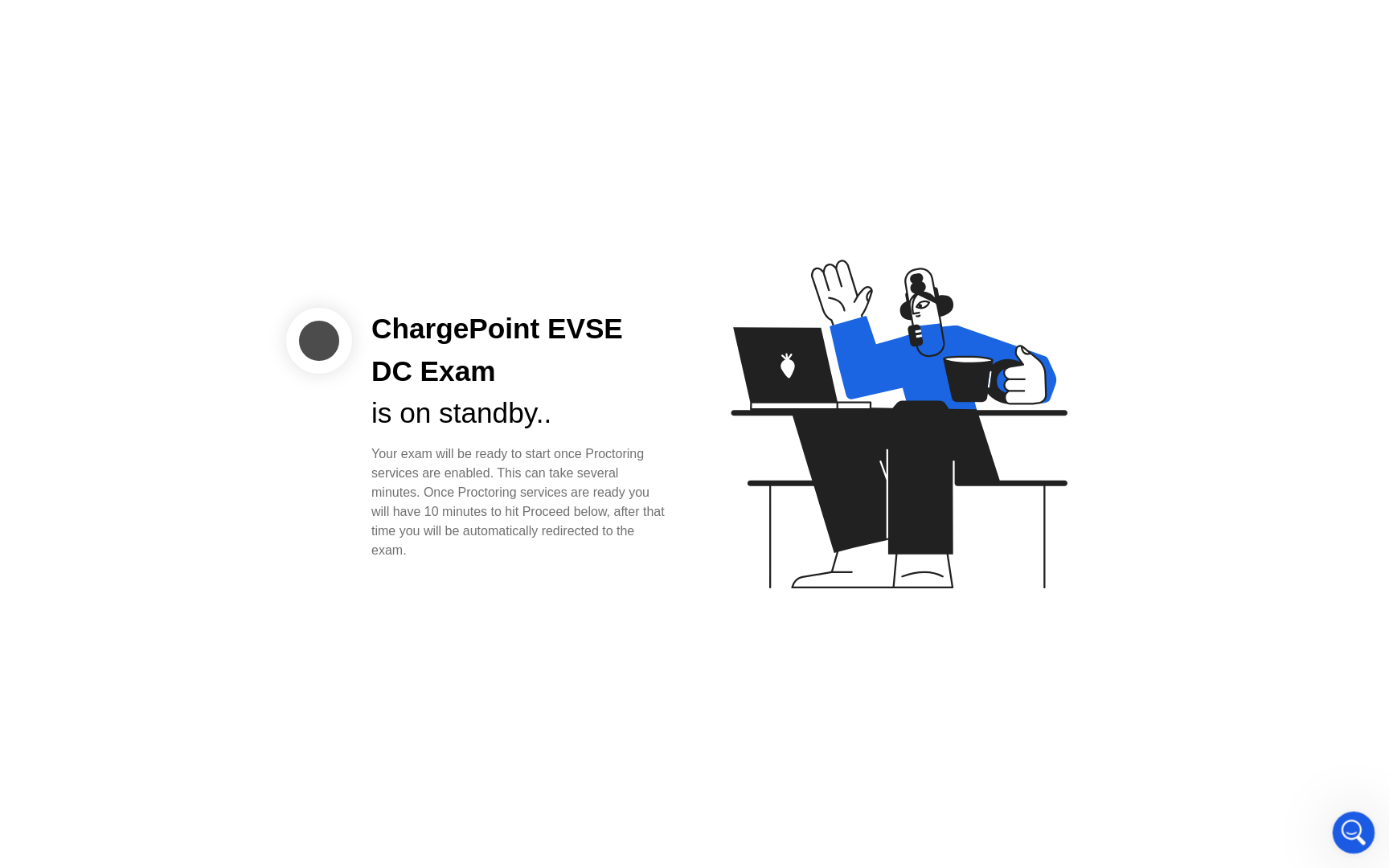
click at [1359, 827] on icon "Open Intercom Messenger" at bounding box center [1351, 830] width 26 height 26
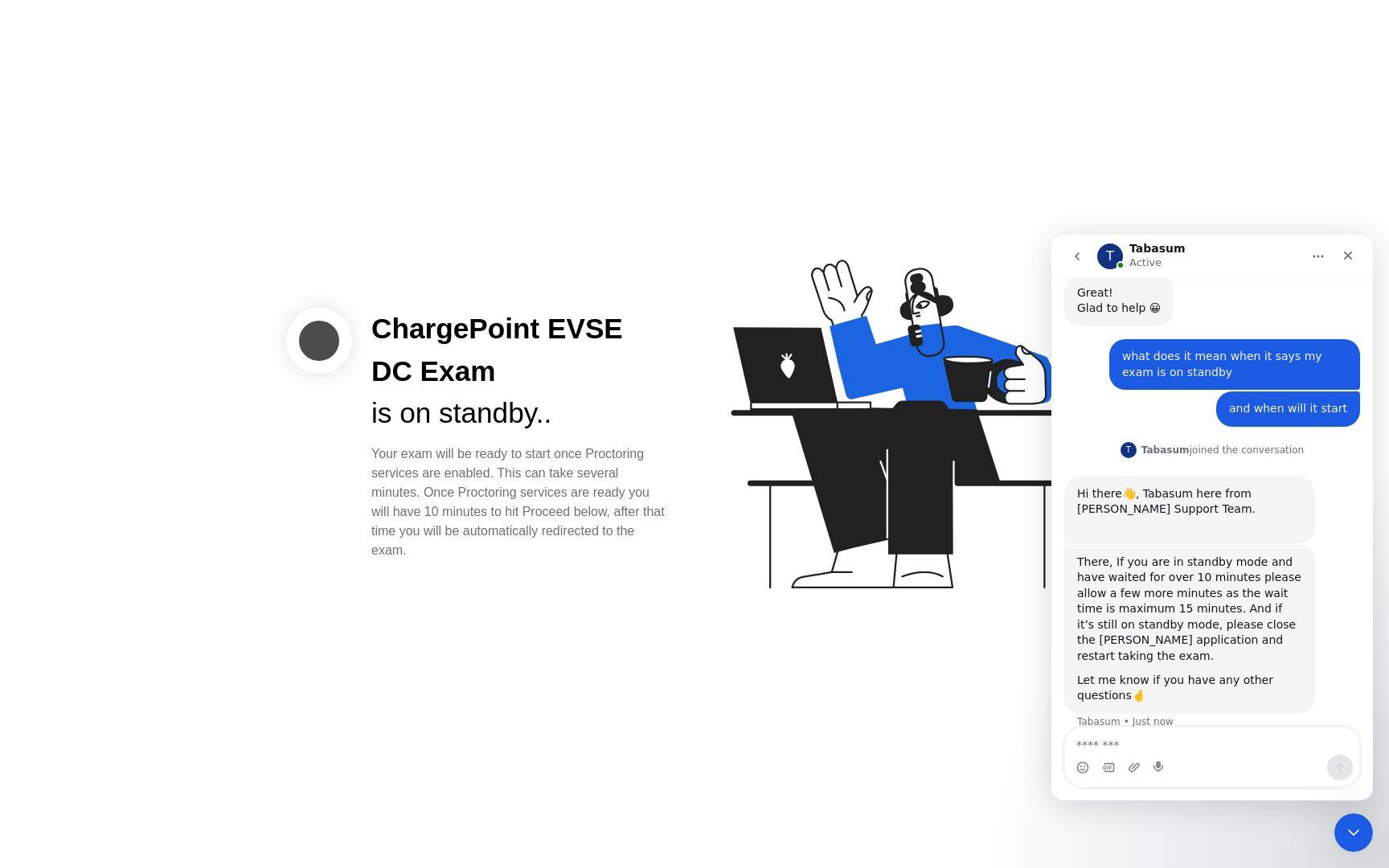
scroll to position [751, 0]
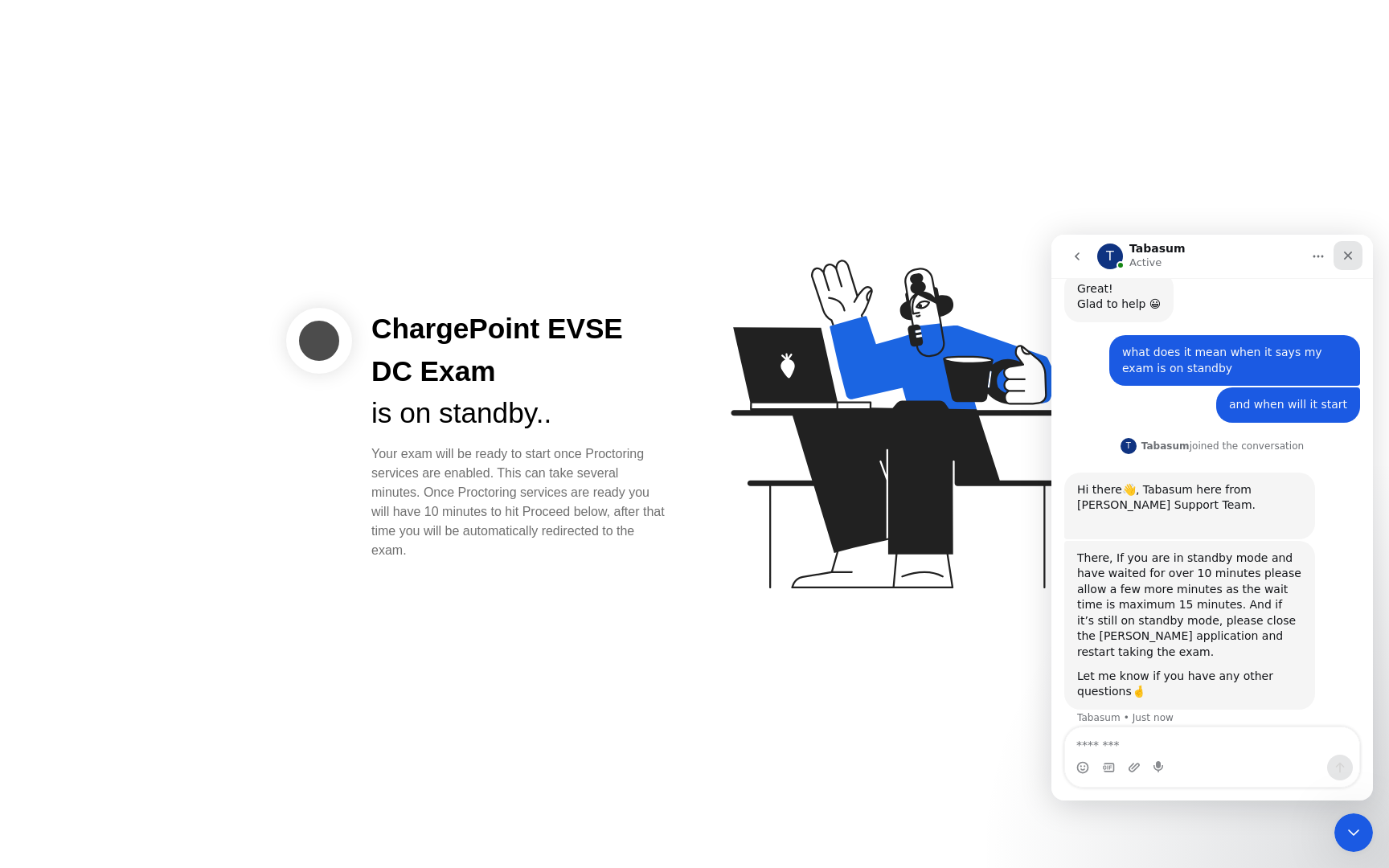
click at [1344, 252] on icon "Close" at bounding box center [1347, 256] width 8 height 8
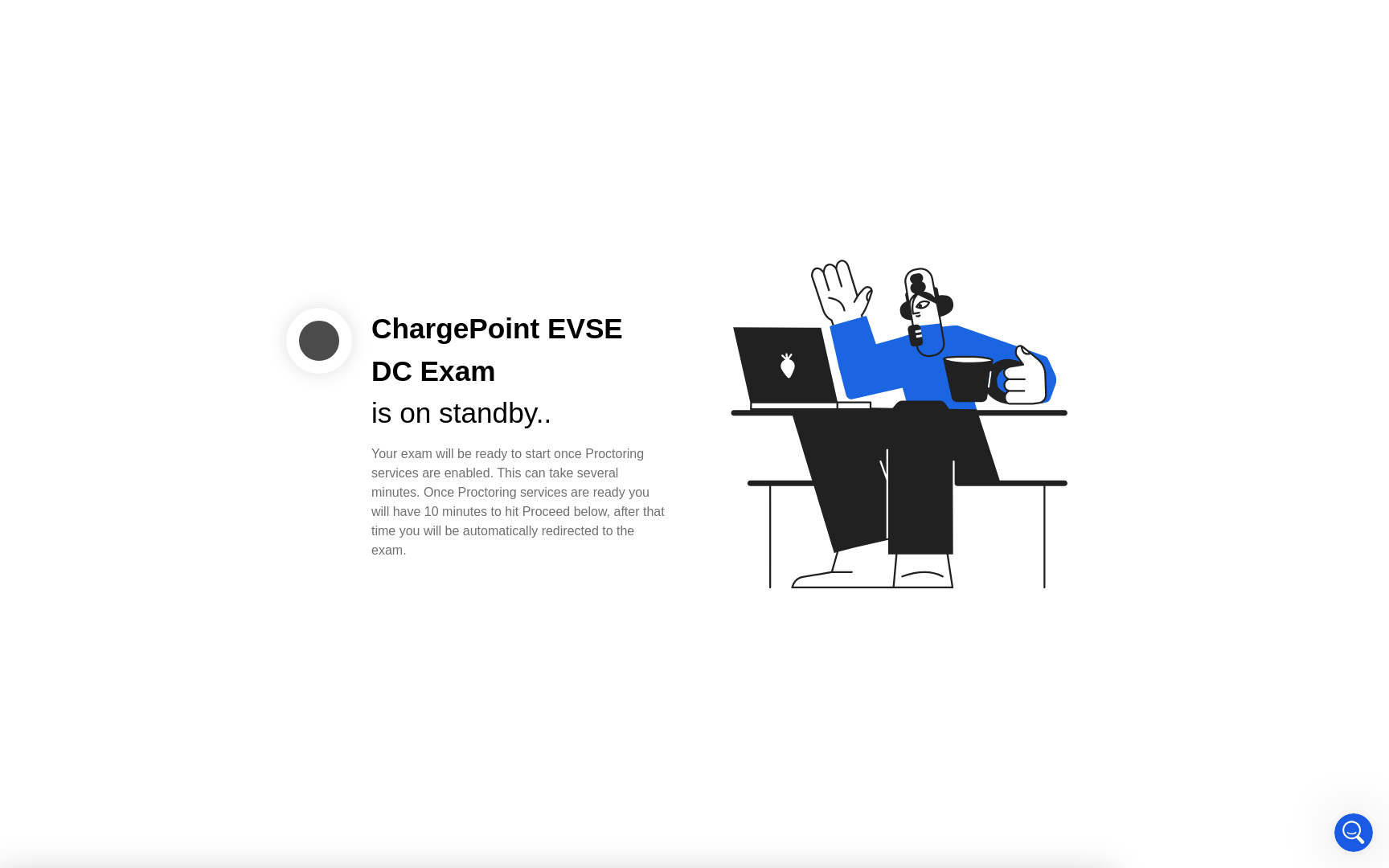
click at [1344, 811] on div "Open Intercom Messenger" at bounding box center [1351, 830] width 53 height 53
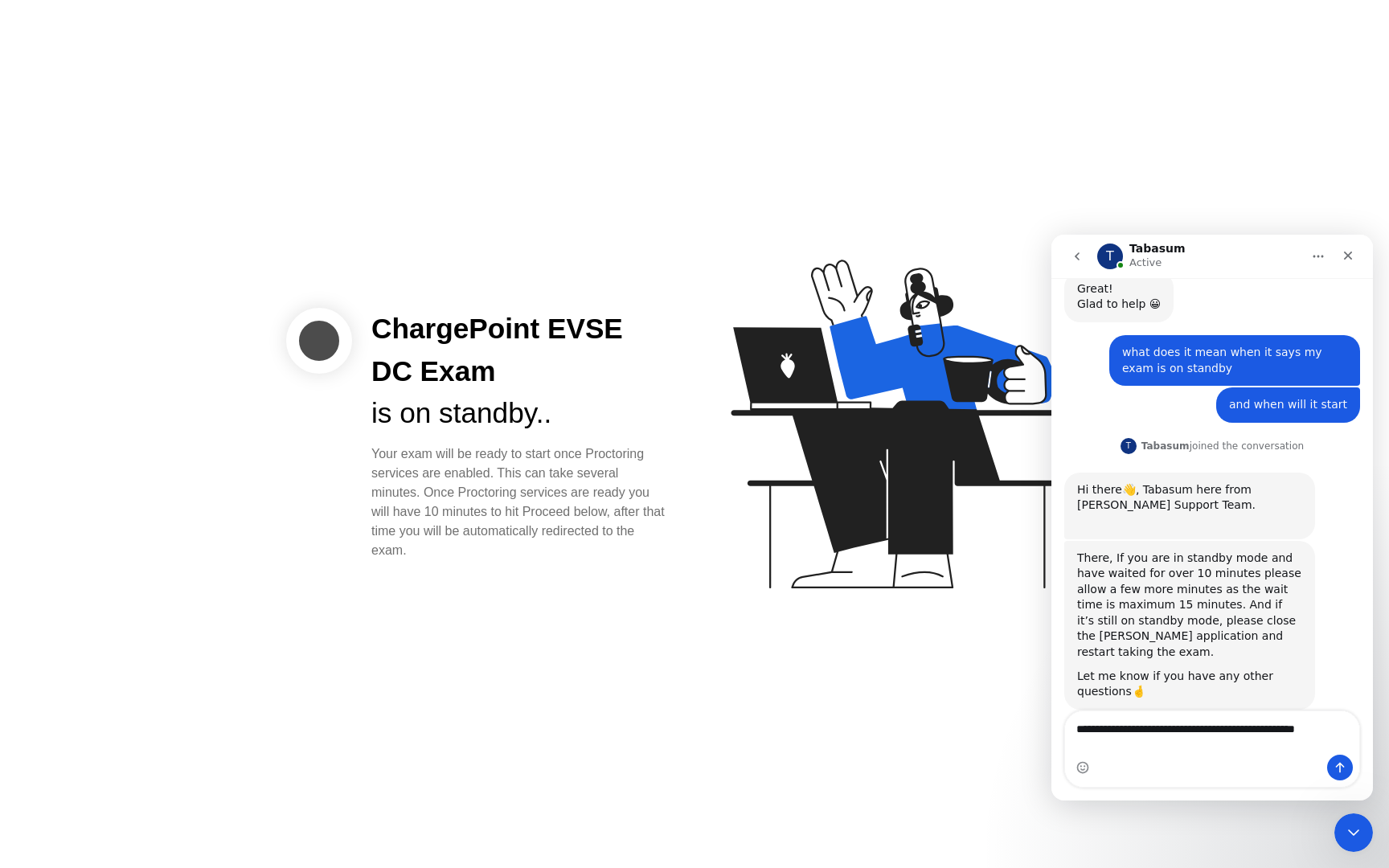
type textarea "**********"
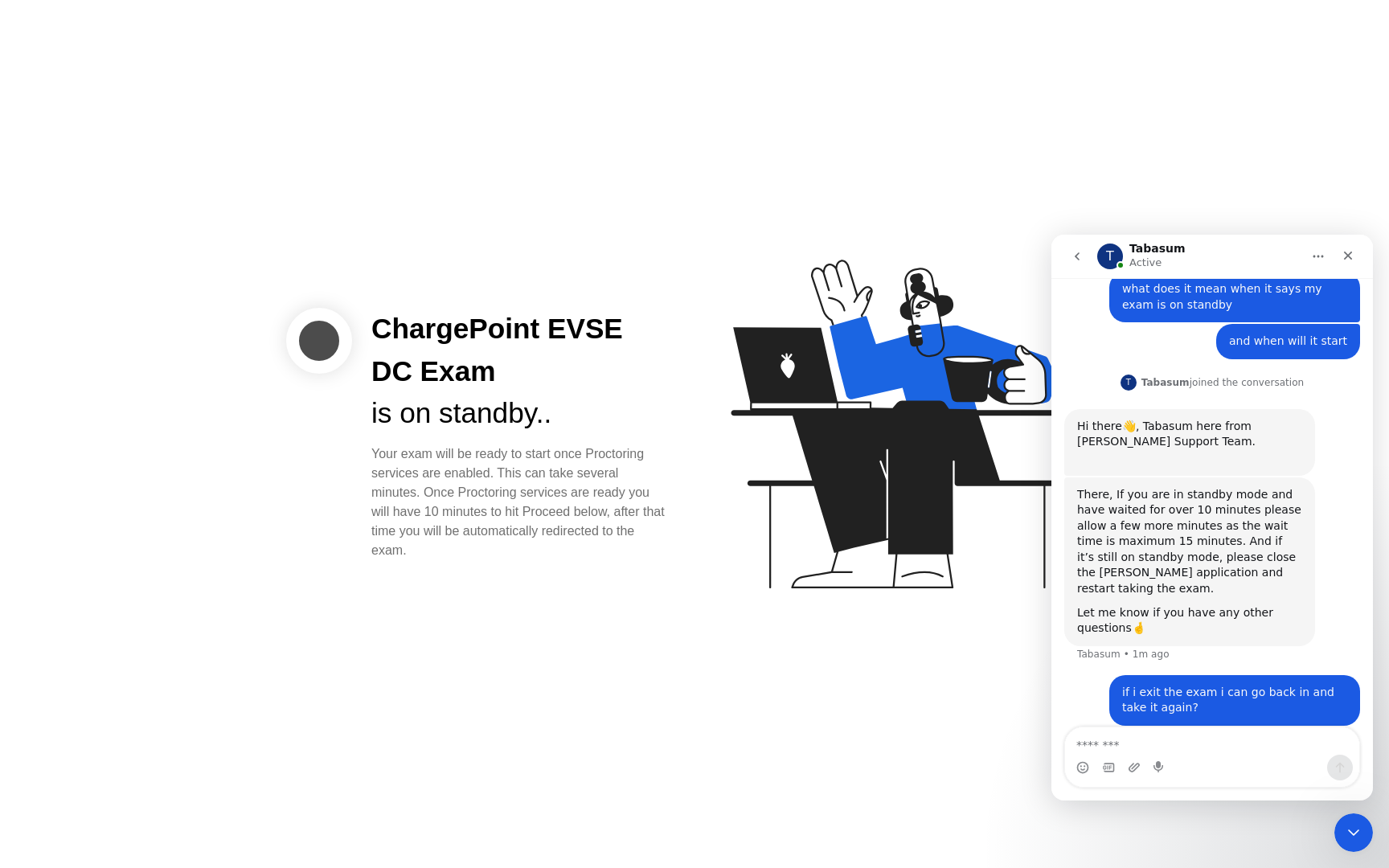
scroll to position [876, 0]
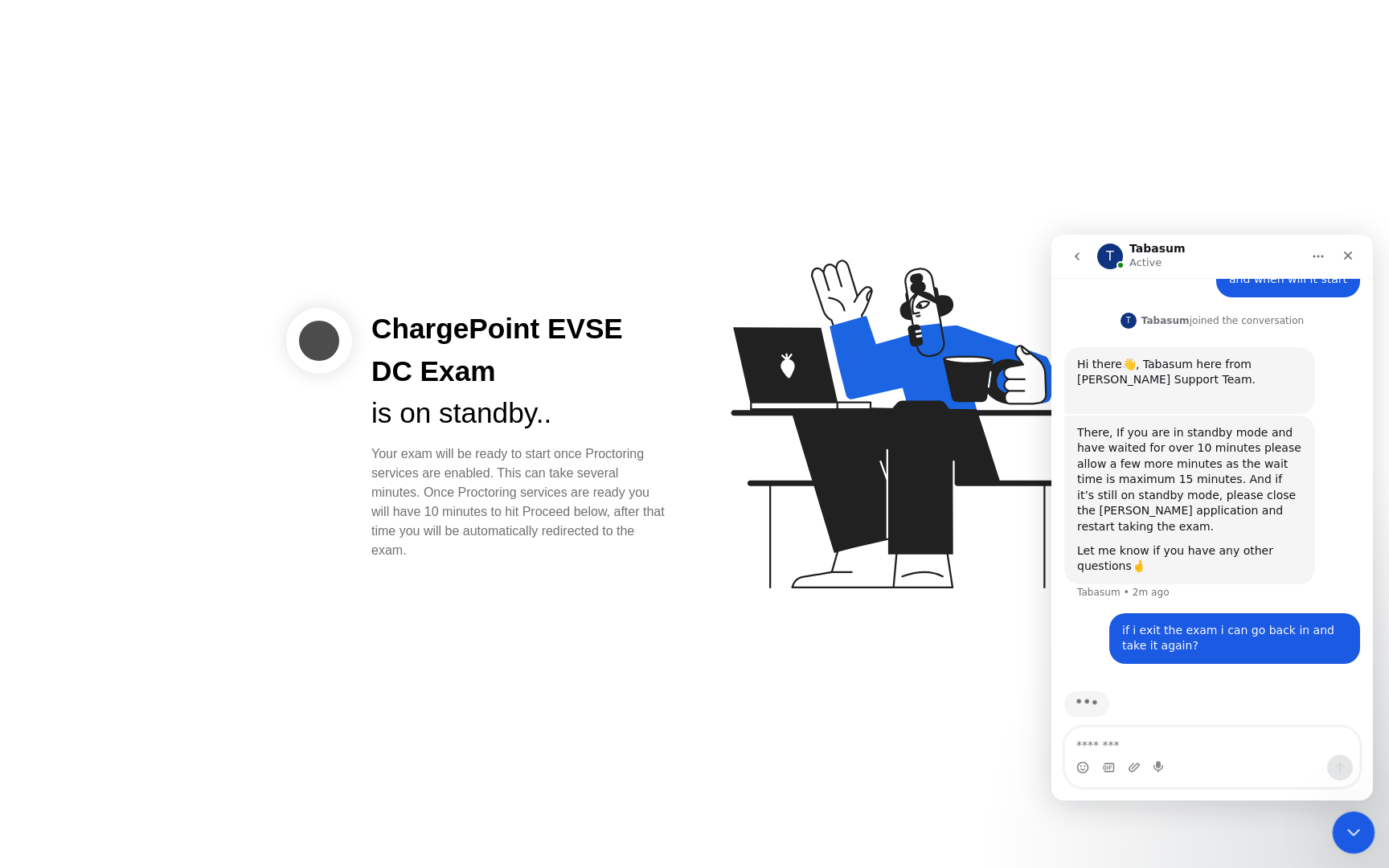
click at [1356, 822] on icon "Close Intercom Messenger" at bounding box center [1351, 830] width 19 height 19
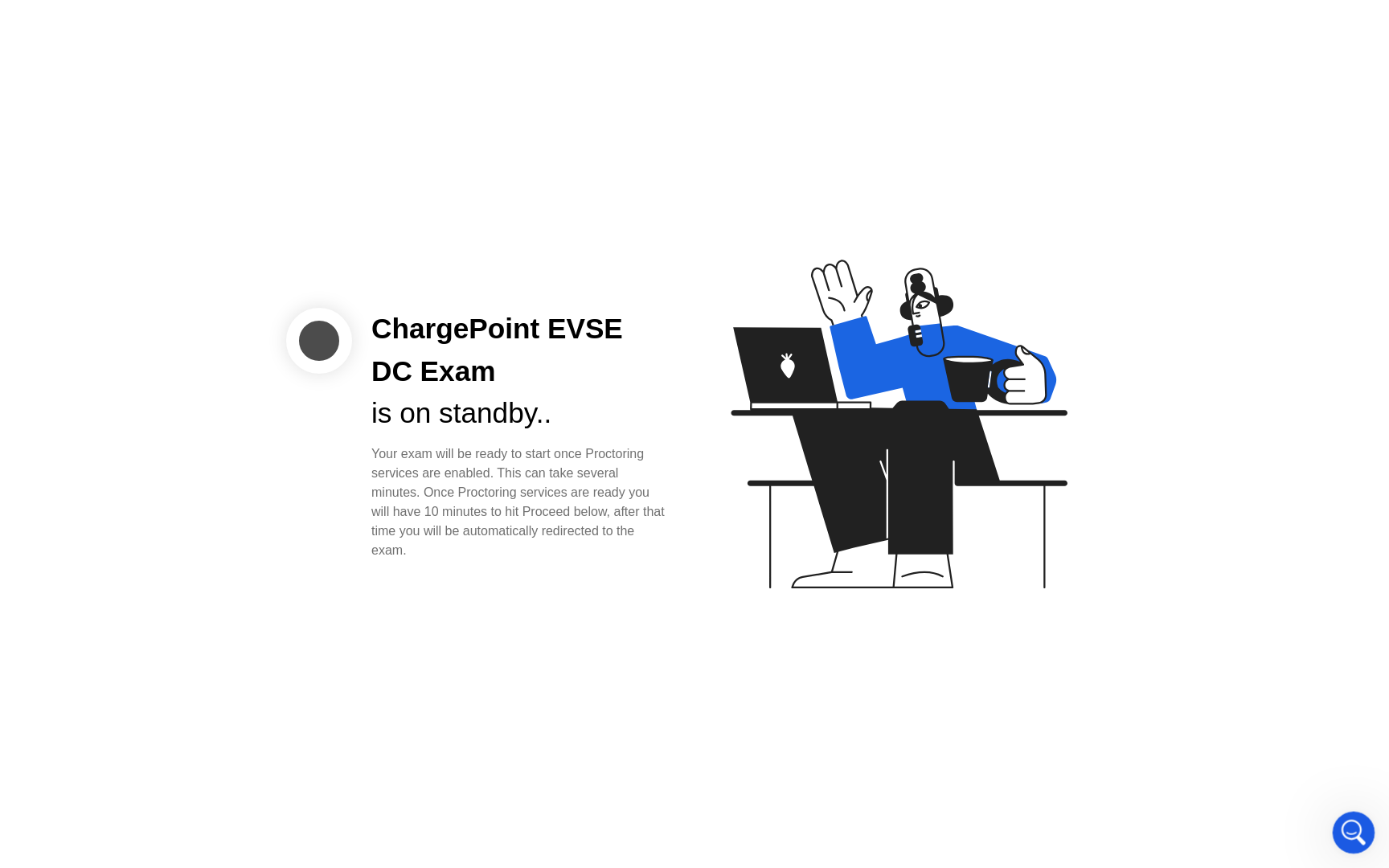
click at [1344, 827] on icon "Open Intercom Messenger" at bounding box center [1351, 830] width 26 height 26
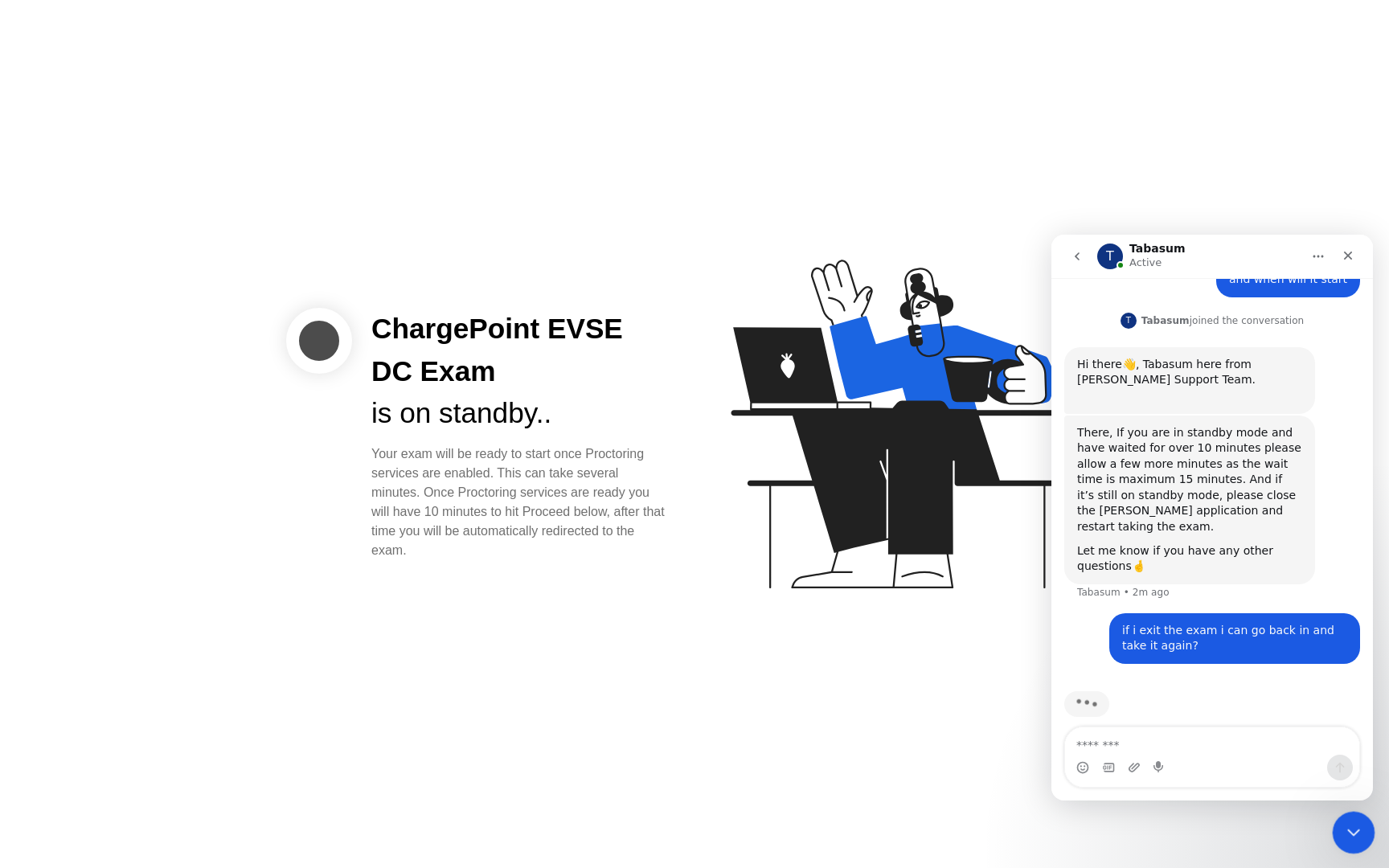
click at [1344, 827] on icon "Close Intercom Messenger" at bounding box center [1351, 830] width 19 height 19
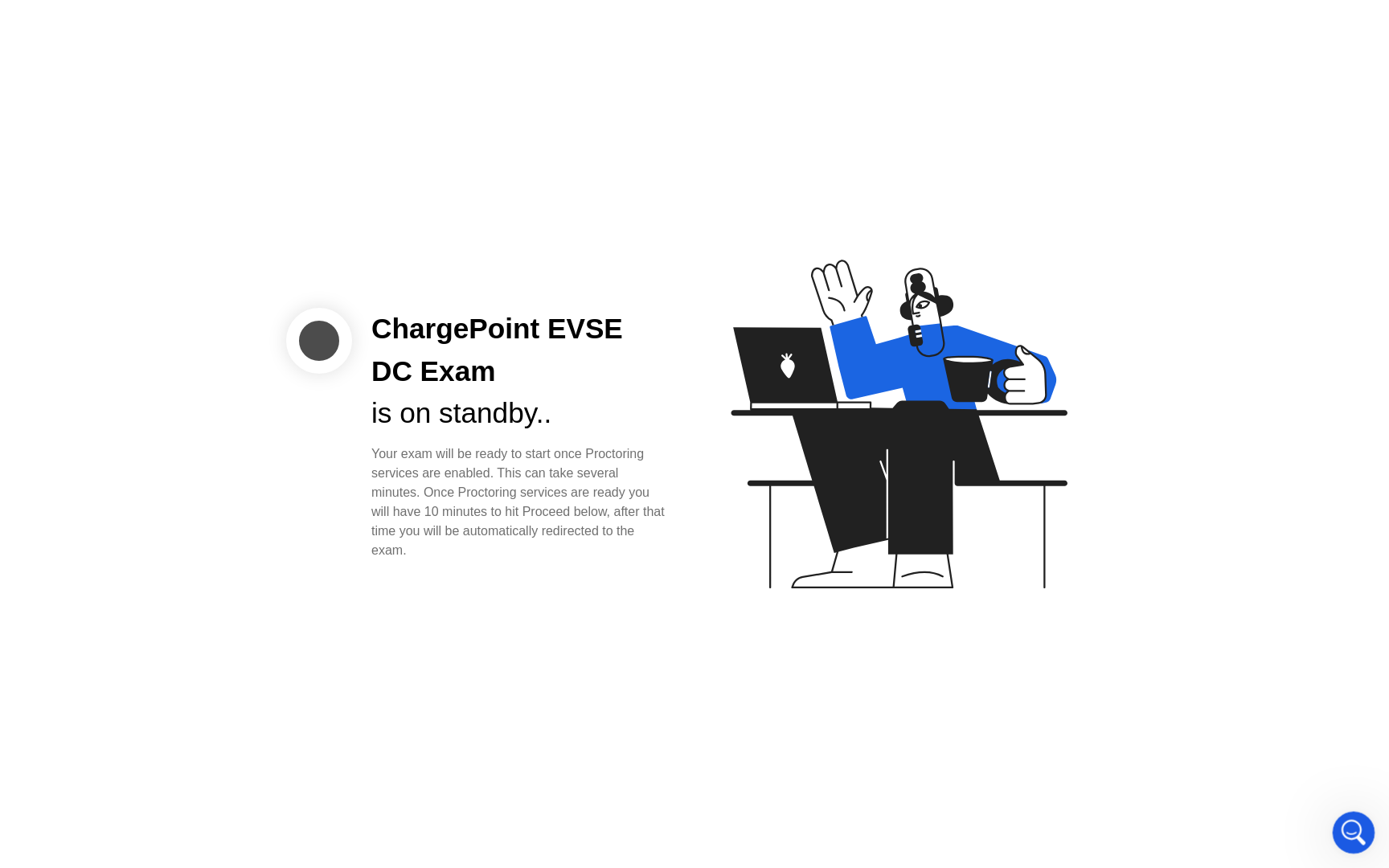
click at [1344, 827] on icon "Open Intercom Messenger" at bounding box center [1351, 830] width 26 height 26
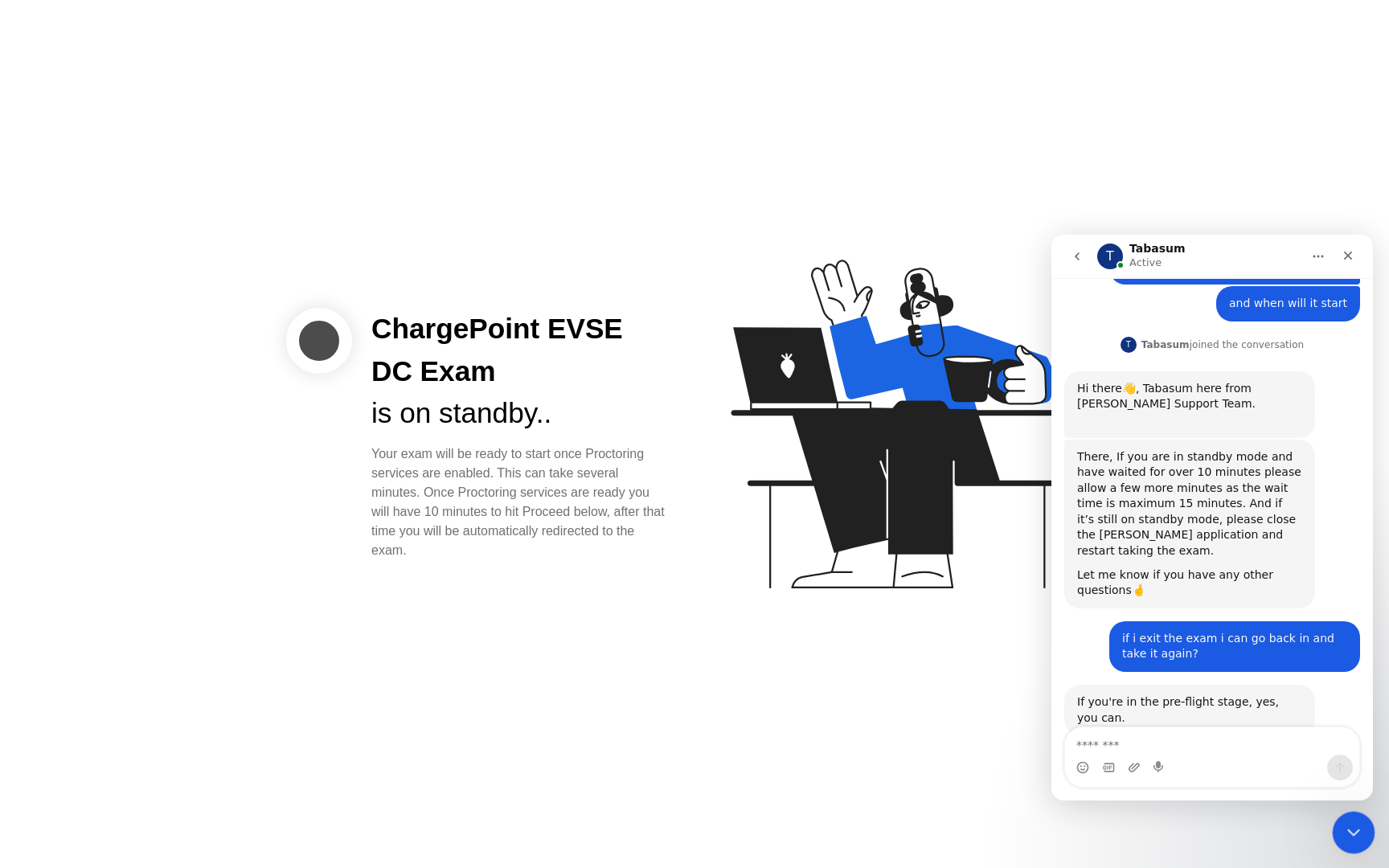
scroll to position [878, 0]
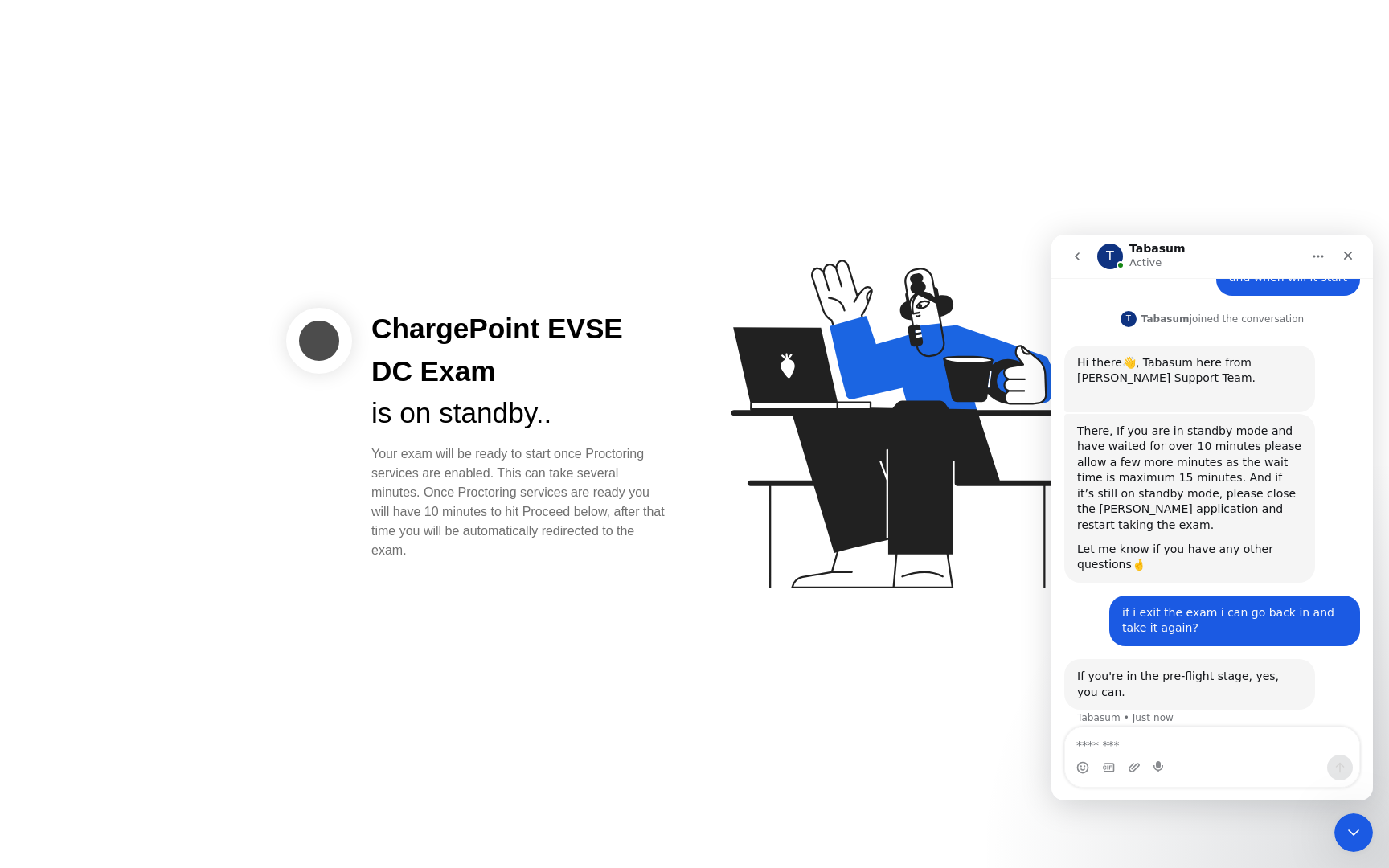
click at [699, 725] on div "ChargePoint EVSE DC Exam is on standby.. Your exam will be ready to start once …" at bounding box center [694, 434] width 1389 height 868
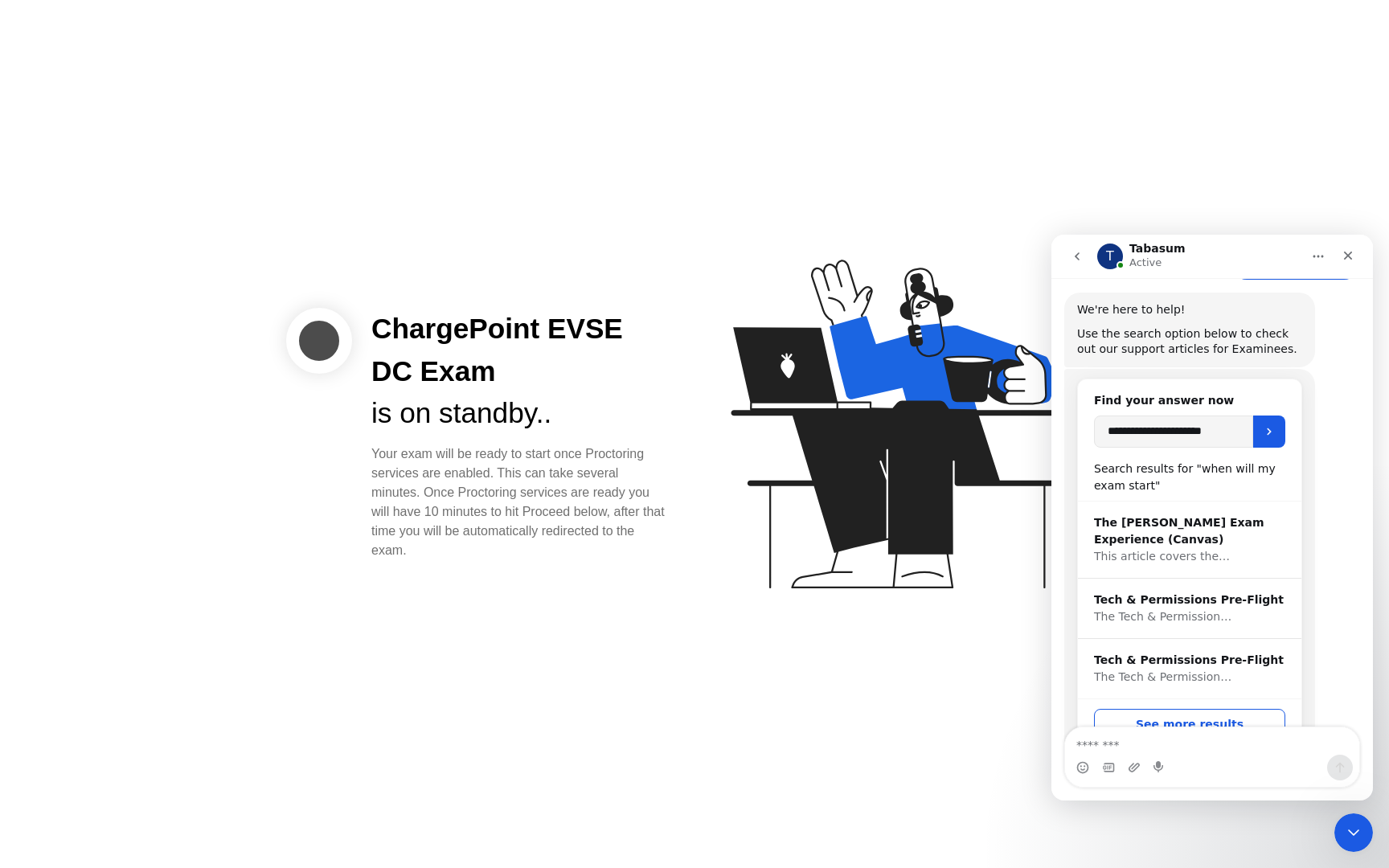
scroll to position [0, 0]
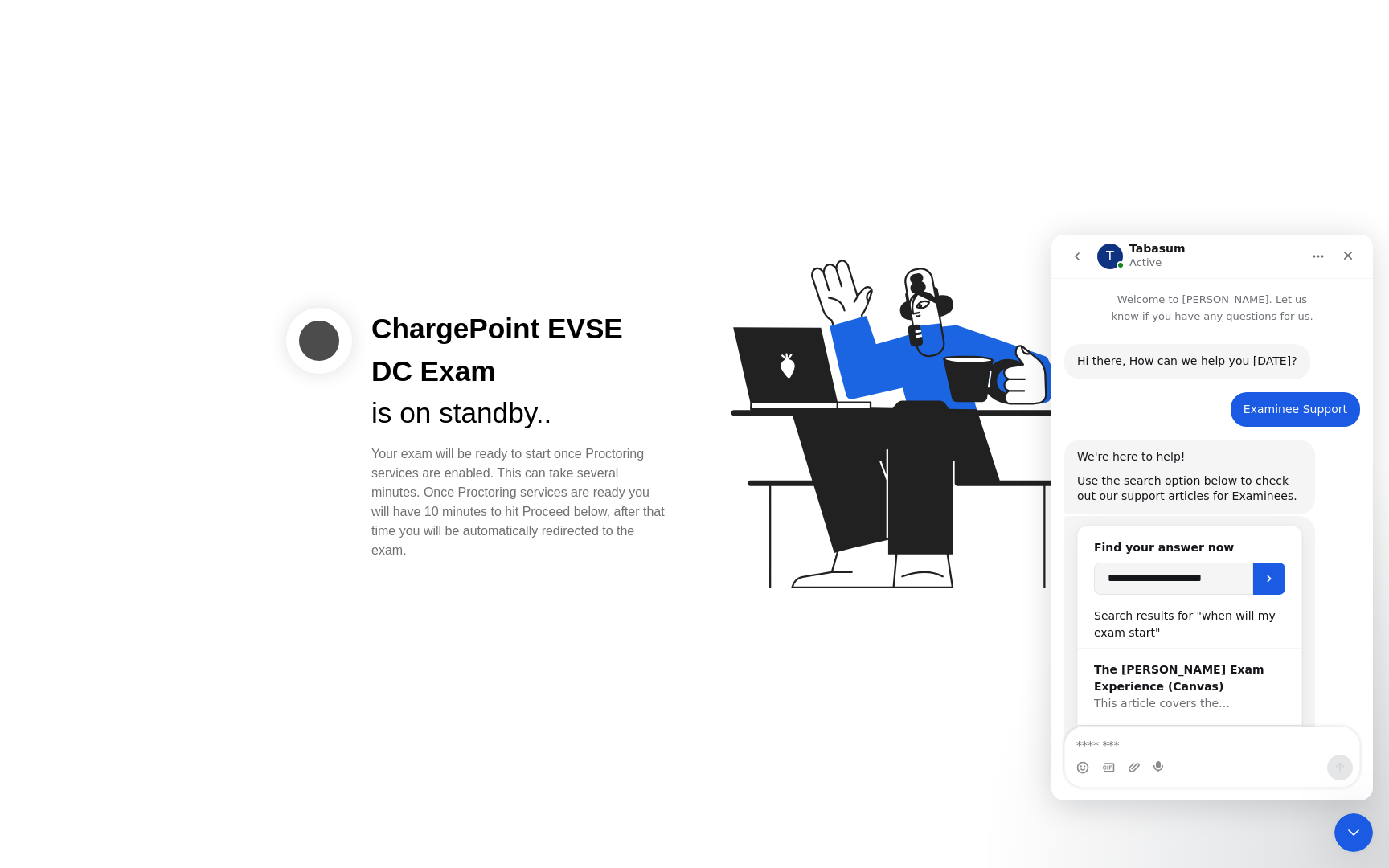
click at [1267, 369] on div "Hi ​there, How can we help you [DATE]?" at bounding box center [1187, 361] width 220 height 16
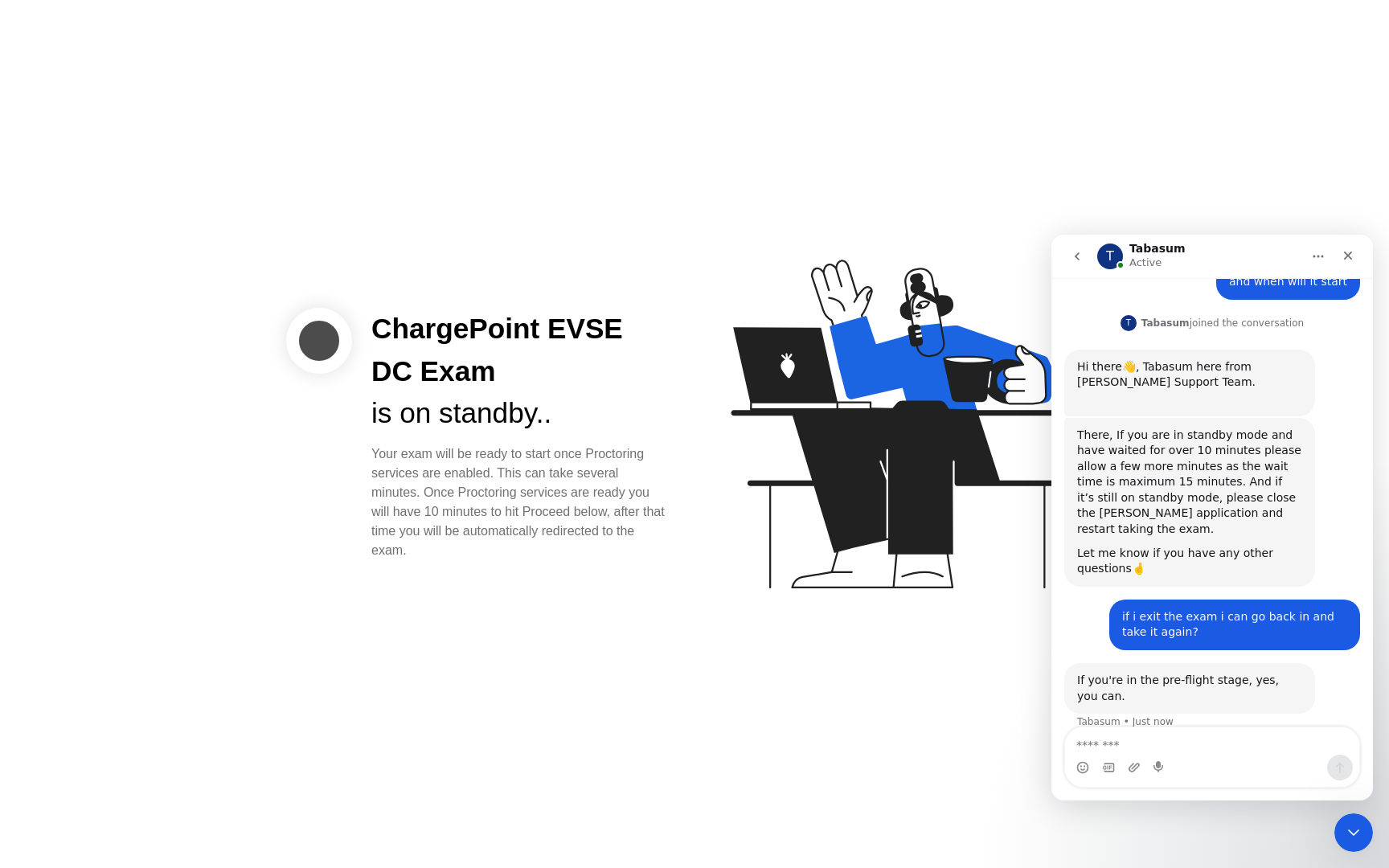
scroll to position [894, 0]
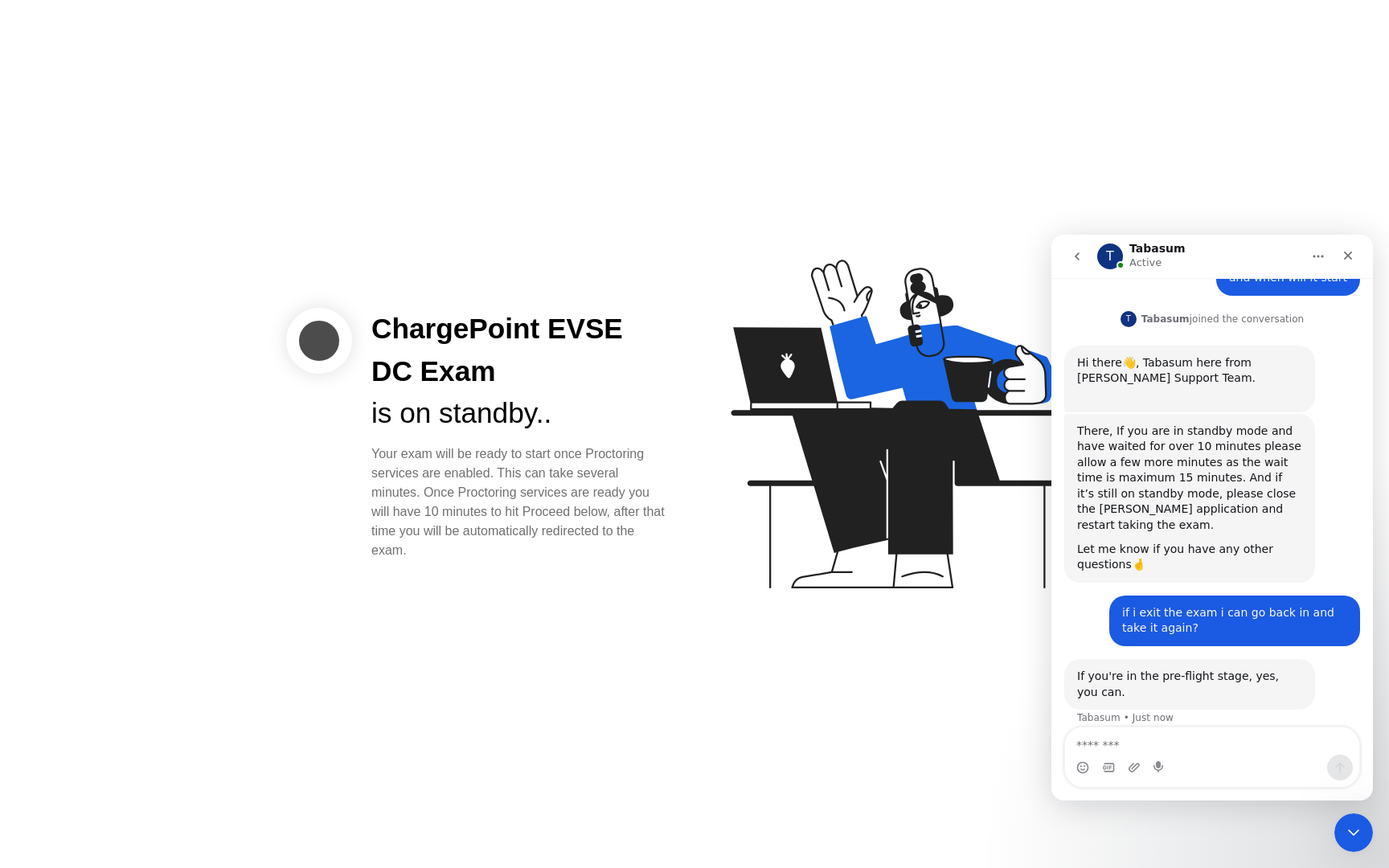
drag, startPoint x: 1368, startPoint y: 643, endPoint x: 1353, endPoint y: 516, distance: 127.9
click at [1353, 516] on div "**********" at bounding box center [1212, 87] width 322 height 1314
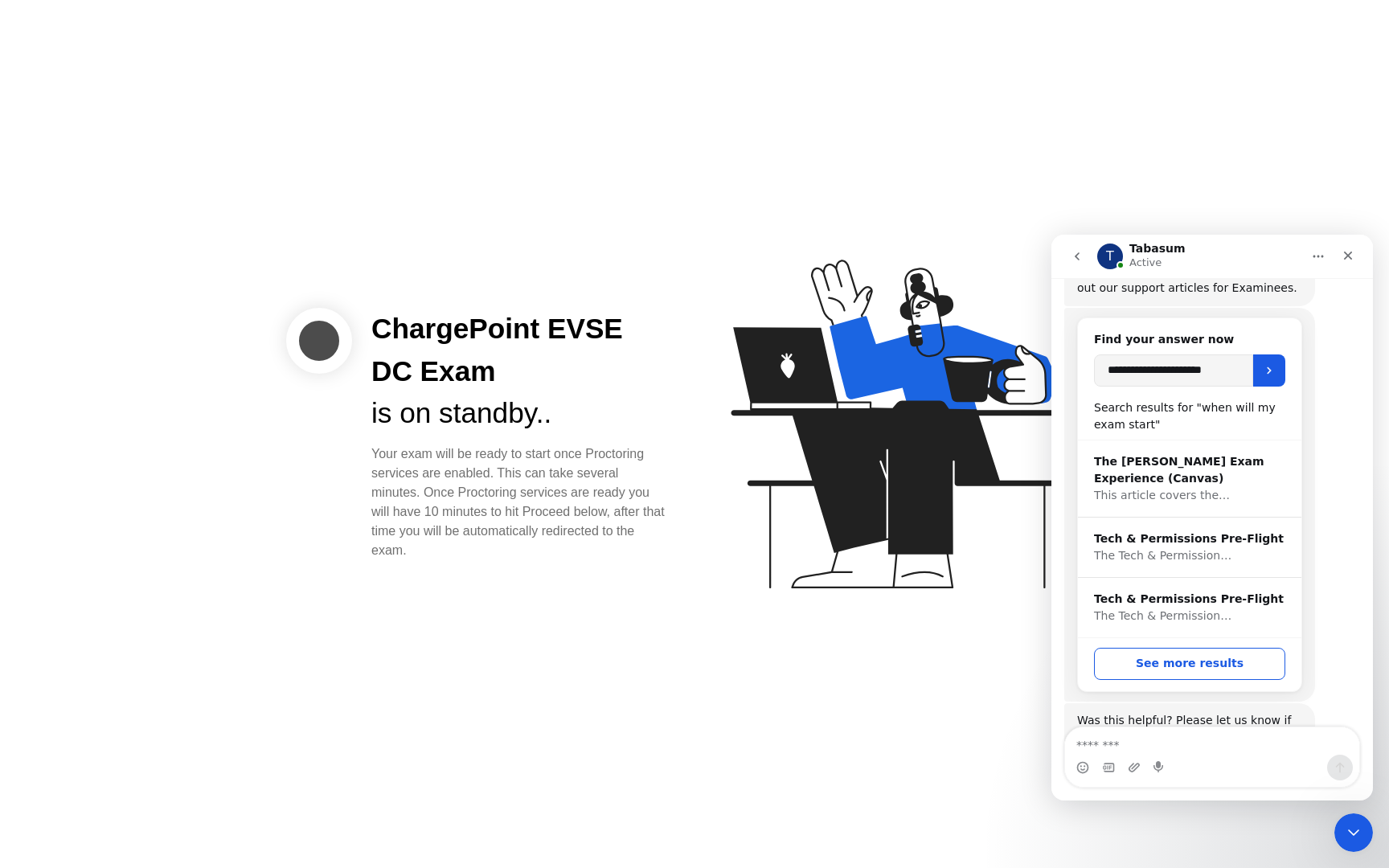
scroll to position [0, 0]
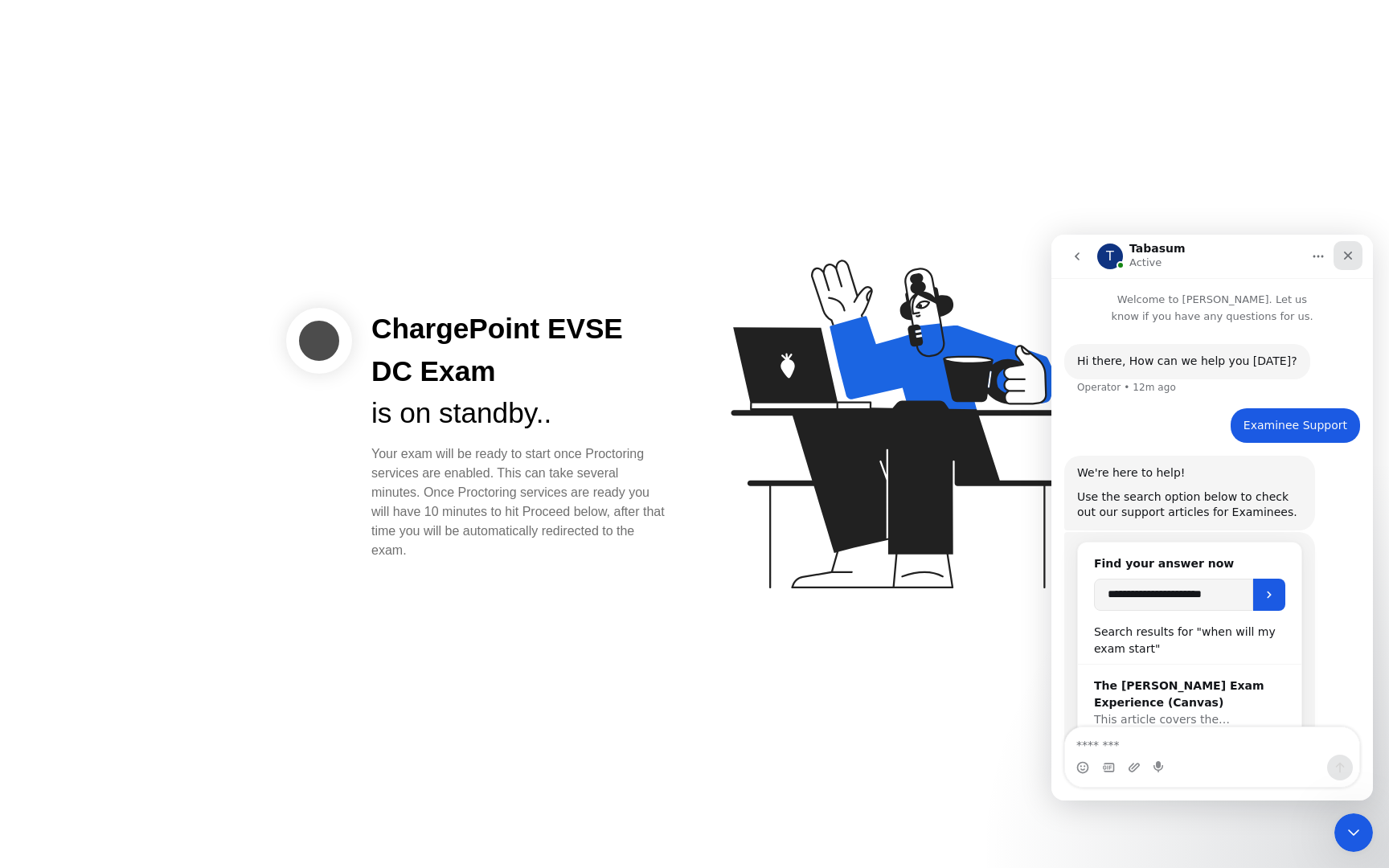
click at [1347, 253] on icon "Close" at bounding box center [1347, 255] width 13 height 13
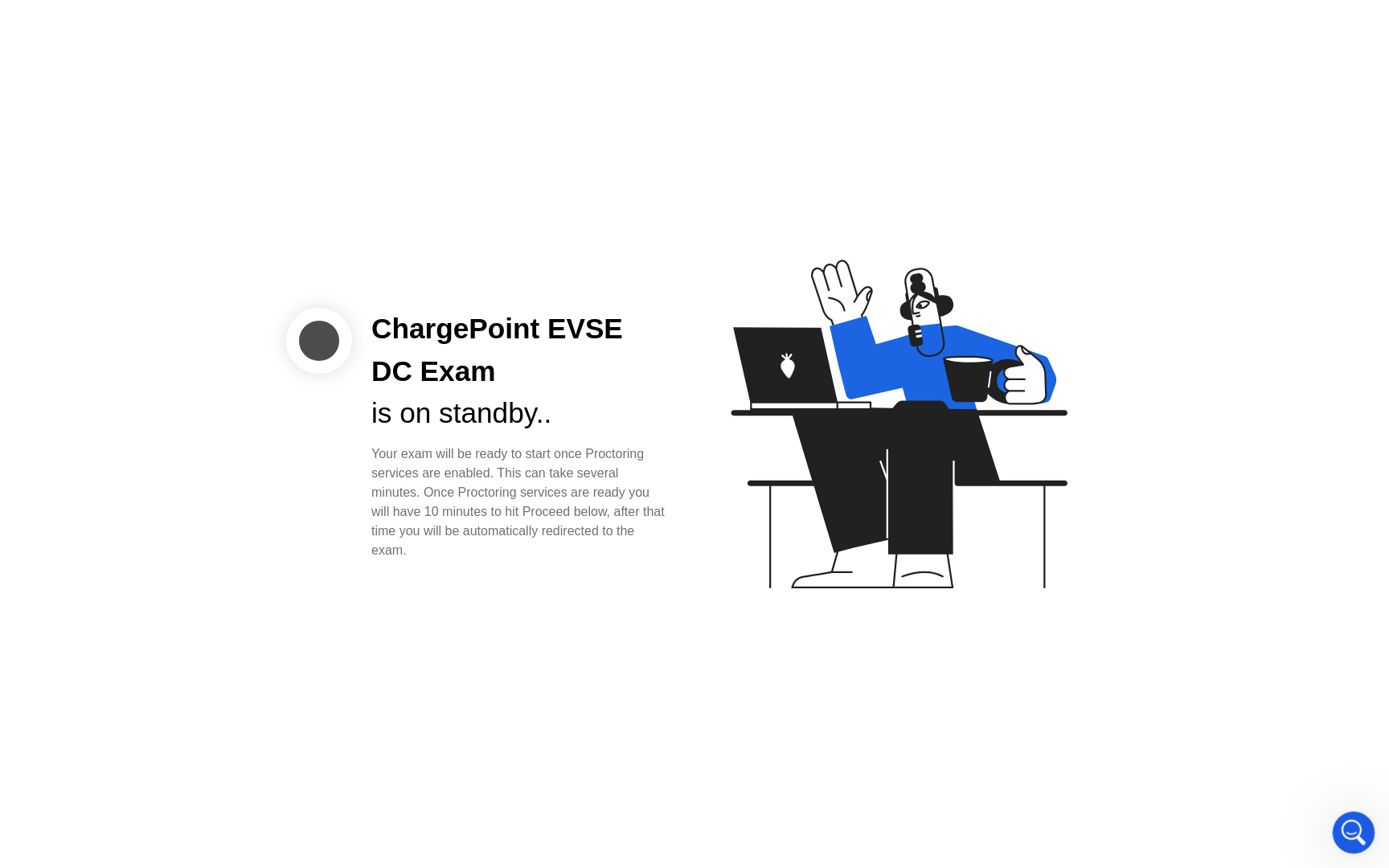
click at [1342, 826] on icon "Open Intercom Messenger" at bounding box center [1351, 830] width 26 height 26
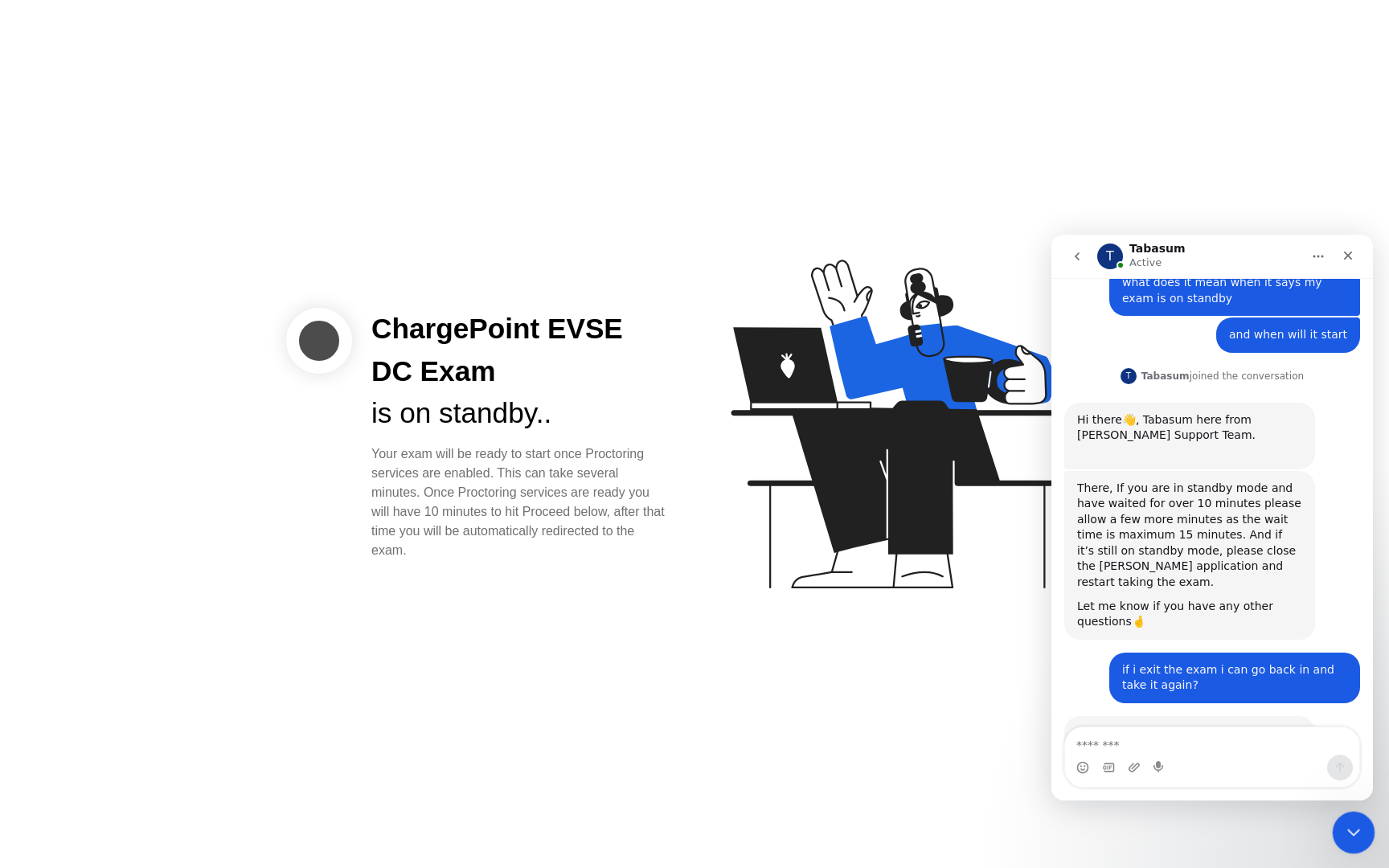
scroll to position [878, 0]
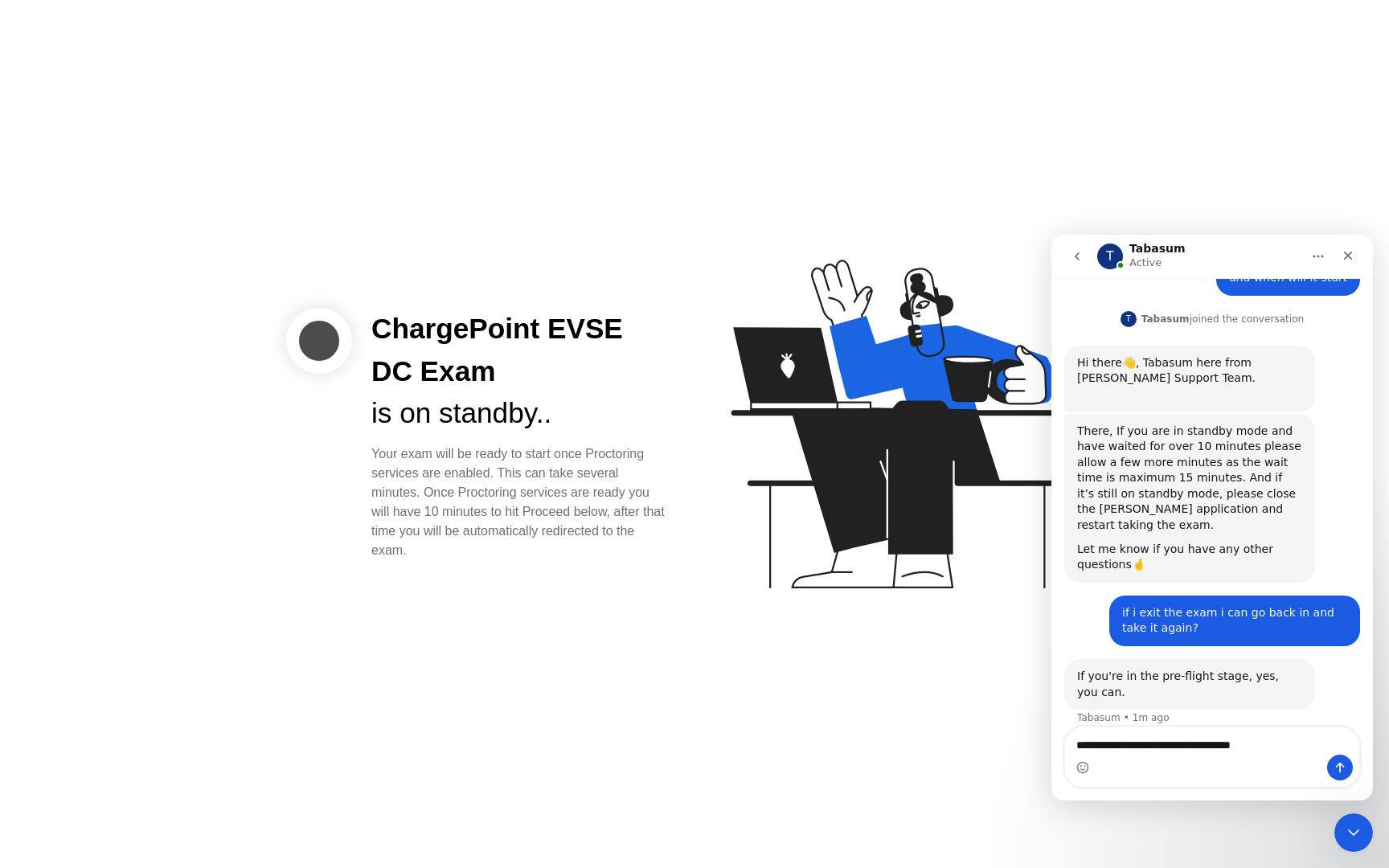
type textarea "**********"
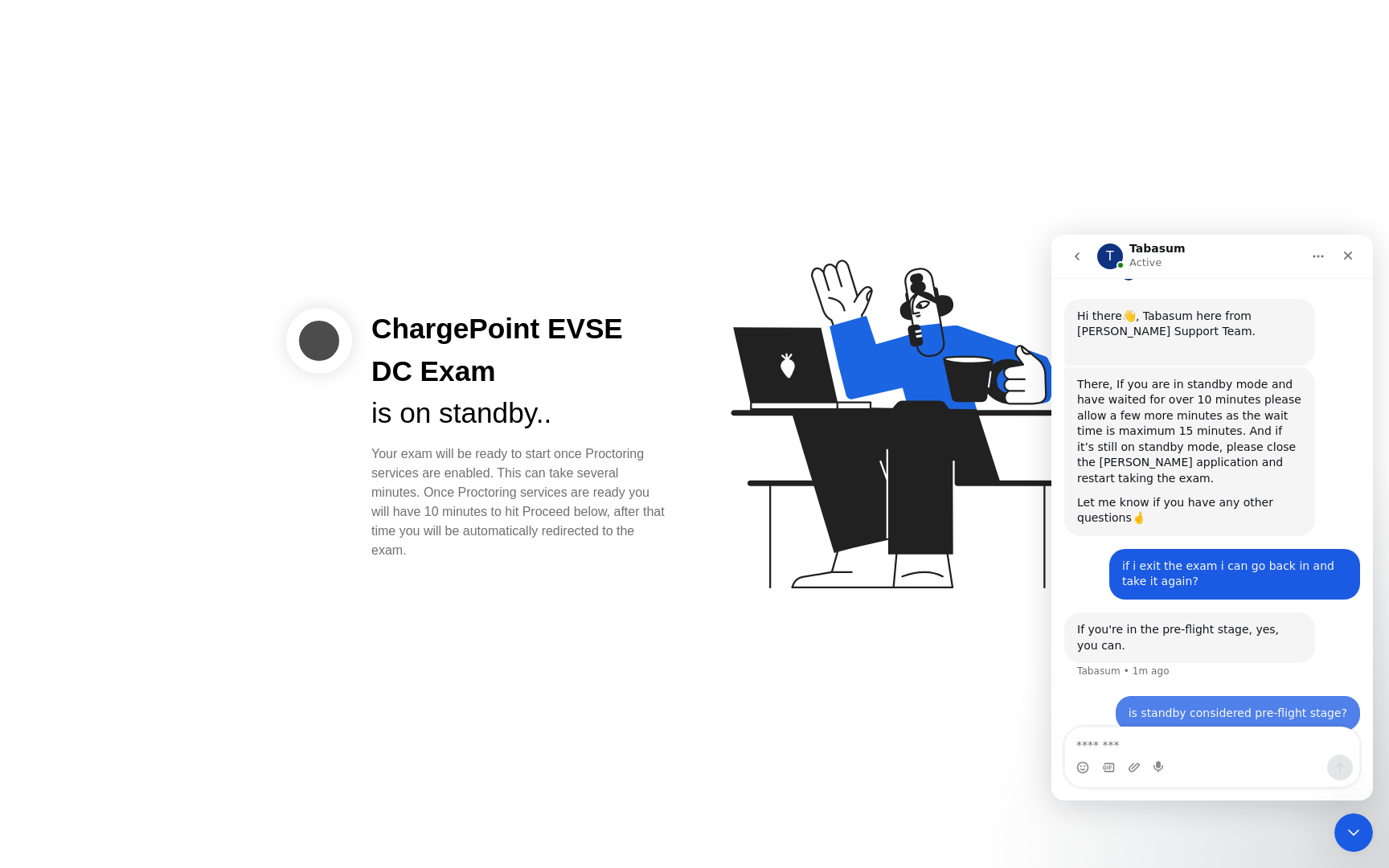
scroll to position [926, 0]
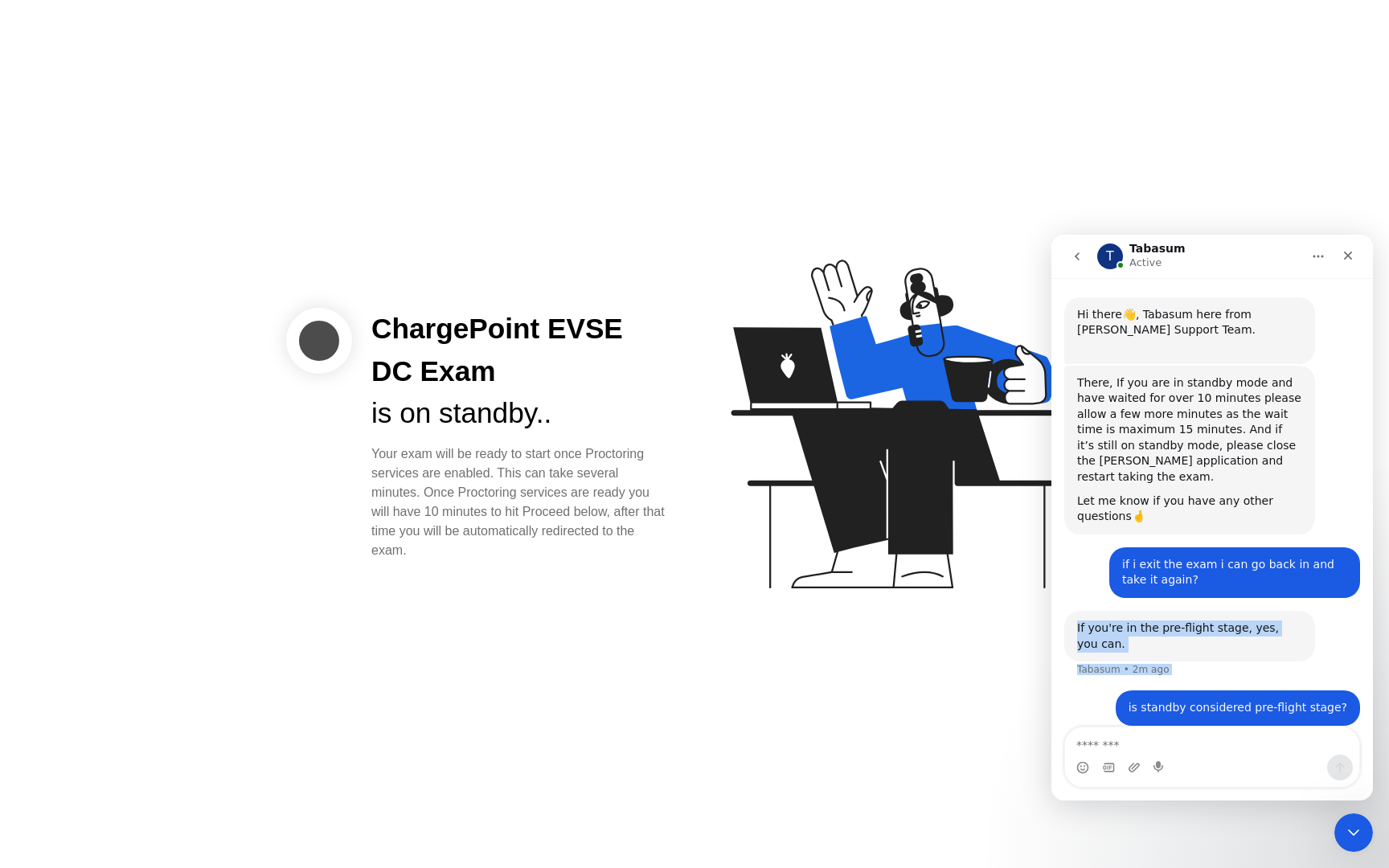
drag, startPoint x: 1363, startPoint y: 635, endPoint x: 1366, endPoint y: 575, distance: 60.1
click at [1366, 575] on div "**********" at bounding box center [1212, 71] width 322 height 1346
click at [1027, 652] on div "ChargePoint EVSE DC Exam is on standby.. Your exam will be ready to start once …" at bounding box center [694, 434] width 1389 height 868
click at [1353, 257] on icon "Close" at bounding box center [1347, 255] width 13 height 13
